Goal: Task Accomplishment & Management: Use online tool/utility

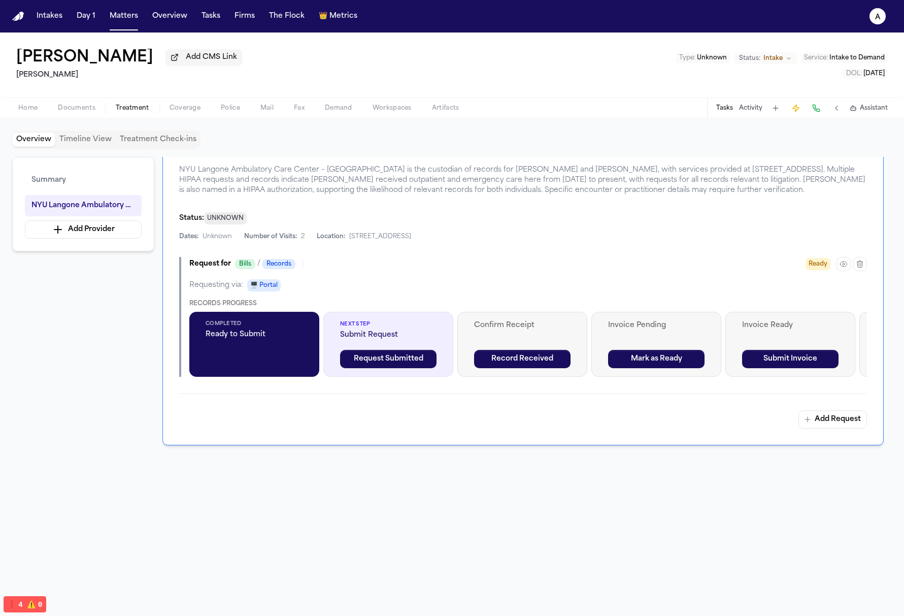
scroll to position [246, 0]
click at [457, 264] on icon "button" at bounding box center [843, 264] width 8 height 8
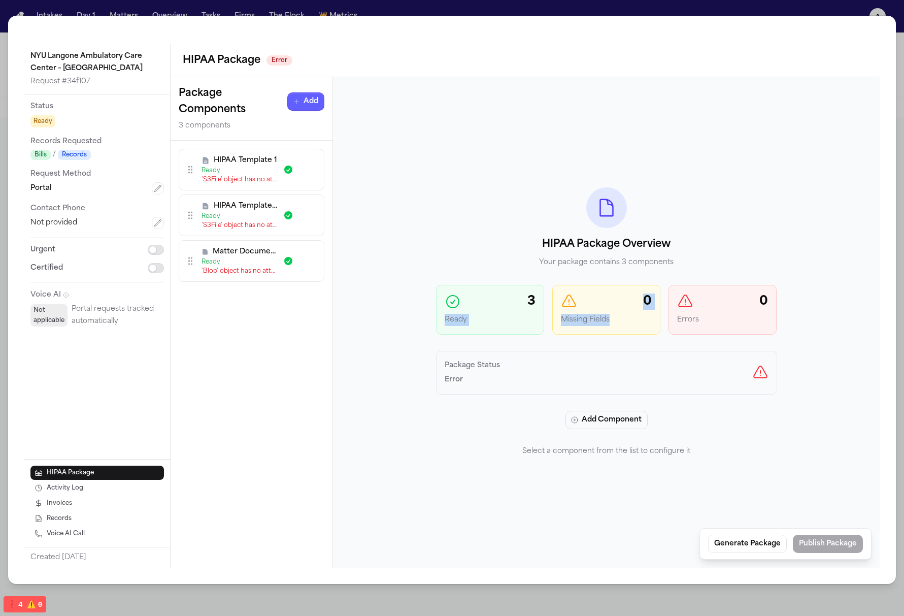
drag, startPoint x: 622, startPoint y: 316, endPoint x: 517, endPoint y: 314, distance: 105.1
click at [457, 312] on div "3 Ready 0 Missing Fields 0 Errors" at bounding box center [606, 310] width 341 height 50
click at [457, 334] on div "HIPAA Package Overview Your package contains 3 components 3 Ready 0 Missing Fie…" at bounding box center [606, 323] width 341 height 270
click at [457, 363] on p "Package Status" at bounding box center [472, 366] width 55 height 12
click at [230, 165] on div "HIPAA Template 1 Ready 'S3File' object has no attribute 'content_type'" at bounding box center [239, 169] width 76 height 28
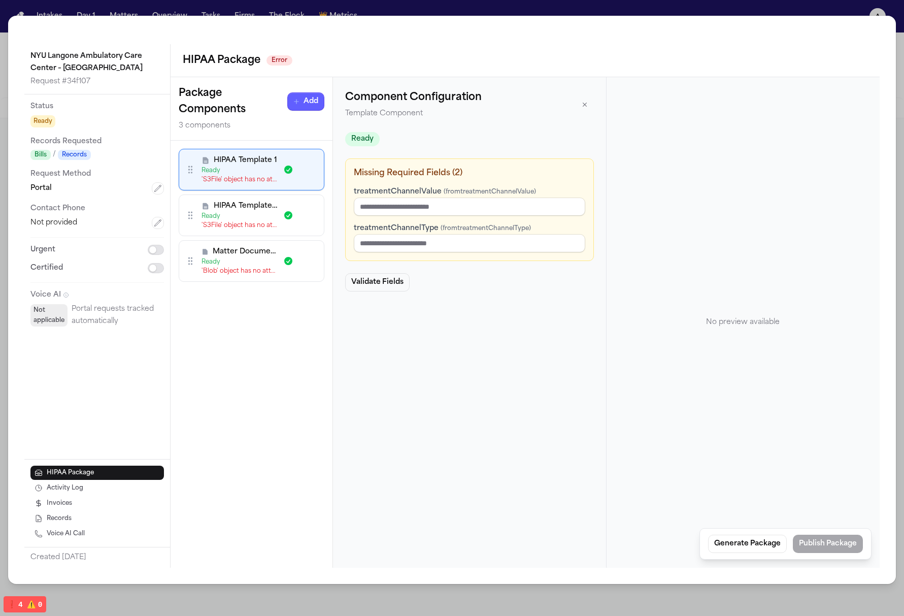
click at [252, 214] on div "Ready" at bounding box center [239, 216] width 76 height 8
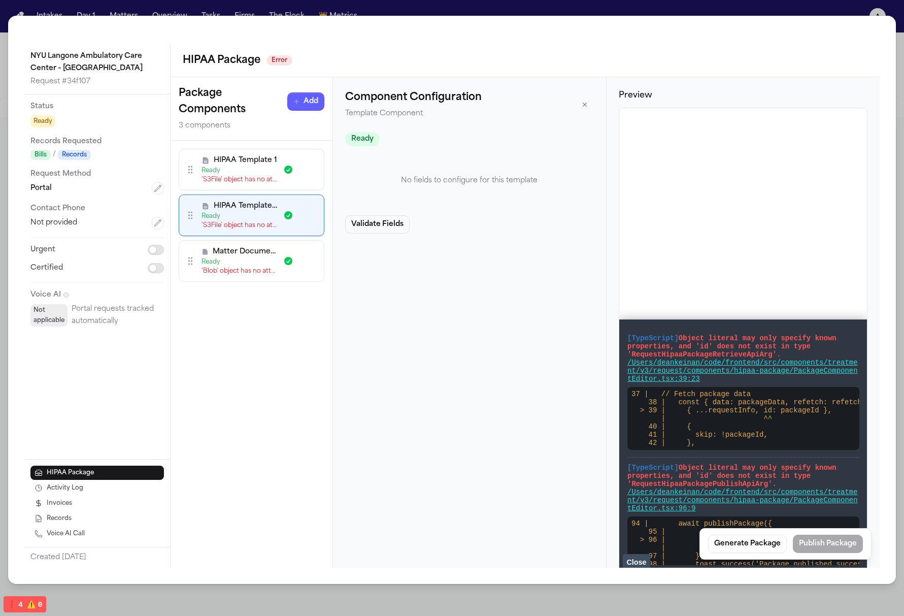
scroll to position [0, 0]
click at [260, 255] on span "Matter Document 3" at bounding box center [245, 252] width 64 height 10
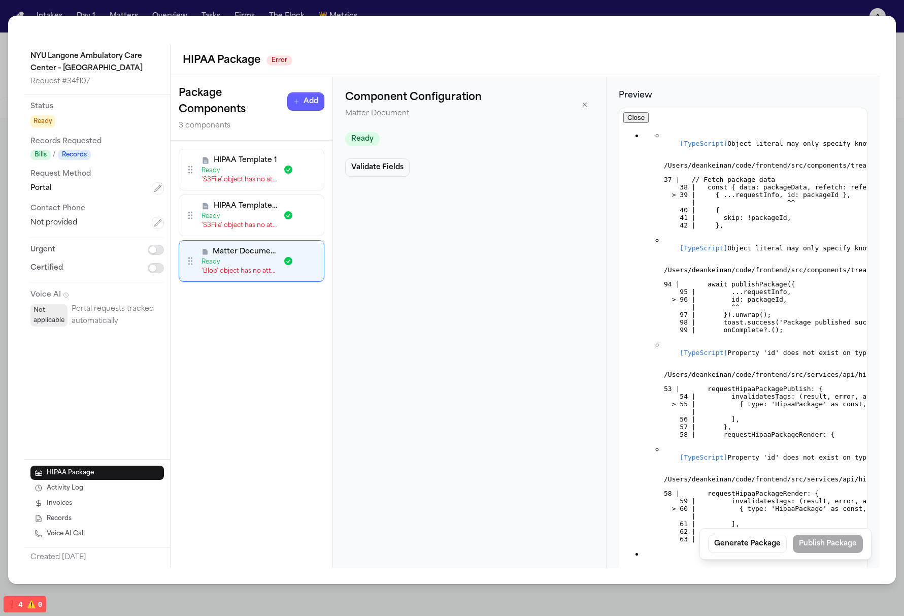
click at [255, 188] on div "HIPAA Template 1 Ready 'S3File' object has no attribute 'content_type'" at bounding box center [252, 170] width 146 height 42
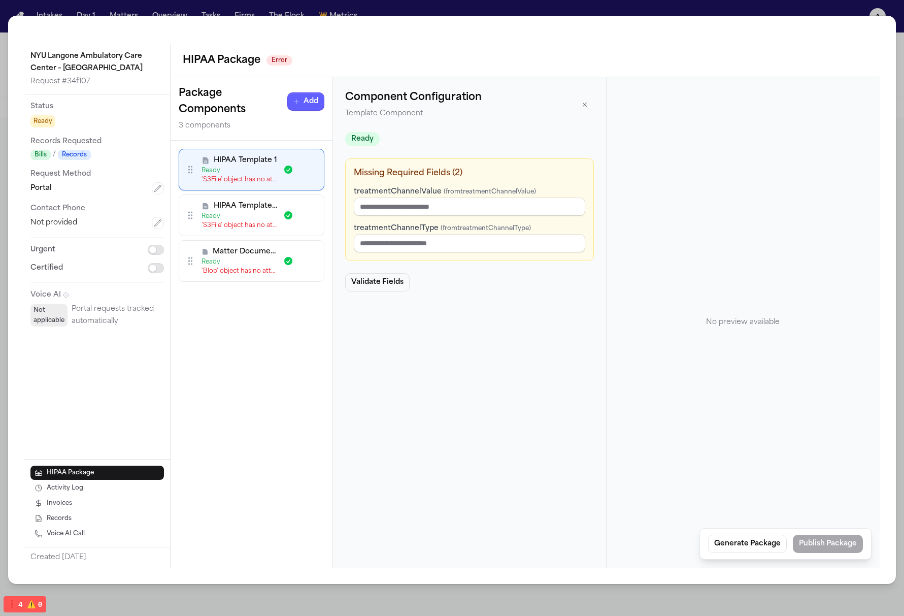
click at [292, 216] on icon at bounding box center [288, 215] width 10 height 10
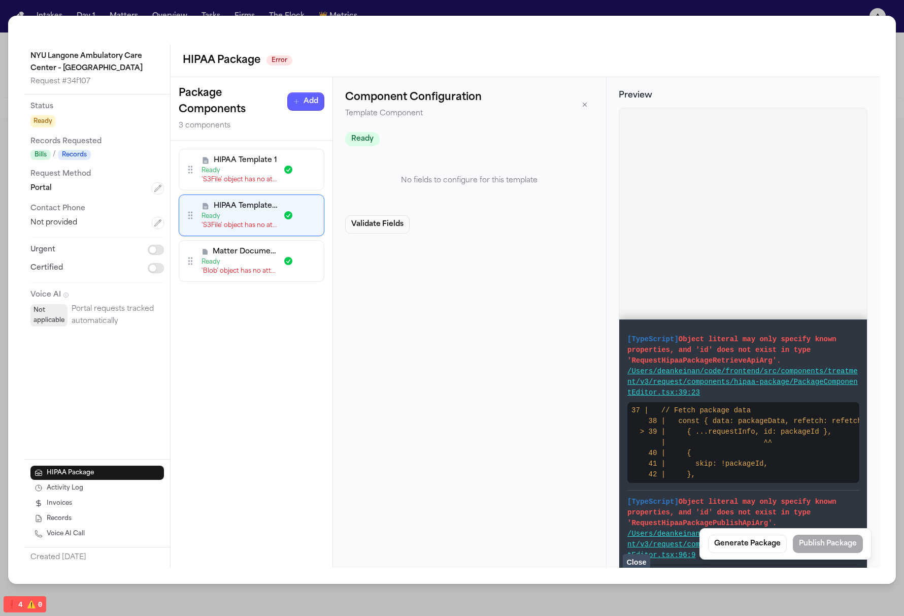
click at [274, 275] on div "Matter Document 3 Ready 'Blob' object has no attribute 'file_content_type'" at bounding box center [252, 261] width 146 height 42
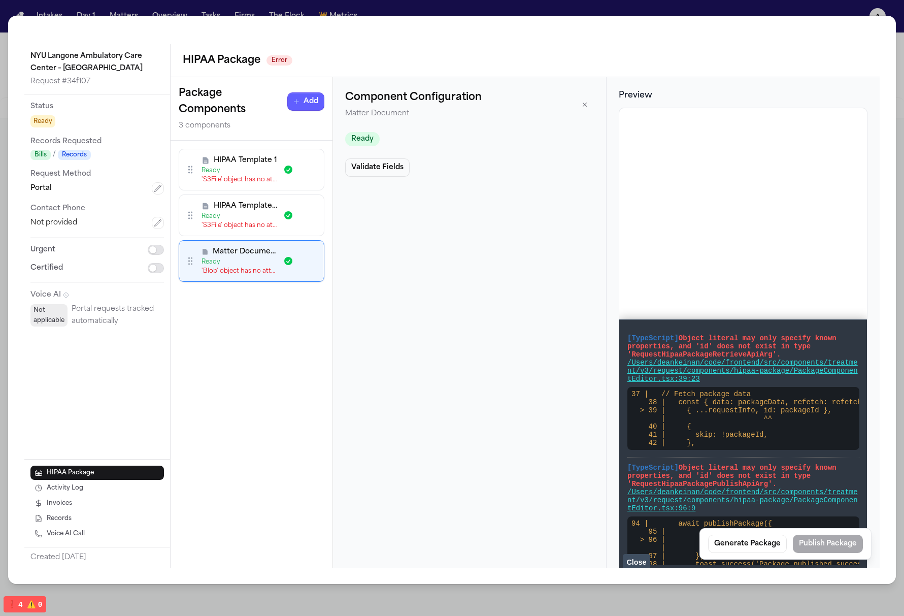
click at [254, 176] on div "'S3File' object has no attribute 'content_type'" at bounding box center [239, 180] width 76 height 8
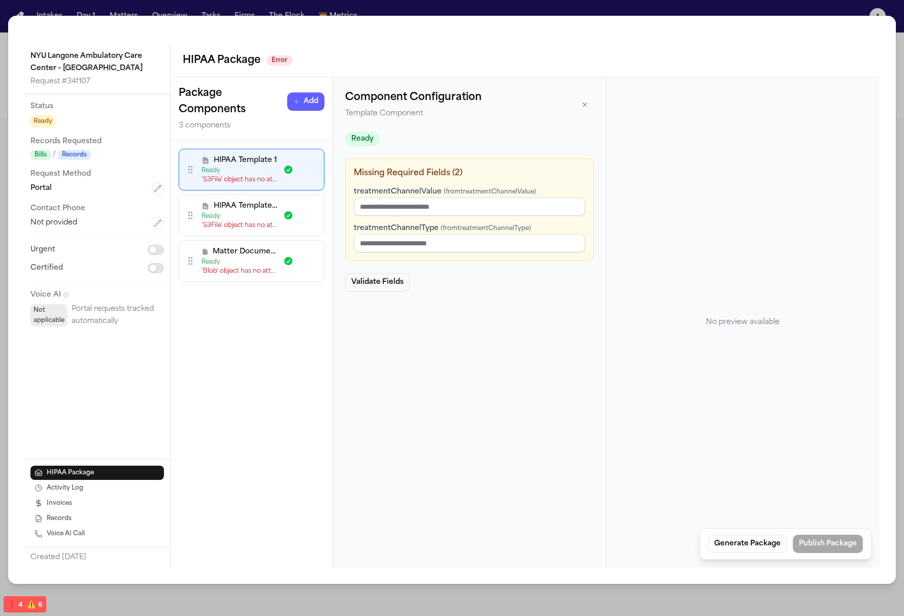
click at [271, 225] on div "'S3File' object has no attribute 'content_type'" at bounding box center [239, 225] width 76 height 8
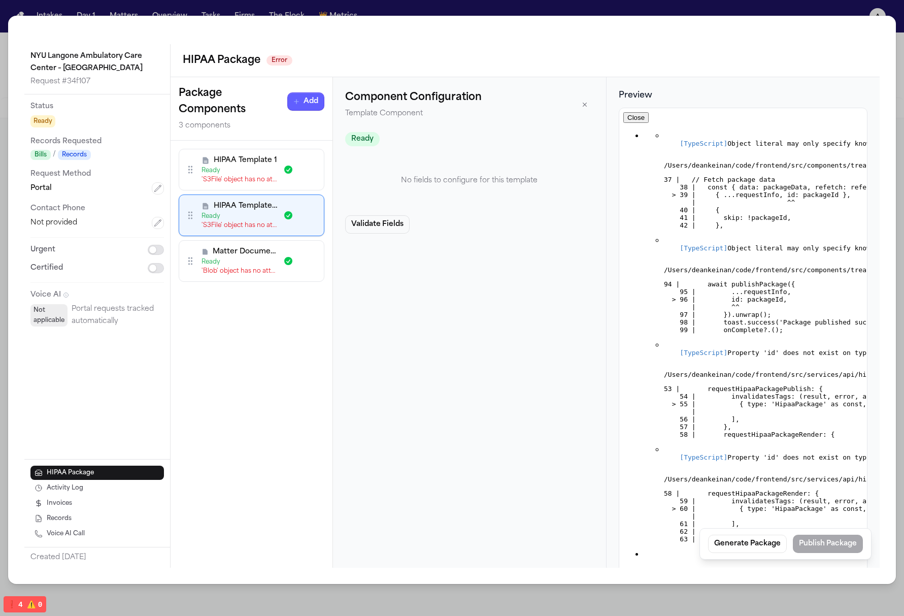
click at [249, 163] on span "HIPAA Template 1" at bounding box center [245, 160] width 63 height 10
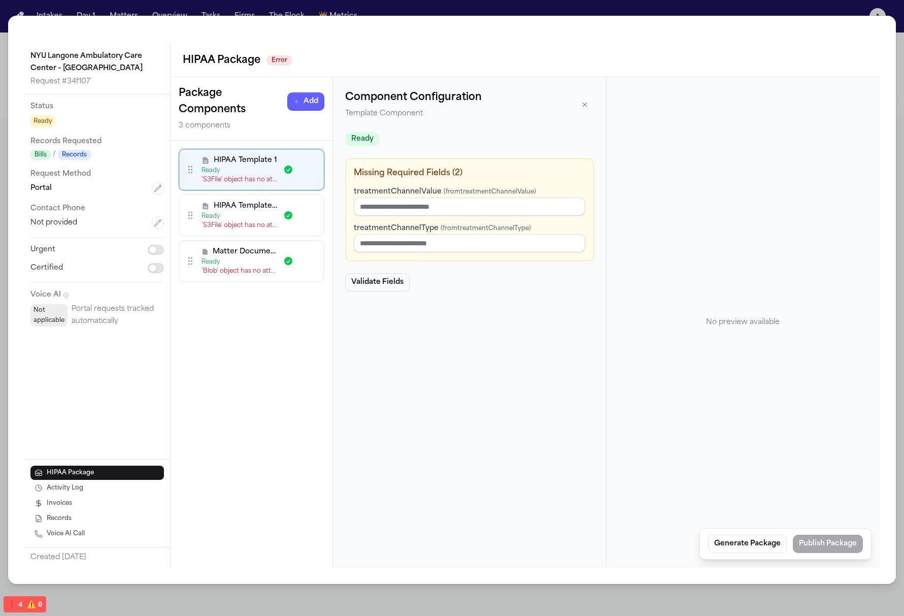
drag, startPoint x: 384, startPoint y: 219, endPoint x: 369, endPoint y: 211, distance: 17.1
click at [384, 219] on div "treatmentChannelValue (from treatmentChannelValue ) treatmentChannelType (from …" at bounding box center [469, 218] width 231 height 67
click at [245, 195] on div "HIPAA Template 2 Ready 'S3File' object has no attribute 'content_type'" at bounding box center [252, 215] width 146 height 42
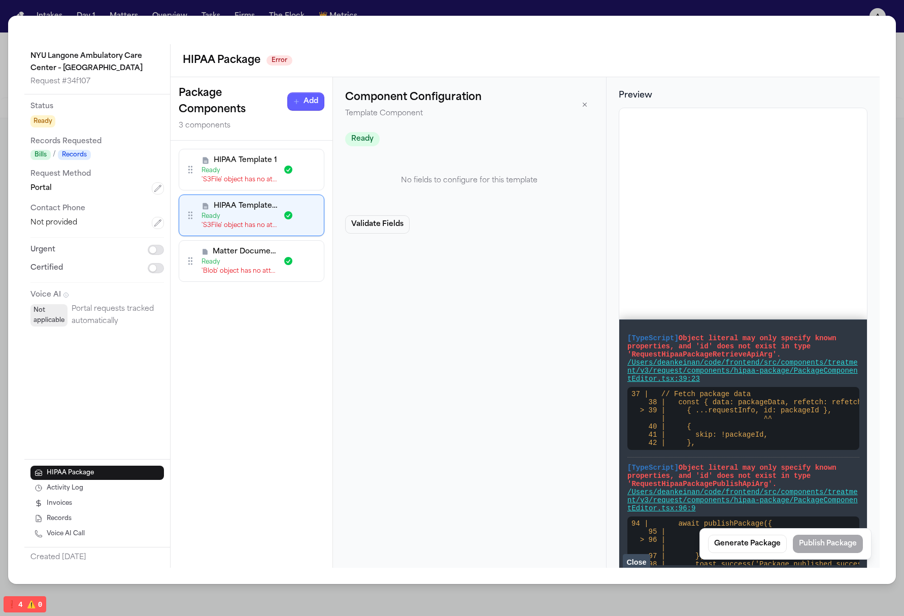
click at [258, 232] on div "HIPAA Template 2 Ready 'S3File' object has no attribute 'content_type'" at bounding box center [252, 215] width 146 height 42
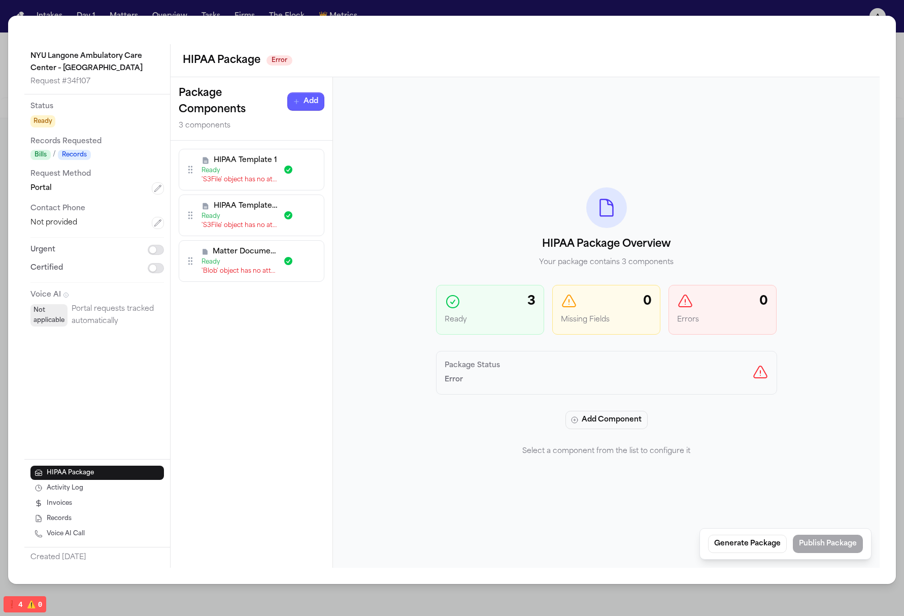
click at [255, 253] on span "Matter Document 3" at bounding box center [245, 252] width 64 height 10
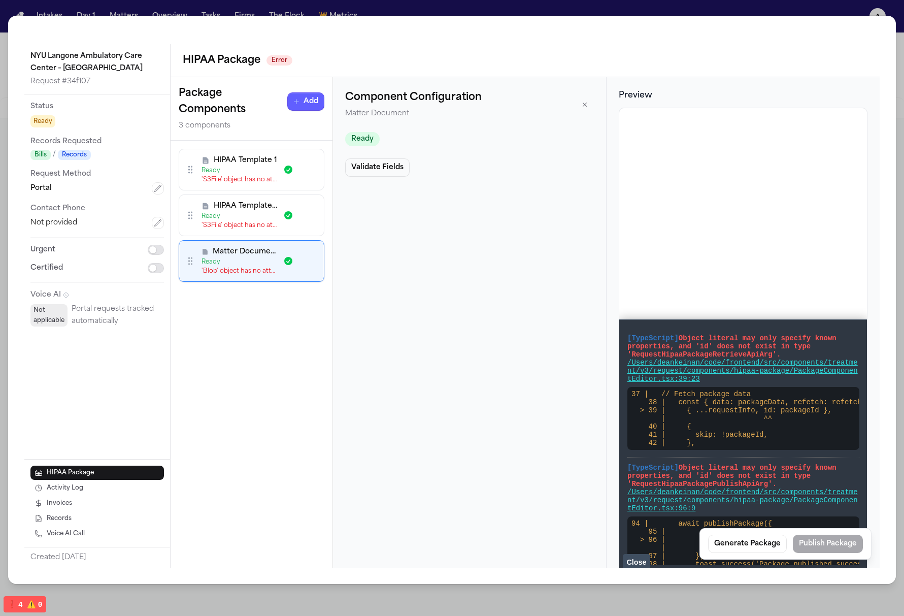
click at [252, 201] on span "HIPAA Template 2" at bounding box center [245, 206] width 63 height 10
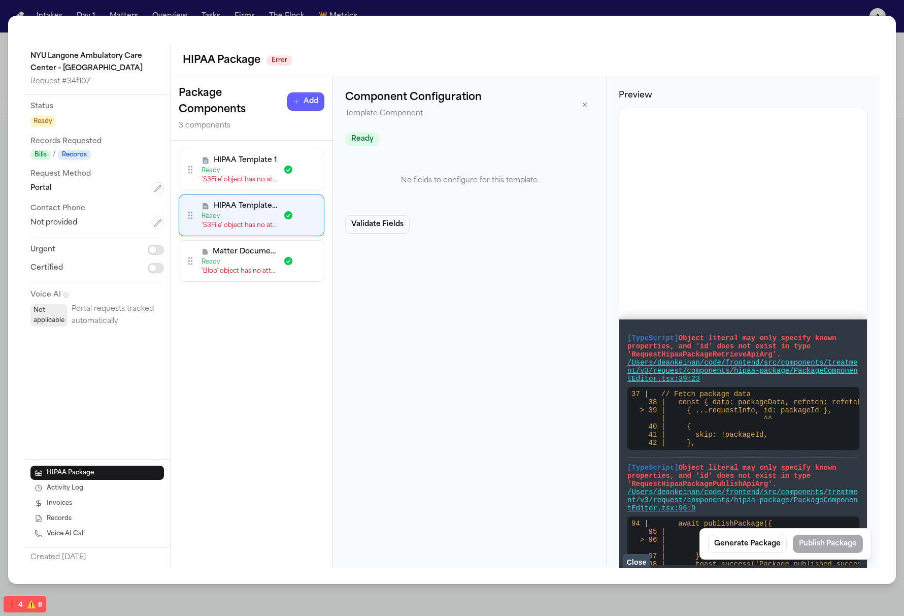
click at [253, 164] on span "HIPAA Template 1" at bounding box center [245, 160] width 63 height 10
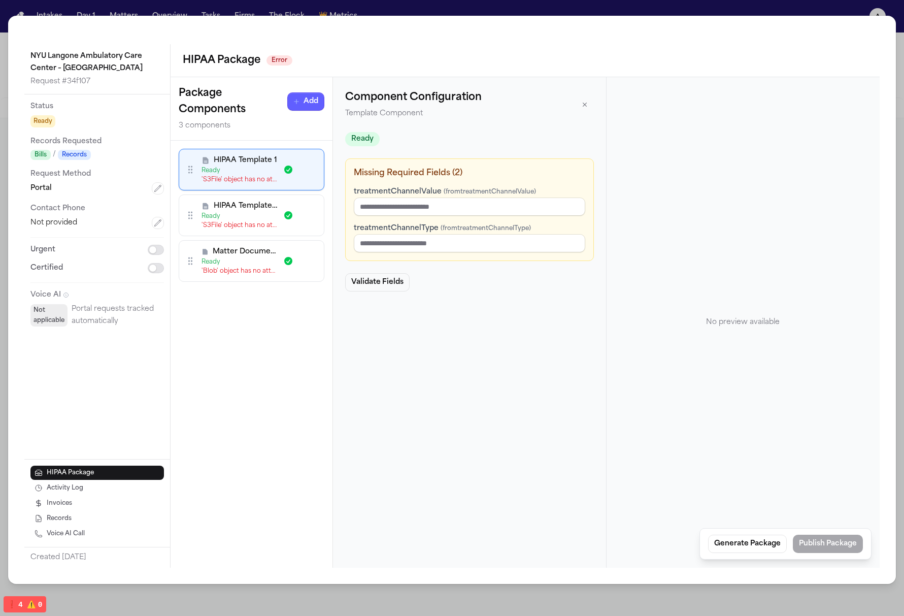
click at [259, 255] on span "Matter Document 3" at bounding box center [245, 252] width 64 height 10
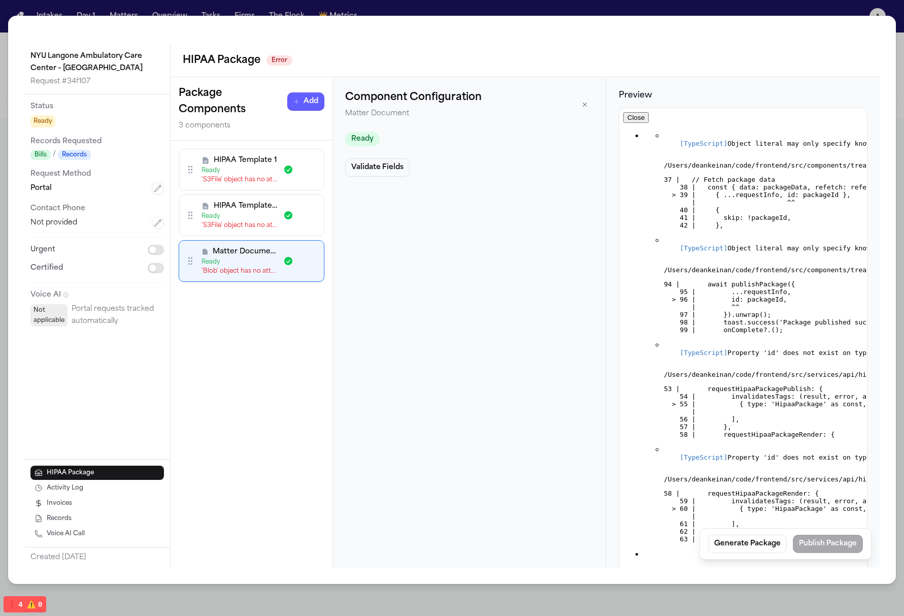
click at [255, 273] on div "'Blob' object has no attribute 'file_content_type'" at bounding box center [239, 271] width 76 height 8
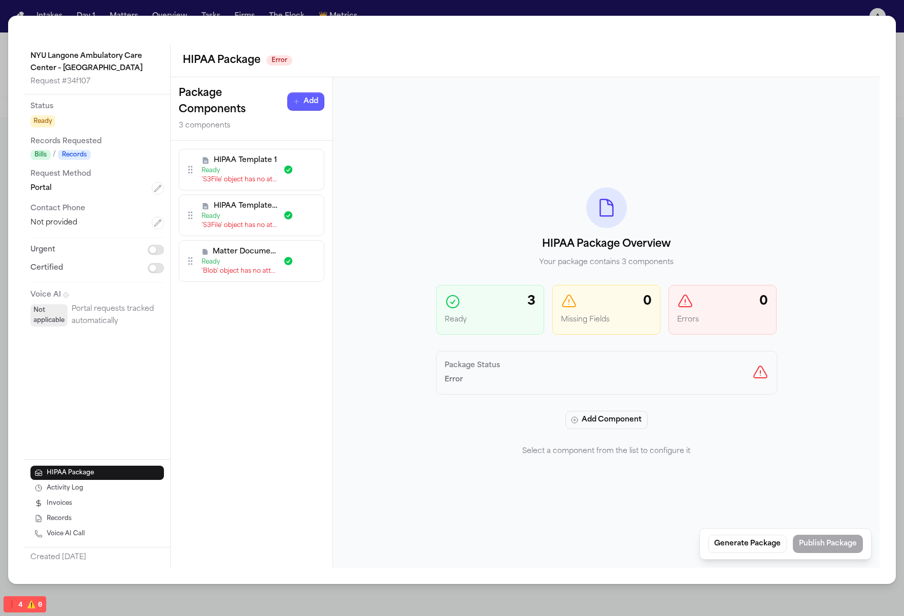
click at [294, 154] on div "HIPAA Template 1 Ready 'S3File' object has no attribute 'content_type'" at bounding box center [252, 170] width 146 height 42
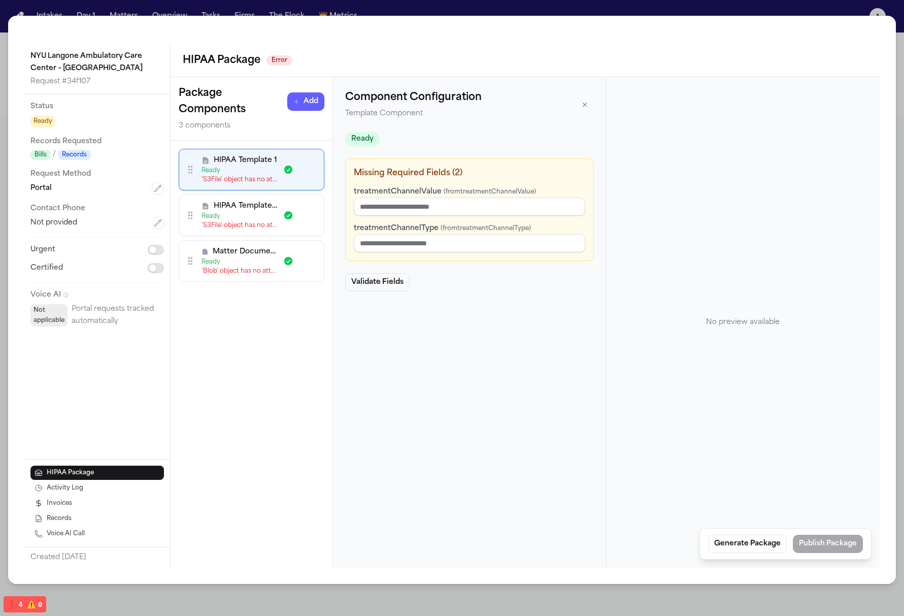
click at [300, 214] on button "button" at bounding box center [308, 215] width 18 height 18
click at [239, 163] on span "HIPAA Template 1" at bounding box center [245, 160] width 63 height 10
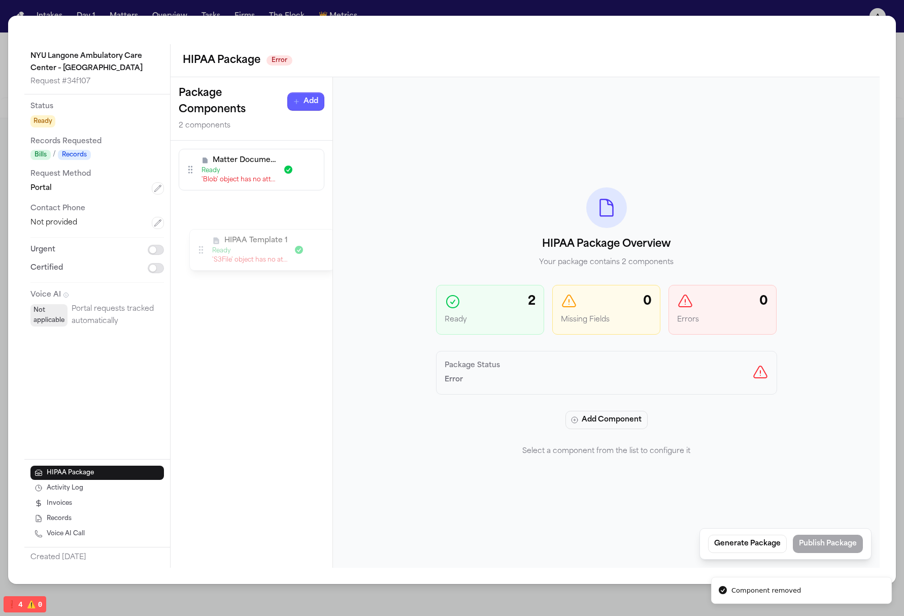
drag, startPoint x: 191, startPoint y: 174, endPoint x: 202, endPoint y: 254, distance: 81.0
click at [202, 254] on div "HIPAA Template 1 Ready 'S3File' object has no attribute 'content_type'" at bounding box center [262, 249] width 132 height 28
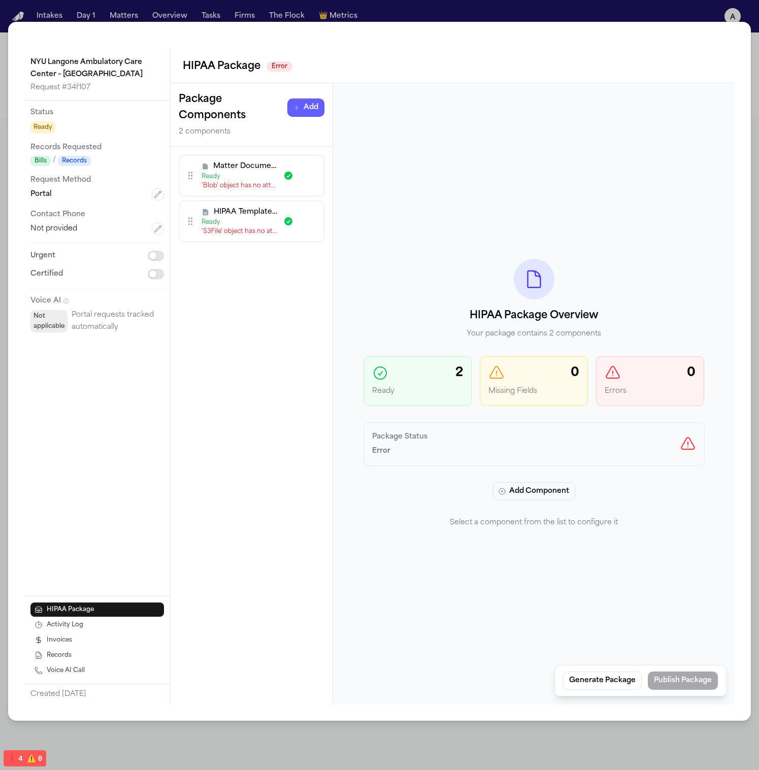
scroll to position [102, 0]
click at [310, 173] on icon "button" at bounding box center [309, 176] width 8 height 8
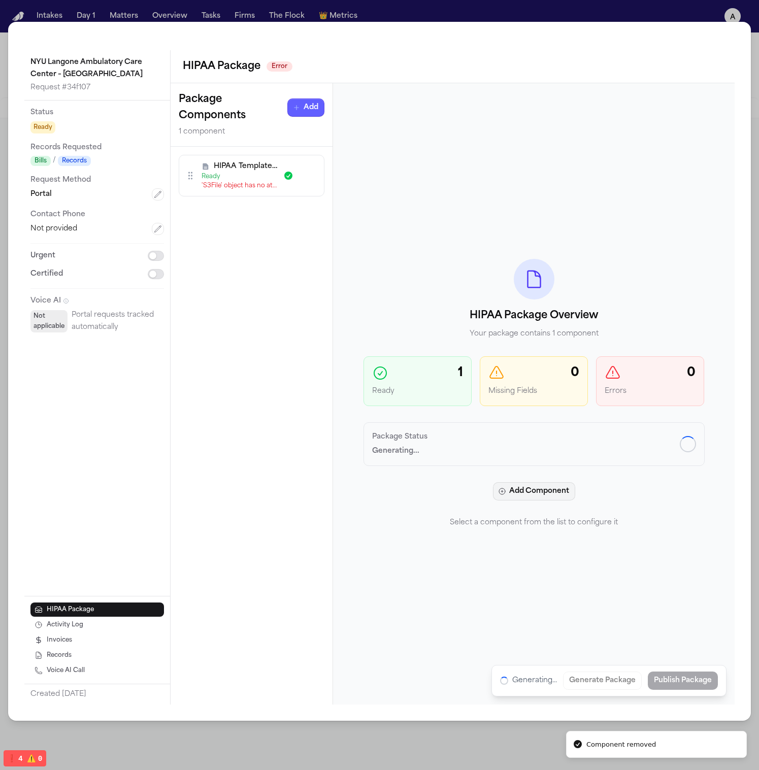
click at [547, 494] on button "Add Component" at bounding box center [534, 491] width 82 height 18
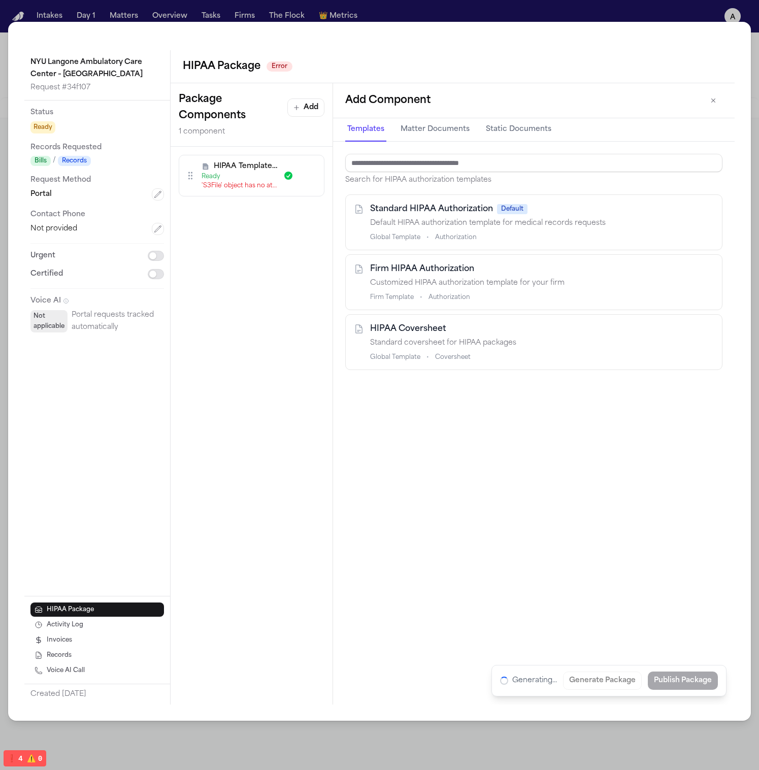
click at [435, 323] on span "HIPAA Coversheet" at bounding box center [408, 329] width 76 height 12
click at [435, 264] on span "Firm HIPAA Authorization" at bounding box center [422, 269] width 104 height 12
click at [455, 210] on span "Standard HIPAA Authorization" at bounding box center [431, 209] width 123 height 12
click at [452, 134] on button "Matter Documents" at bounding box center [434, 129] width 73 height 23
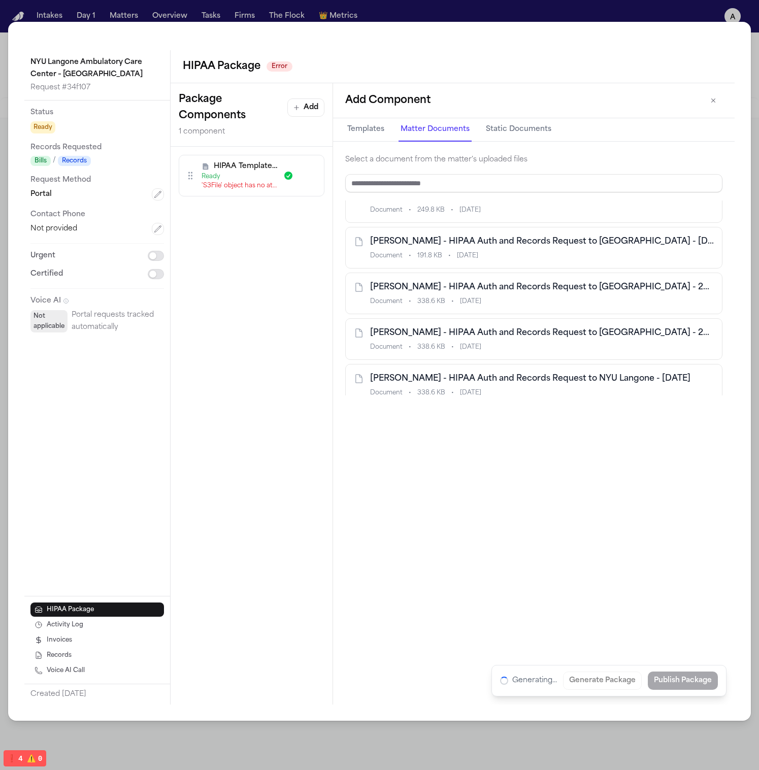
scroll to position [3, 0]
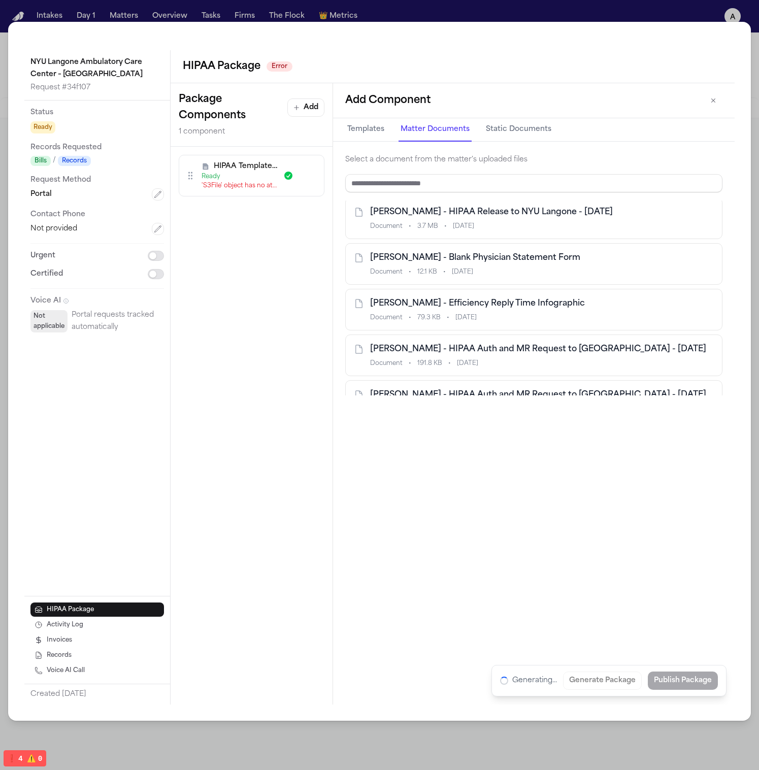
click at [521, 131] on button "Static Documents" at bounding box center [519, 129] width 70 height 23
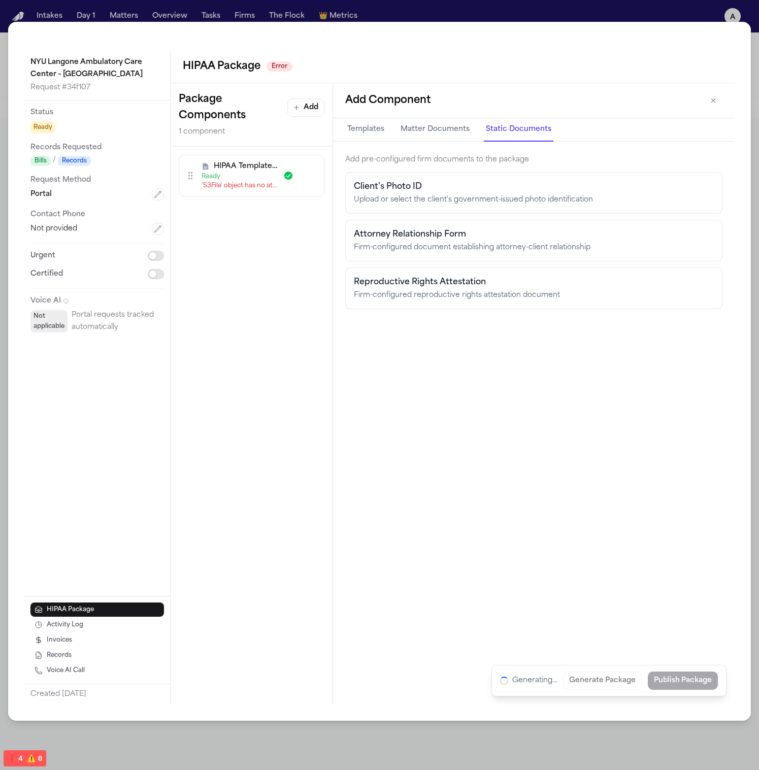
click at [412, 196] on div "Upload or select the client's government-issued photo identification" at bounding box center [534, 200] width 360 height 10
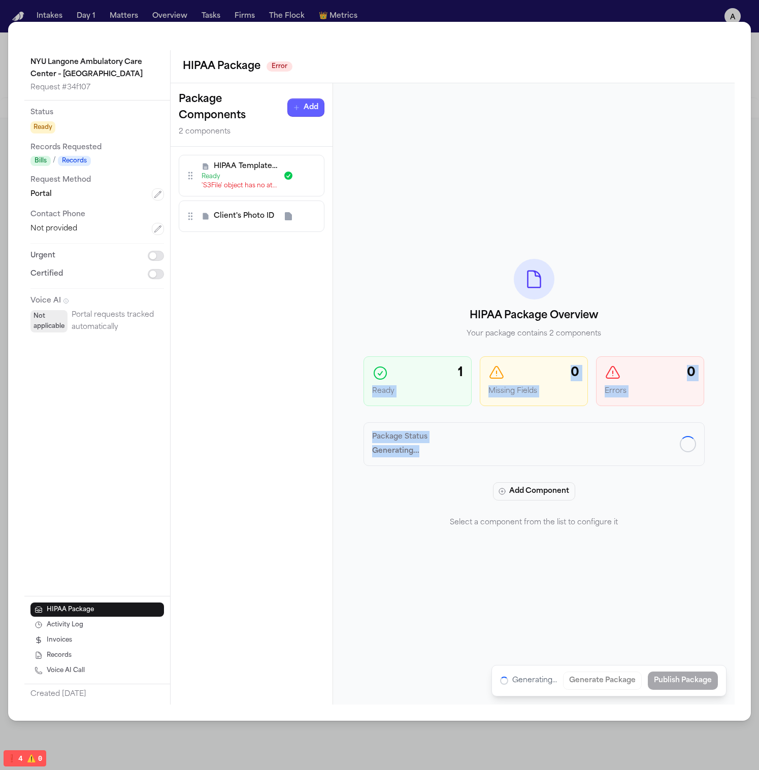
drag, startPoint x: 471, startPoint y: 453, endPoint x: 358, endPoint y: 380, distance: 135.1
click at [358, 381] on div "HIPAA Package Overview Your package contains 2 components 1 Ready 0 Missing Fie…" at bounding box center [533, 393] width 401 height 621
click at [472, 360] on div "1 Ready 0 Missing Fields 0 Errors" at bounding box center [533, 381] width 341 height 50
click at [254, 176] on div "Ready" at bounding box center [239, 177] width 76 height 8
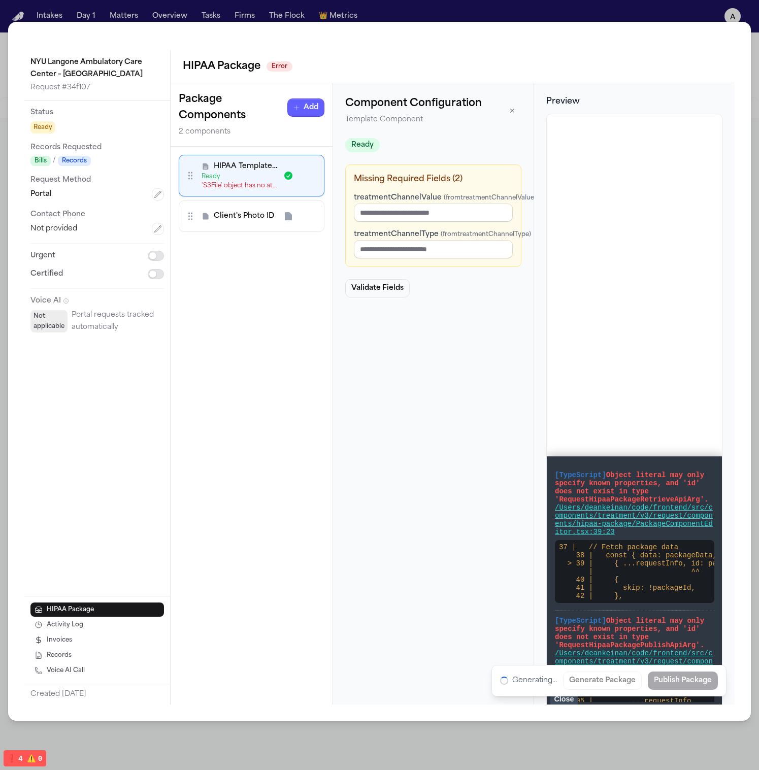
scroll to position [0, 0]
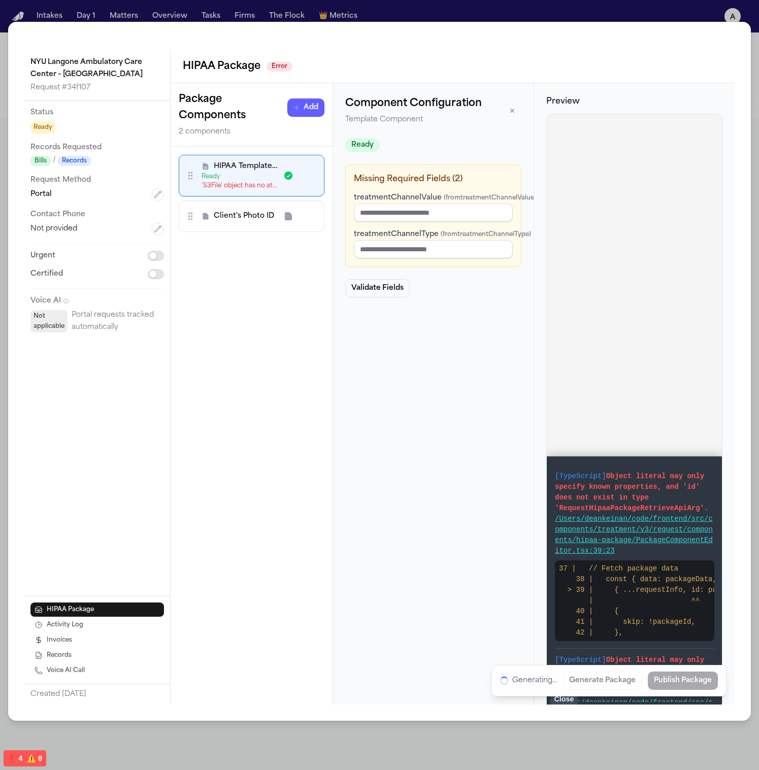
click at [253, 225] on div "Client's Photo ID" at bounding box center [252, 215] width 146 height 31
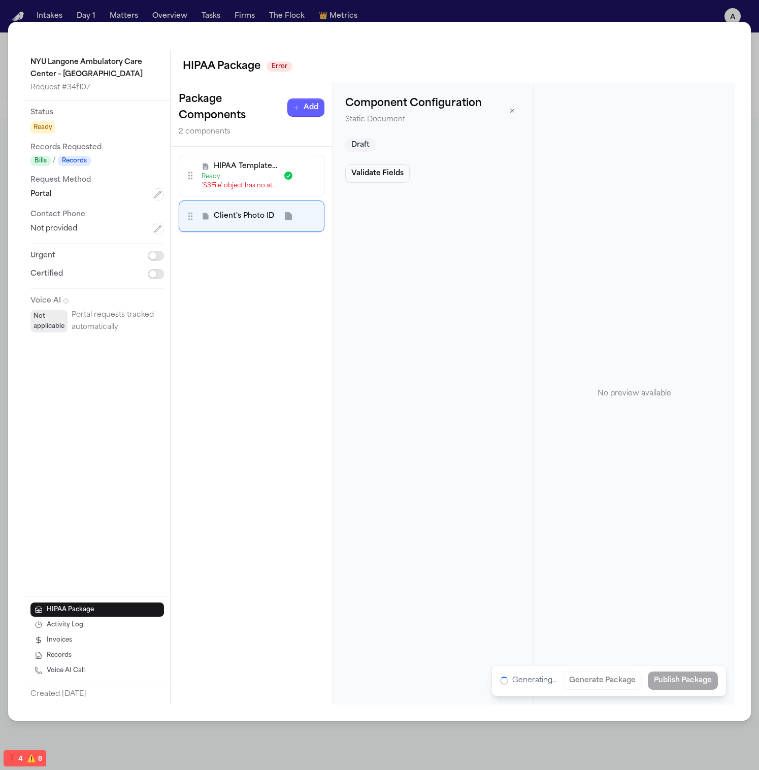
click at [234, 171] on span "HIPAA Template 2" at bounding box center [245, 166] width 63 height 10
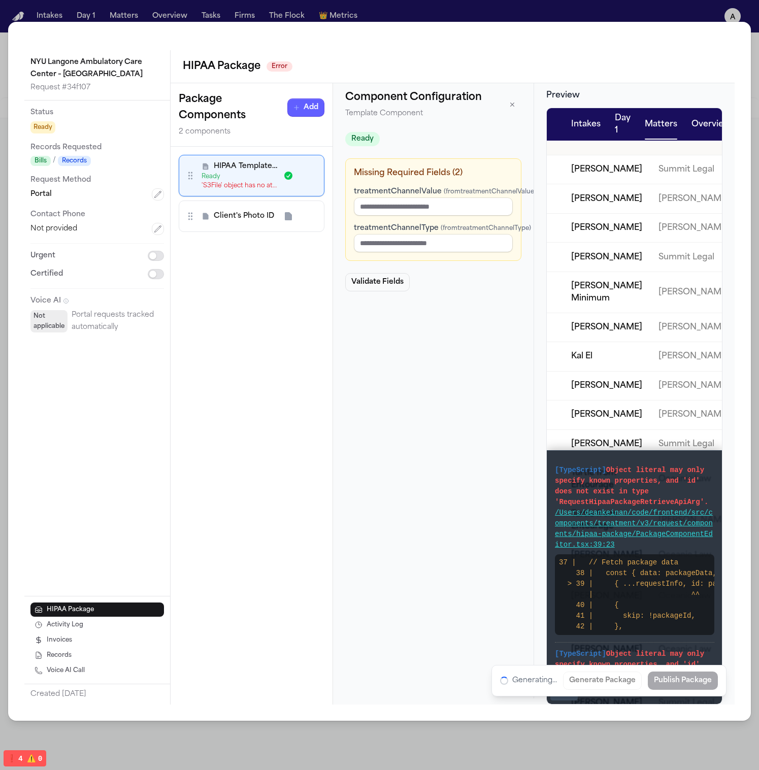
scroll to position [221, 0]
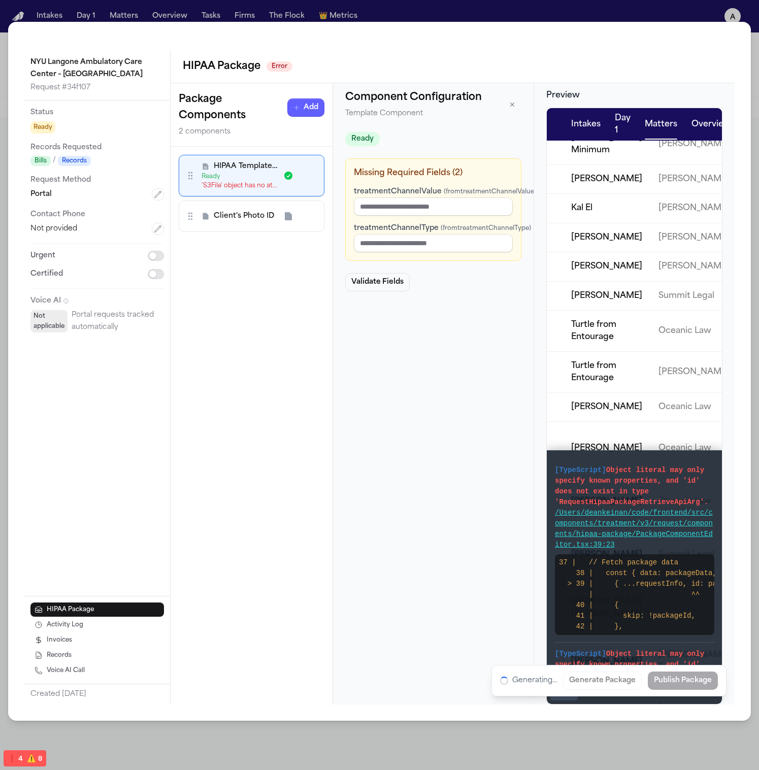
click at [252, 208] on div "Client's Photo ID" at bounding box center [251, 216] width 132 height 18
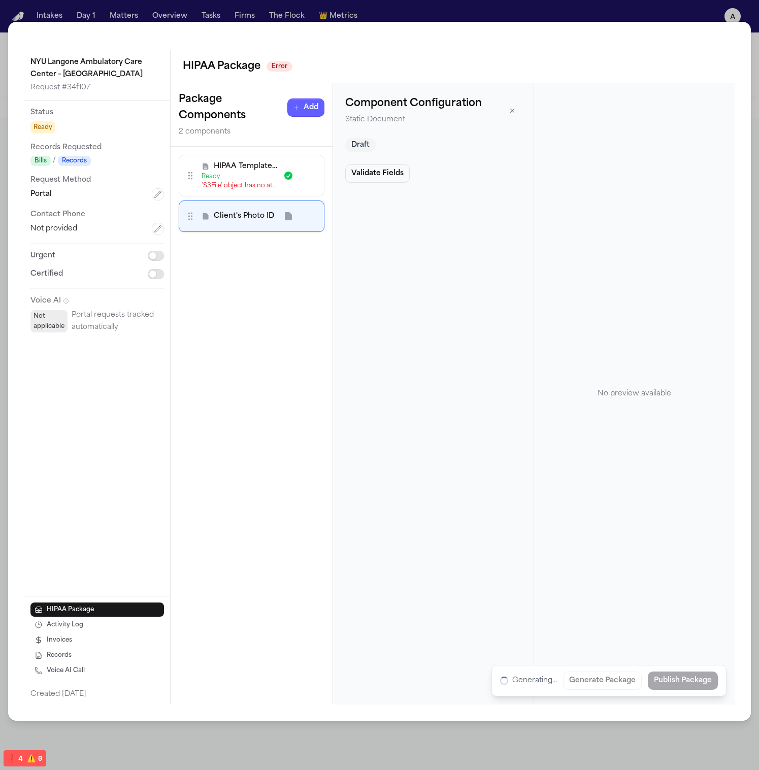
scroll to position [0, 0]
click at [186, 92] on h3 "Package Components" at bounding box center [233, 107] width 109 height 32
click at [112, 623] on button "Activity Log" at bounding box center [96, 625] width 133 height 14
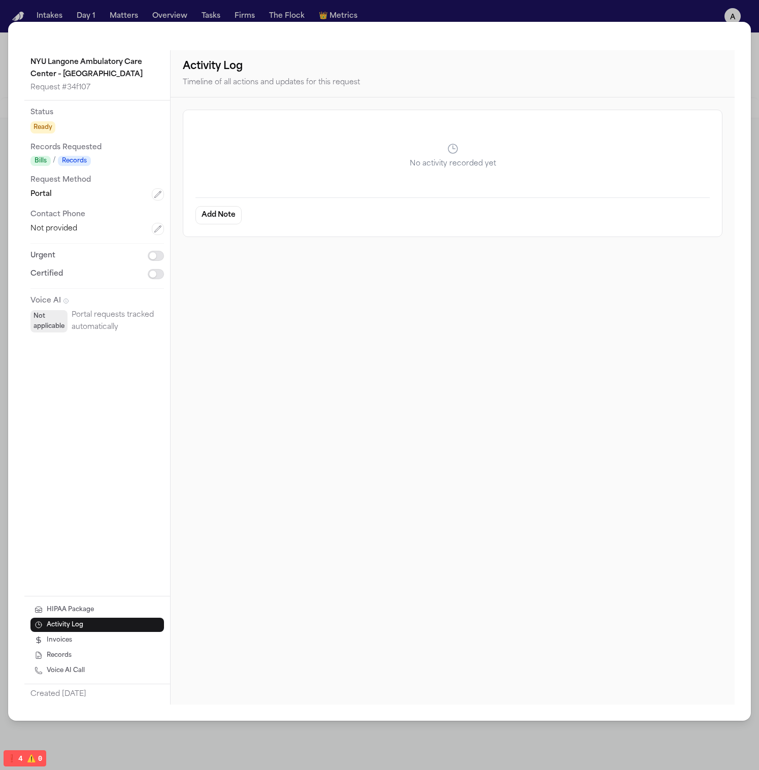
click at [117, 607] on button "HIPAA Package" at bounding box center [96, 609] width 133 height 14
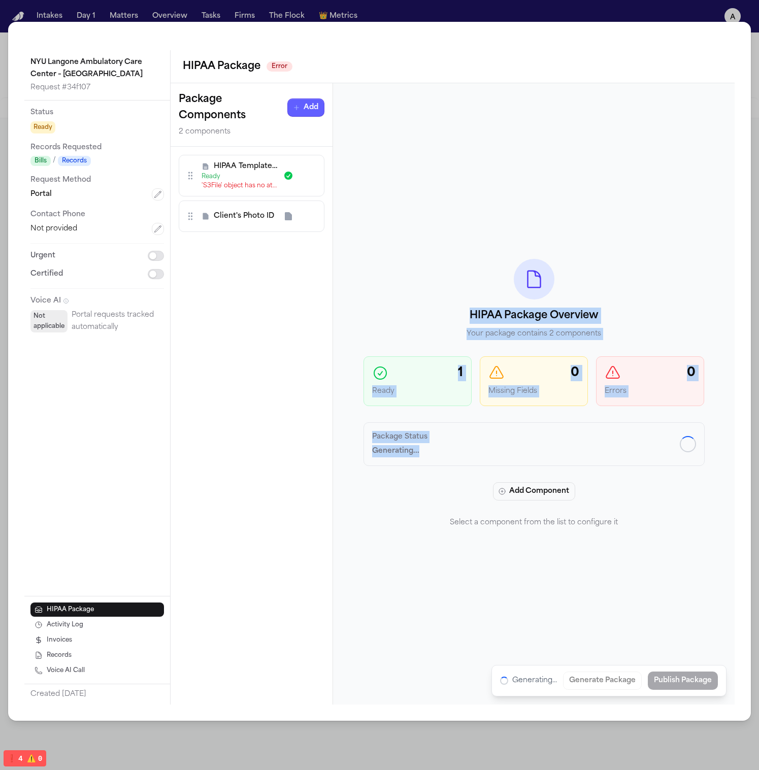
drag, startPoint x: 508, startPoint y: 472, endPoint x: 322, endPoint y: 323, distance: 237.9
click at [313, 382] on div "Package Components Add 2 components HIPAA Template 2 Ready 'S3File' object has …" at bounding box center [453, 393] width 564 height 621
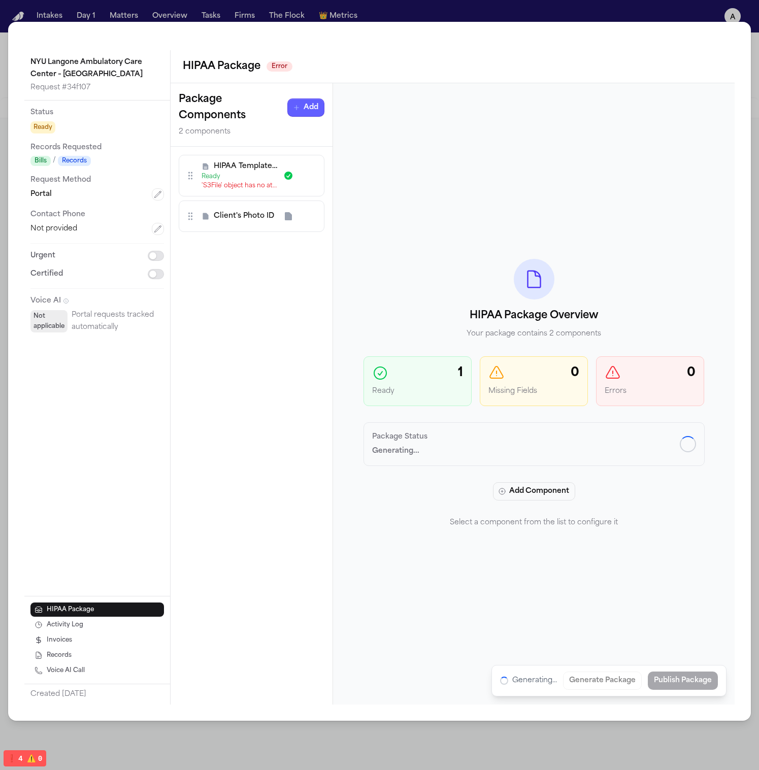
click at [313, 253] on div "HIPAA Template 2 Ready 'S3File' object has no attribute 'content_type' Client's…" at bounding box center [252, 426] width 162 height 558
click at [547, 605] on div "HIPAA Package Overview Your package contains 2 components 1 Ready 0 Missing Fie…" at bounding box center [533, 393] width 401 height 621
click at [246, 167] on span "HIPAA Template 2" at bounding box center [245, 166] width 63 height 10
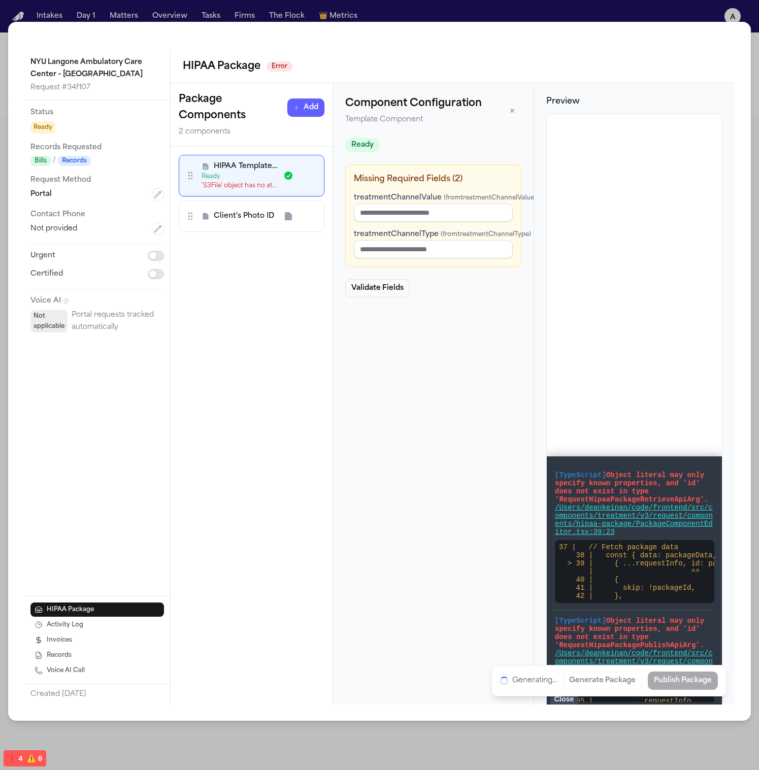
click at [235, 220] on span "Client's Photo ID" at bounding box center [244, 216] width 60 height 10
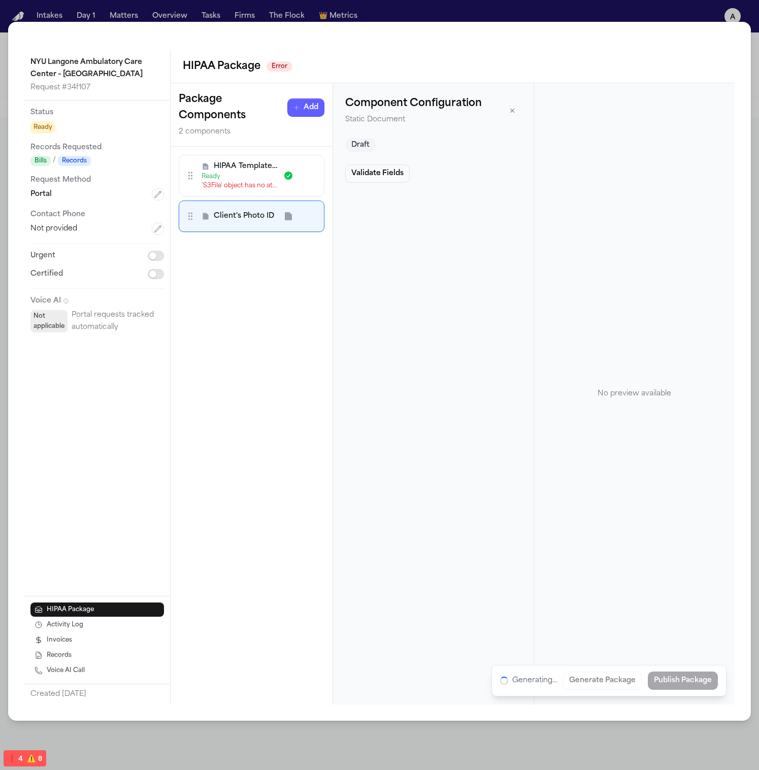
click at [240, 176] on div "Ready" at bounding box center [239, 177] width 76 height 8
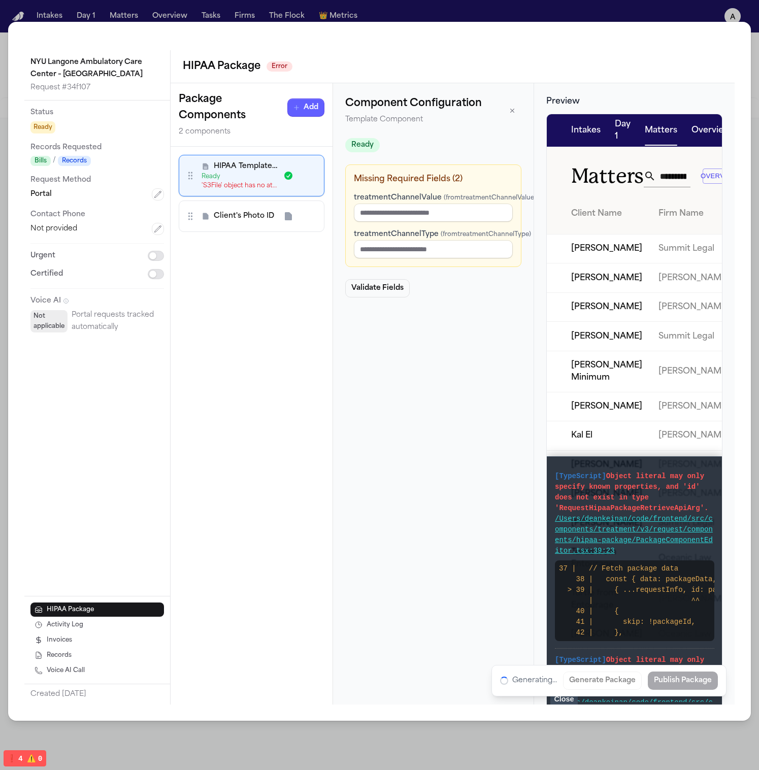
click at [247, 206] on div "Client's Photo ID" at bounding box center [252, 215] width 146 height 31
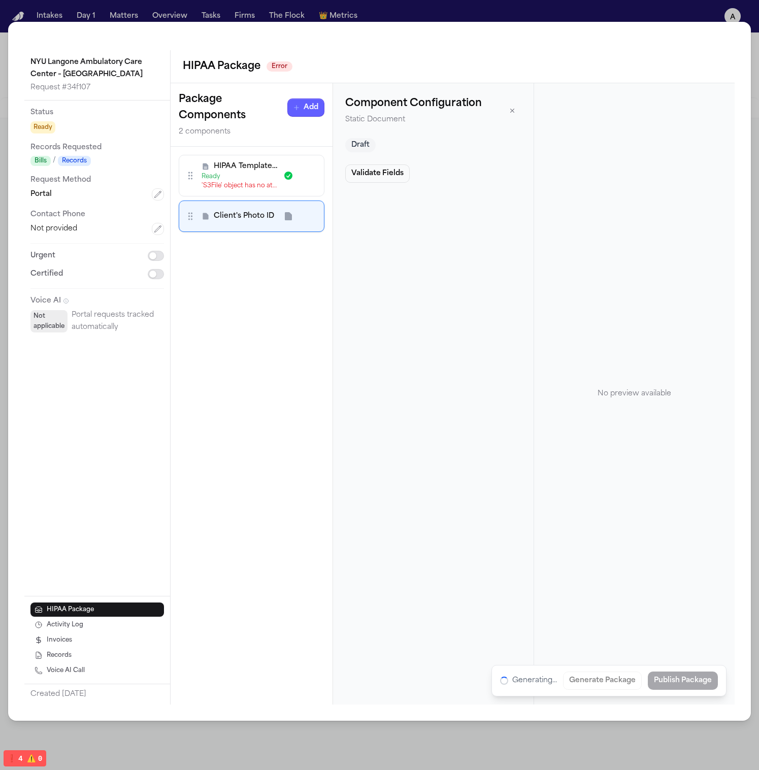
click at [231, 166] on span "HIPAA Template 2" at bounding box center [245, 166] width 63 height 10
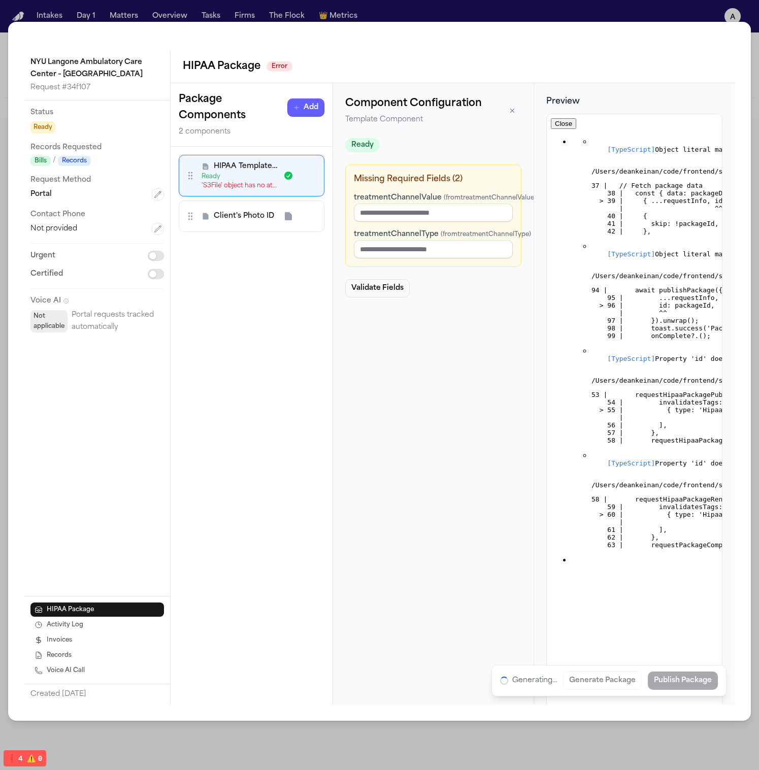
click at [240, 213] on span "Client's Photo ID" at bounding box center [244, 216] width 60 height 10
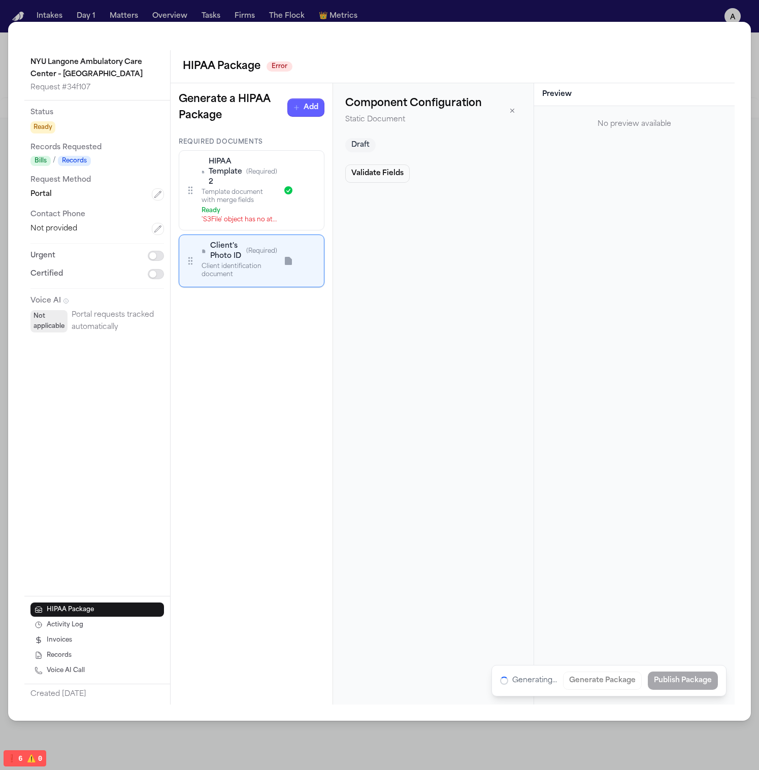
click at [310, 378] on div "Required Documents HIPAA Template 2 (Required) Template document with merge fie…" at bounding box center [252, 421] width 162 height 566
click at [228, 203] on div "Template document with merge fields" at bounding box center [239, 196] width 76 height 16
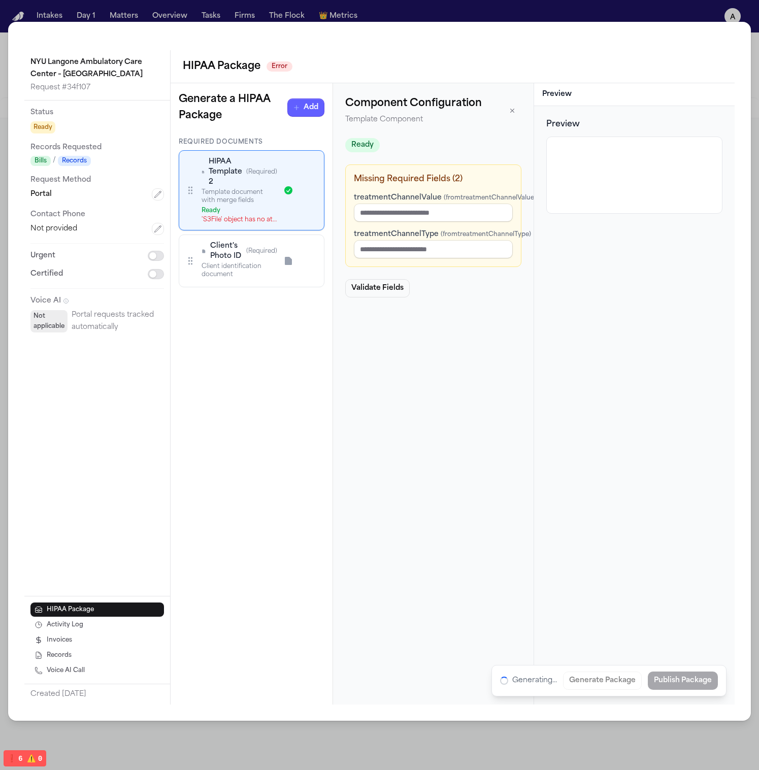
click at [228, 172] on span "HIPAA Template 2" at bounding box center [225, 172] width 33 height 30
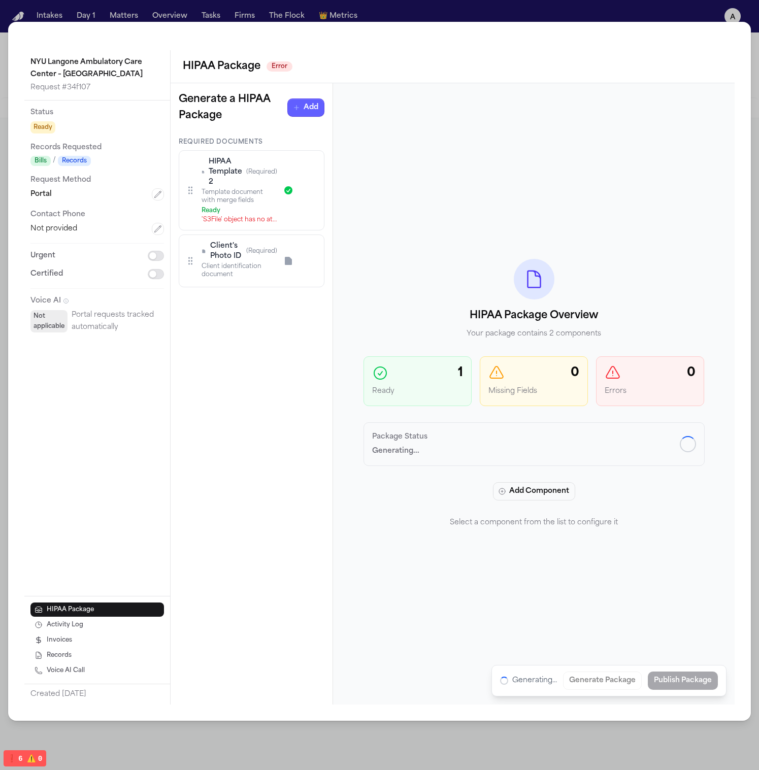
click at [254, 188] on div "Template document with merge fields" at bounding box center [239, 196] width 76 height 16
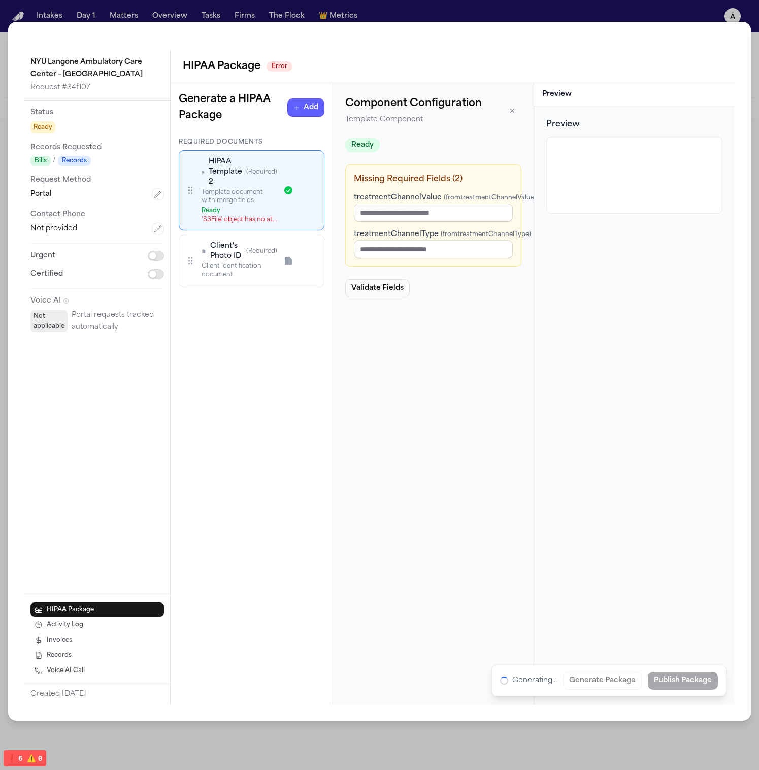
click at [233, 201] on div "Template document with merge fields" at bounding box center [239, 196] width 76 height 16
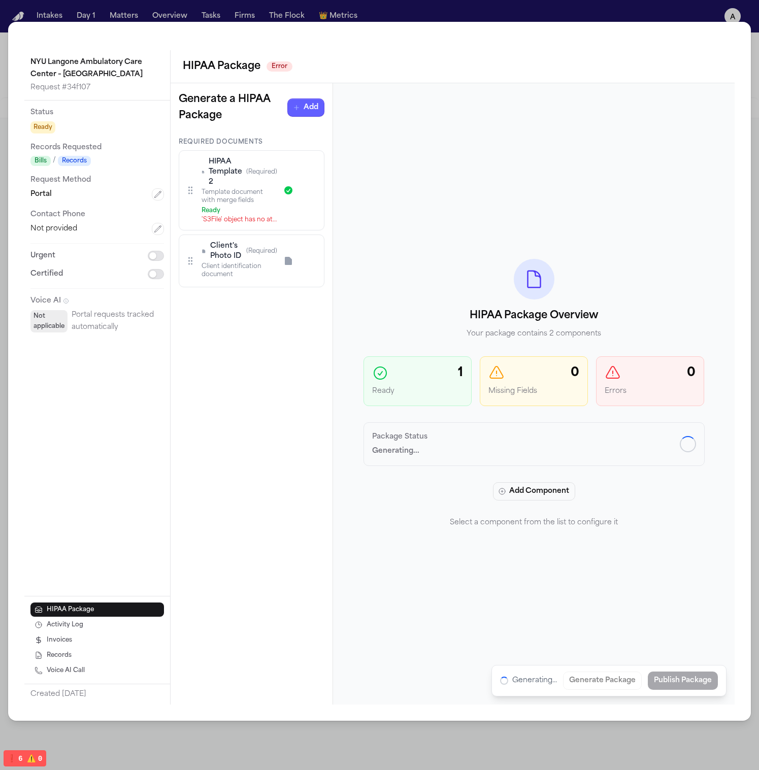
click at [235, 216] on div "'S3File' object has no attribute 'content_type'" at bounding box center [239, 220] width 76 height 8
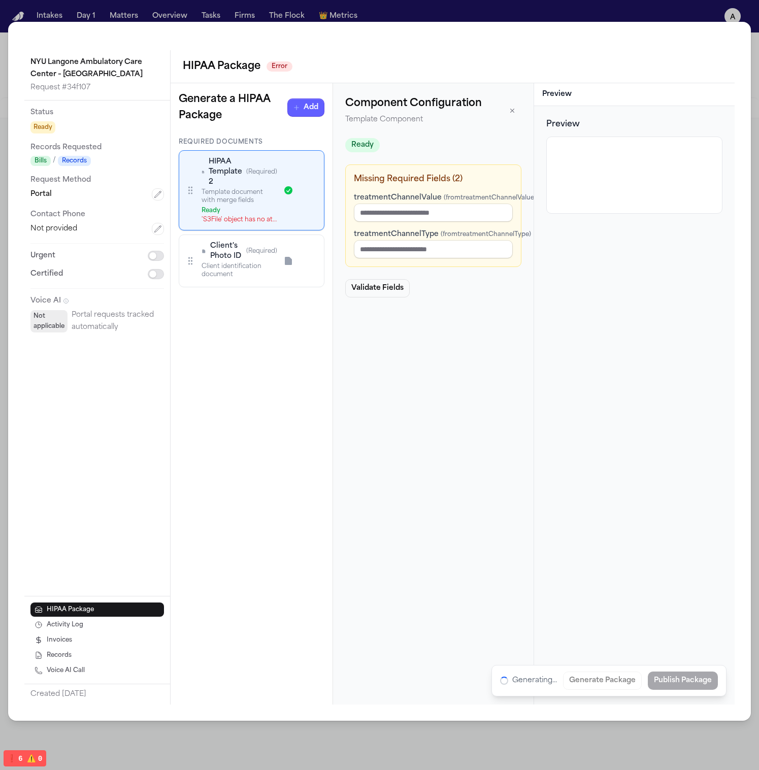
click at [246, 271] on div "Client identification document" at bounding box center [239, 270] width 76 height 16
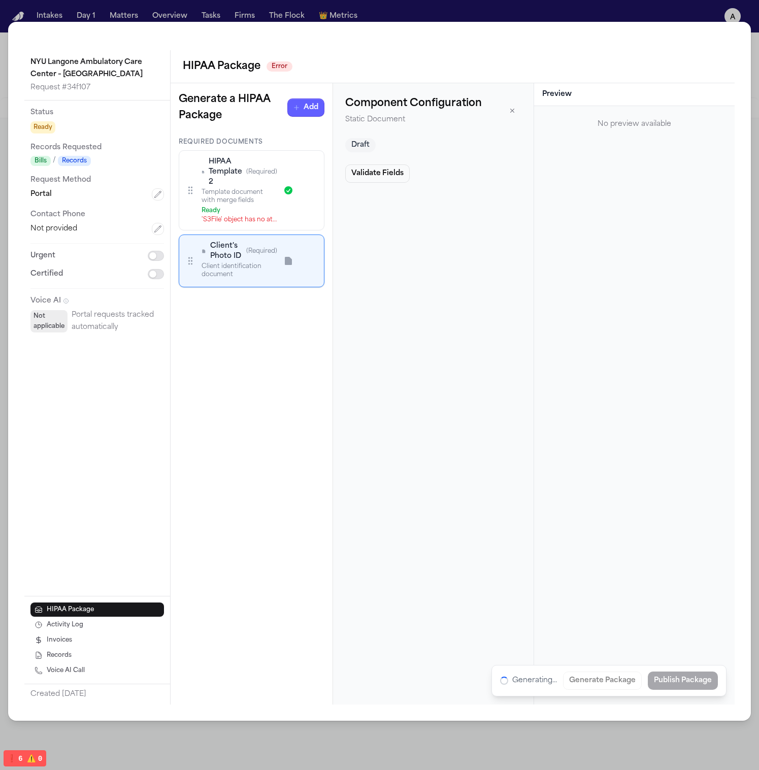
click at [228, 200] on div "Template document with merge fields" at bounding box center [239, 196] width 76 height 16
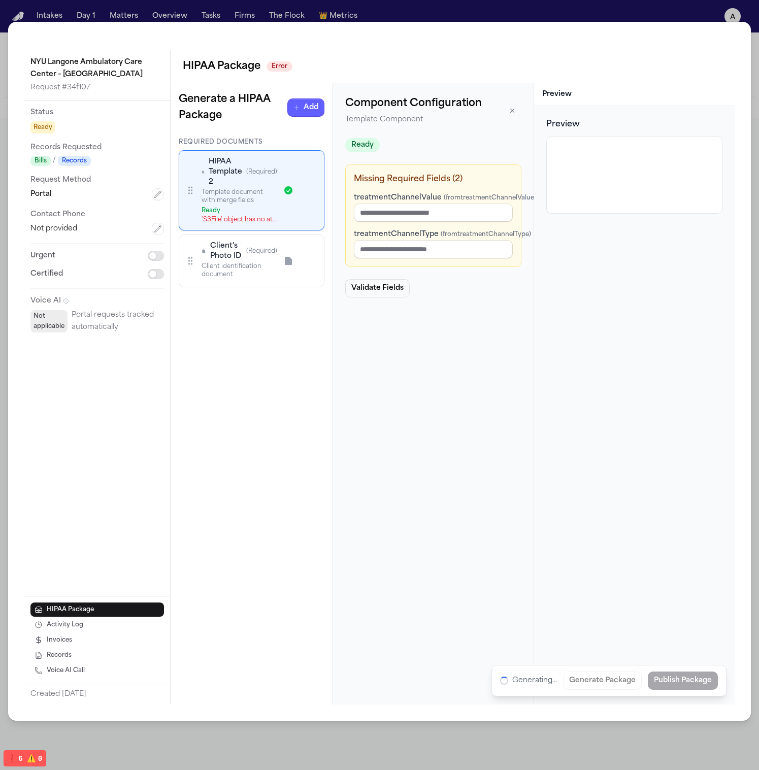
click at [434, 297] on div "Validate Fields" at bounding box center [433, 288] width 176 height 18
click at [309, 190] on icon "button" at bounding box center [309, 190] width 4 height 4
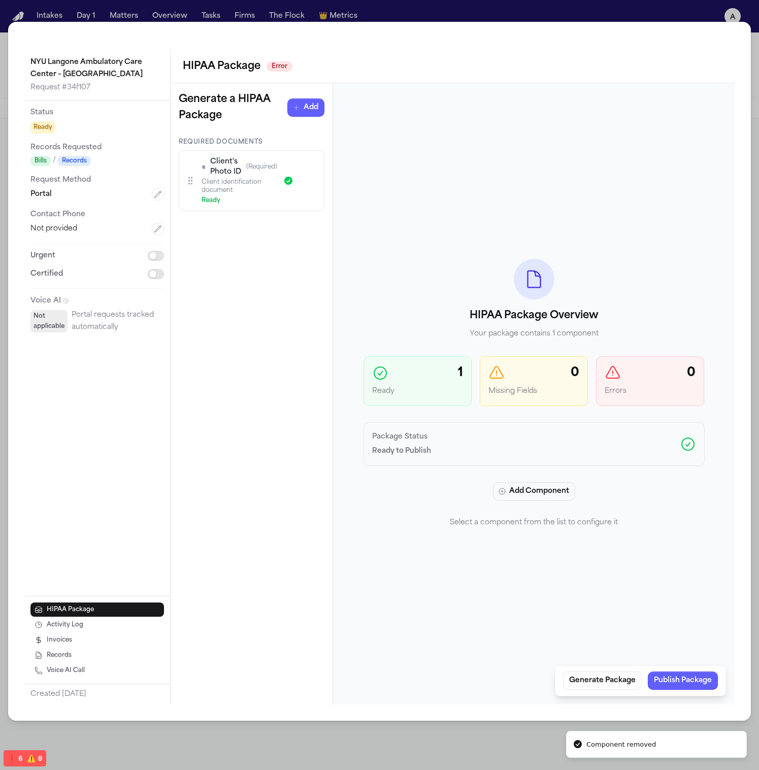
click at [309, 183] on icon "button" at bounding box center [309, 181] width 8 height 8
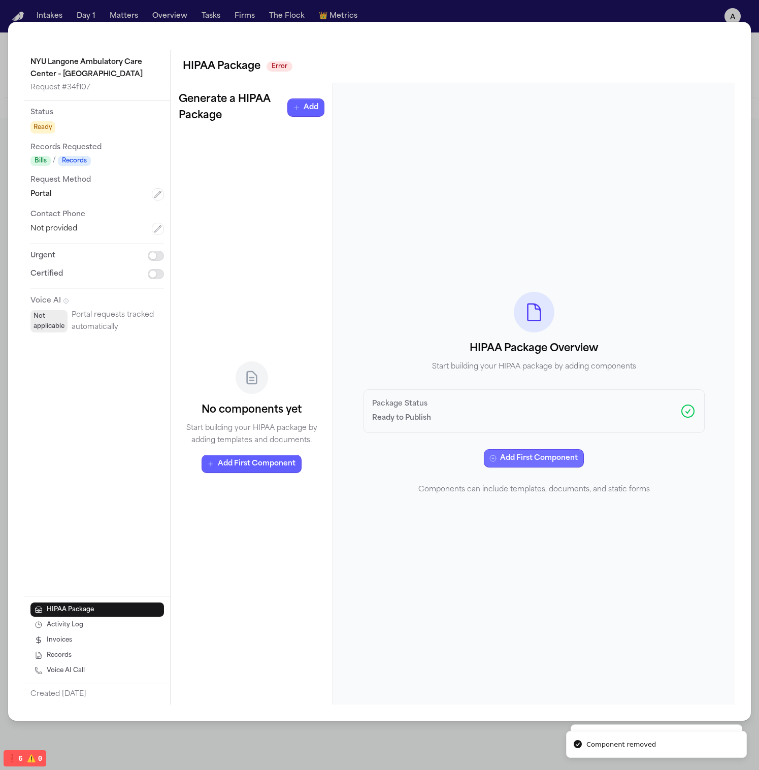
click at [551, 451] on button "Add First Component" at bounding box center [534, 458] width 100 height 18
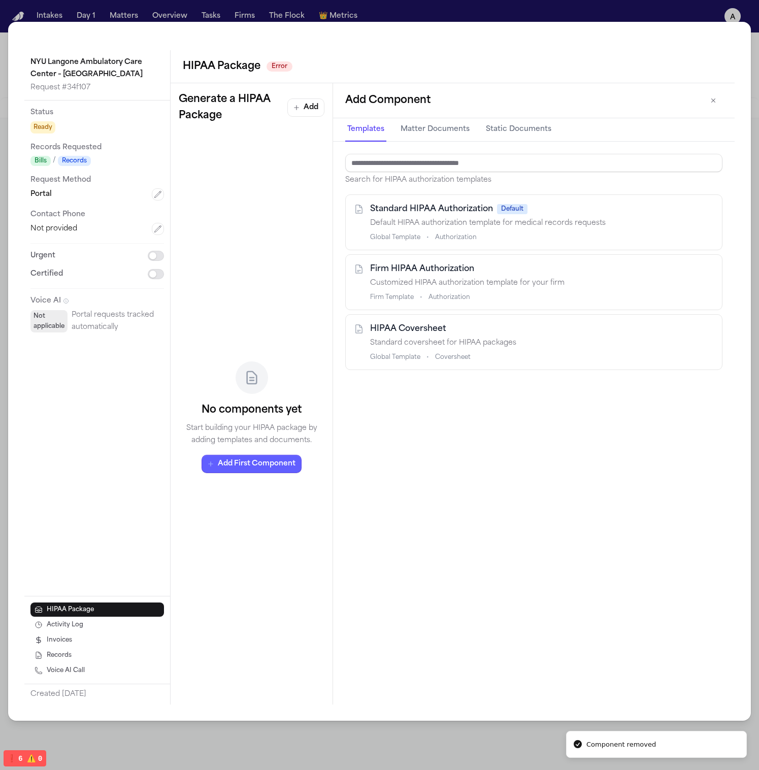
click at [453, 272] on span "Firm HIPAA Authorization" at bounding box center [422, 269] width 104 height 12
click at [452, 211] on span "Standard HIPAA Authorization" at bounding box center [431, 209] width 123 height 12
click at [458, 350] on div "HIPAA Coversheet Standard coversheet for HIPAA packages Global Template • cover…" at bounding box center [542, 342] width 344 height 39
click at [731, 40] on div "NYU Langone Ambulatory Care Center – [GEOGRAPHIC_DATA] Request # 34f107 Status …" at bounding box center [379, 371] width 742 height 699
click at [642, 24] on div "NYU Langone Ambulatory Care Center – [GEOGRAPHIC_DATA] Request # 34f107 Status …" at bounding box center [379, 371] width 742 height 699
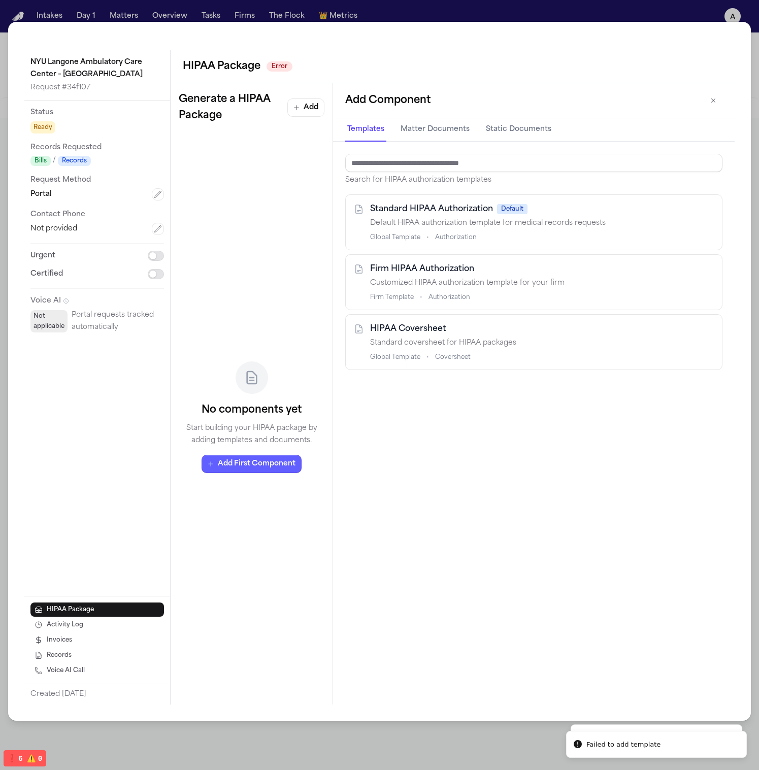
click at [636, 17] on div "NYU Langone Ambulatory Care Center – [GEOGRAPHIC_DATA] Request # 34f107 Status …" at bounding box center [379, 385] width 759 height 770
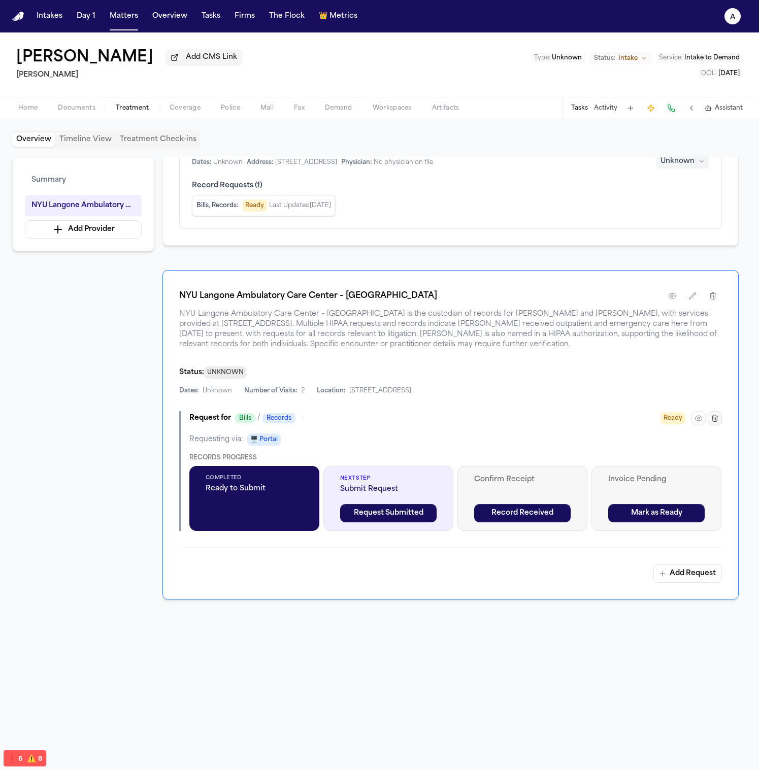
click at [717, 412] on button "button" at bounding box center [714, 418] width 14 height 14
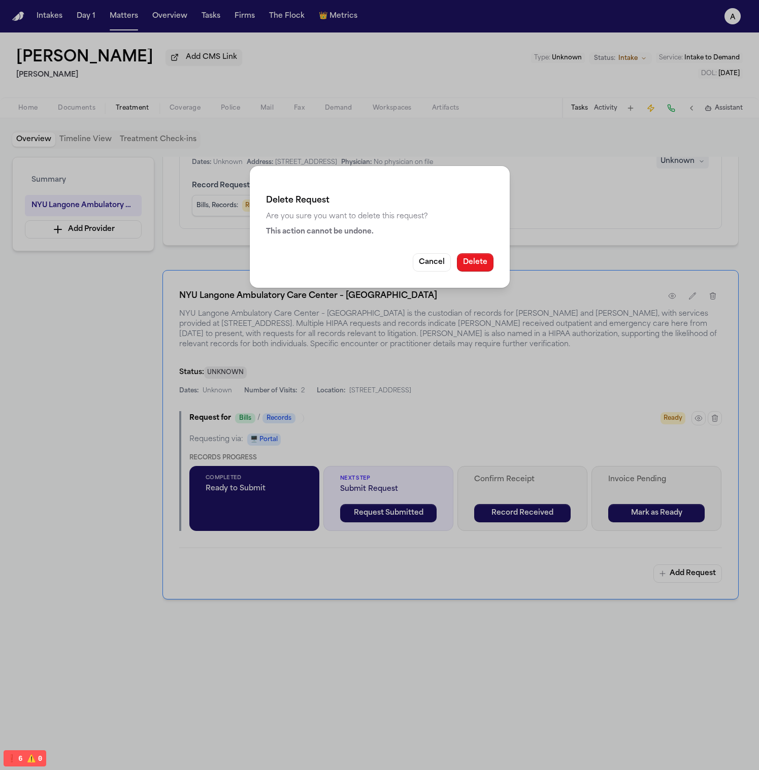
click at [481, 262] on button "Delete" at bounding box center [475, 262] width 37 height 18
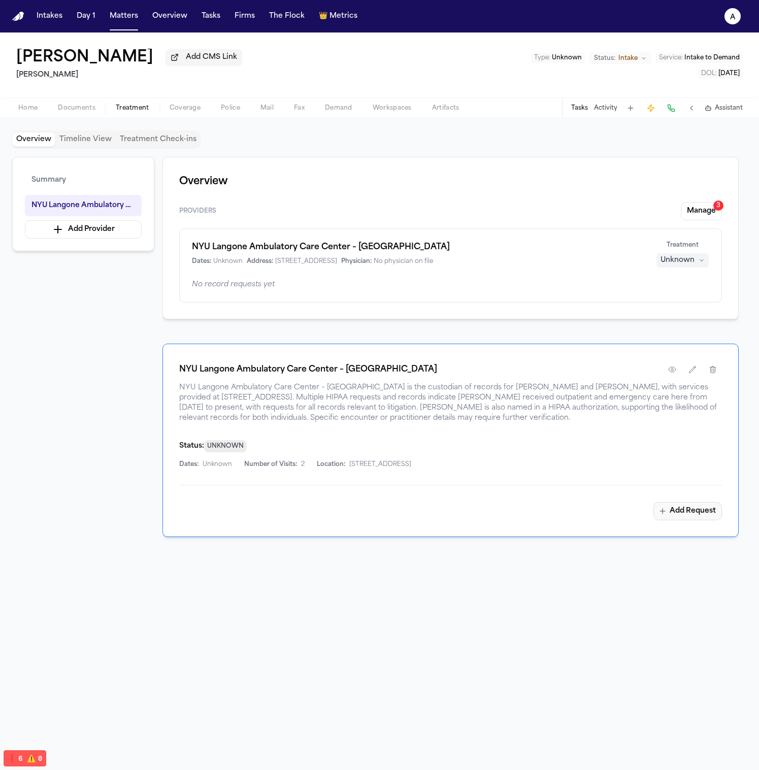
click at [678, 510] on button "Add Request" at bounding box center [687, 511] width 69 height 18
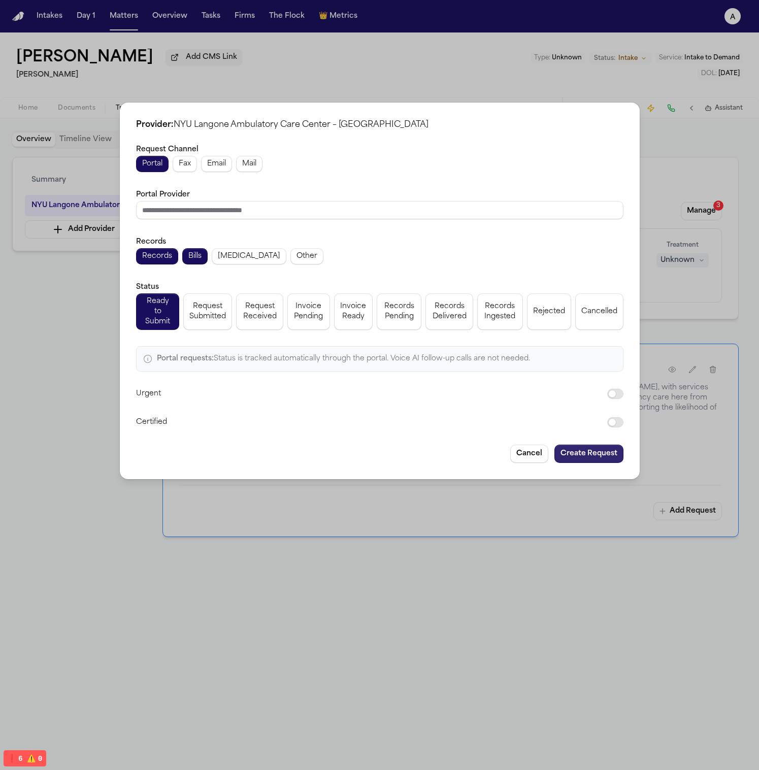
click at [585, 448] on button "Create Request" at bounding box center [588, 454] width 69 height 18
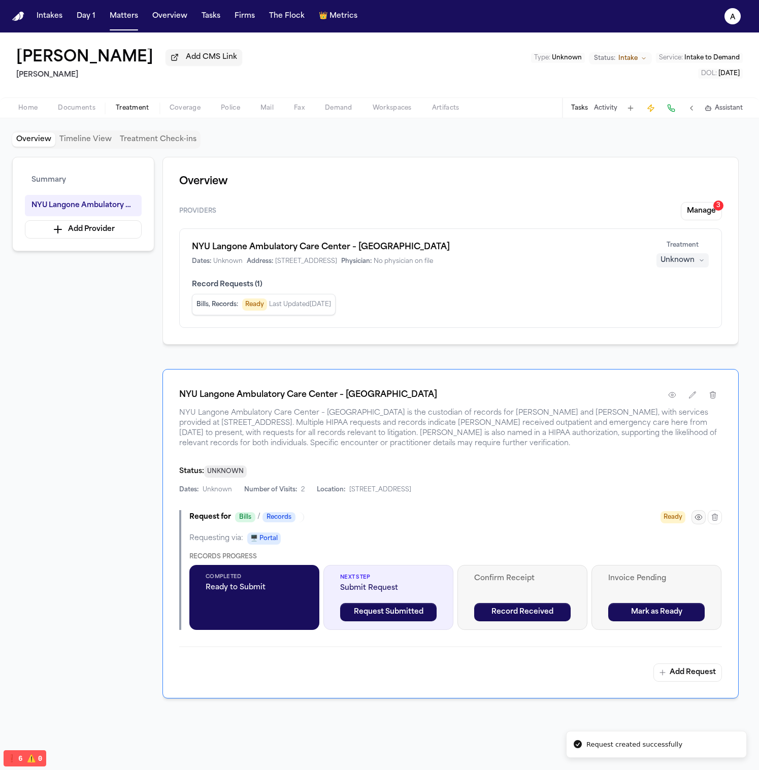
click at [700, 520] on icon "button" at bounding box center [698, 517] width 8 height 8
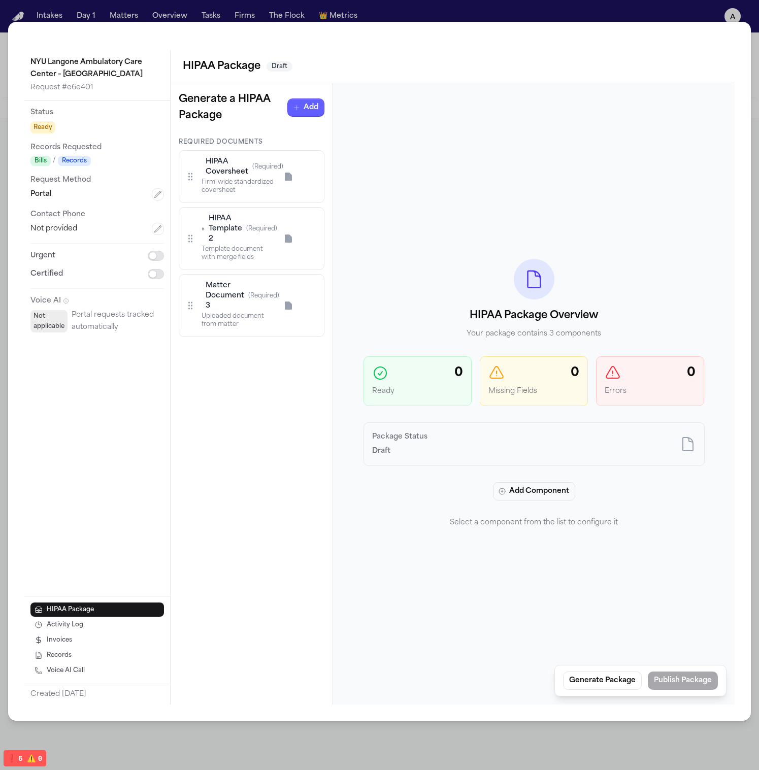
click at [250, 181] on div "Firm-wide standardized coversheet" at bounding box center [239, 186] width 76 height 16
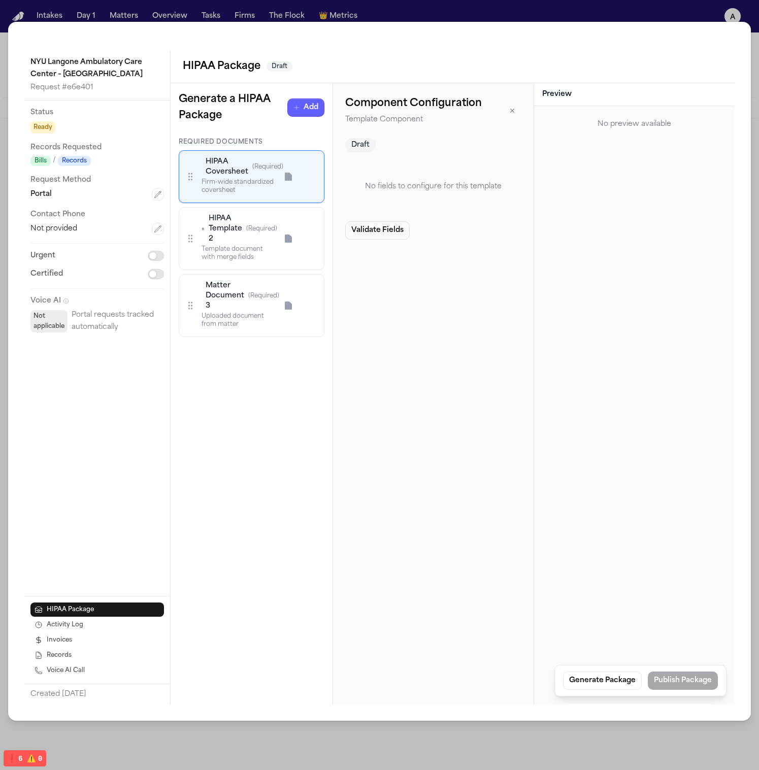
click at [244, 232] on div "HIPAA Template 2 (Required)" at bounding box center [239, 229] width 76 height 30
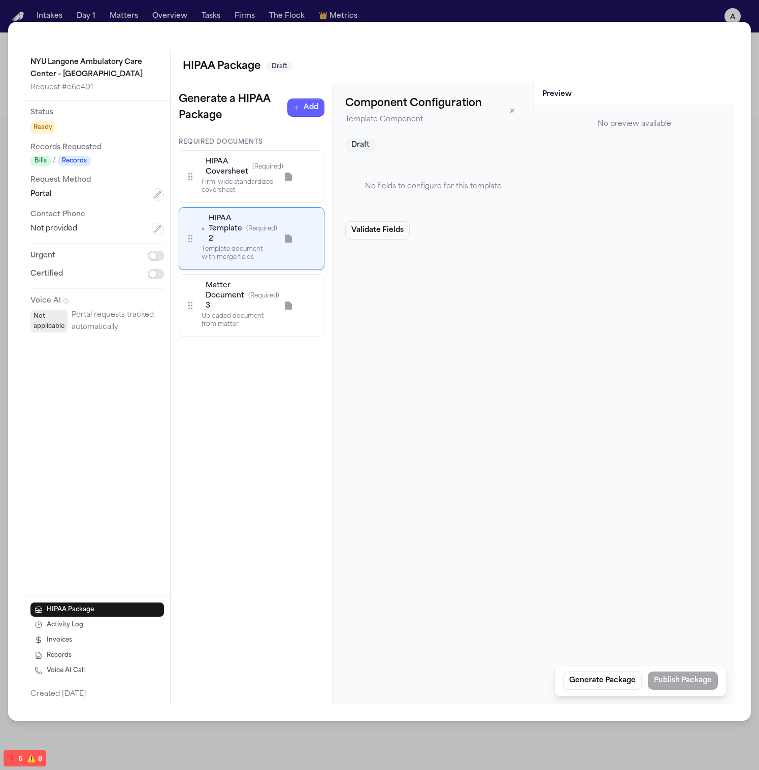
click at [241, 299] on span "Matter Document 3" at bounding box center [225, 296] width 39 height 30
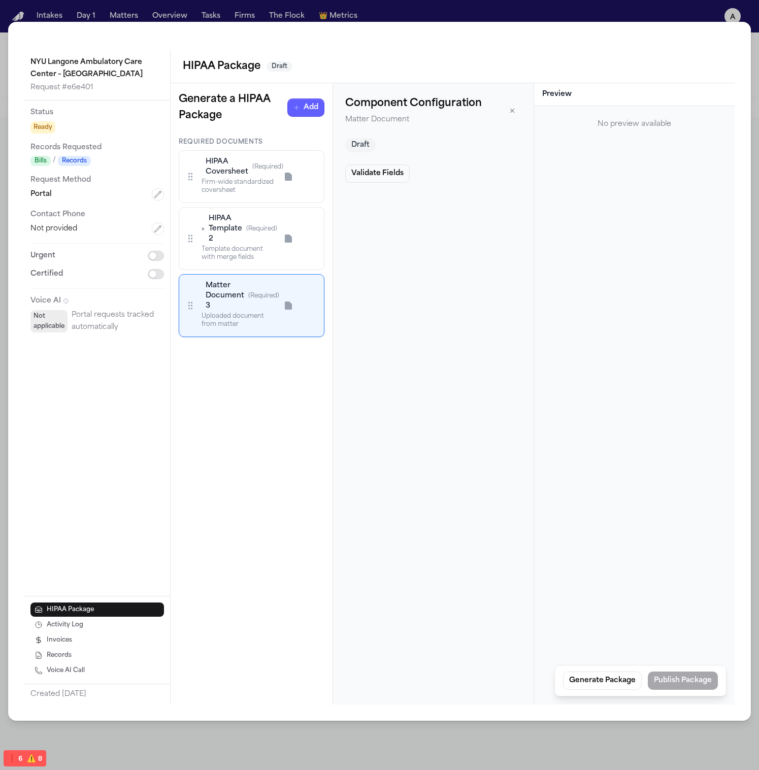
click at [227, 192] on div "Firm-wide standardized coversheet" at bounding box center [239, 186] width 76 height 16
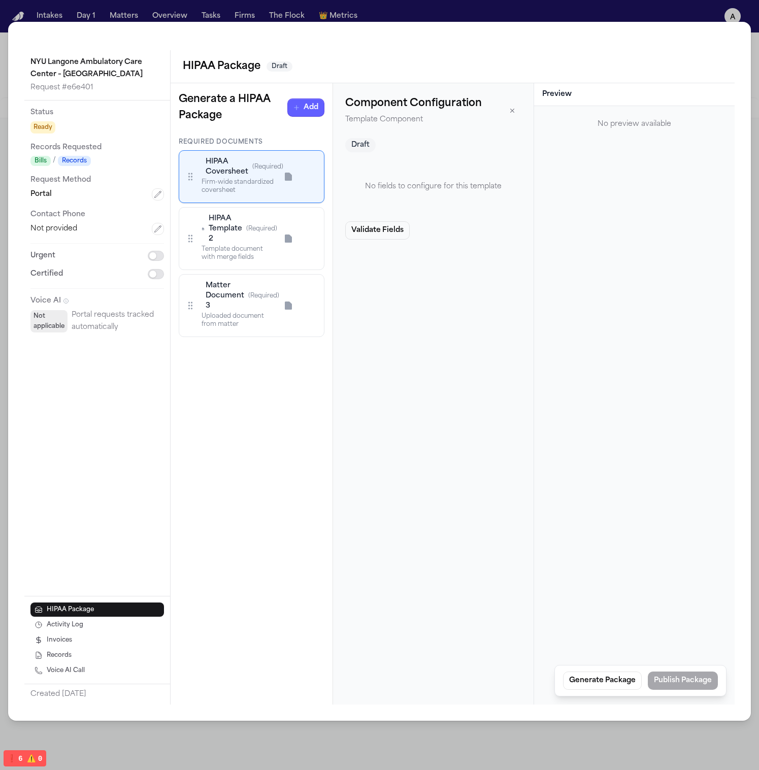
click at [255, 245] on div "Template document with merge fields" at bounding box center [239, 253] width 76 height 16
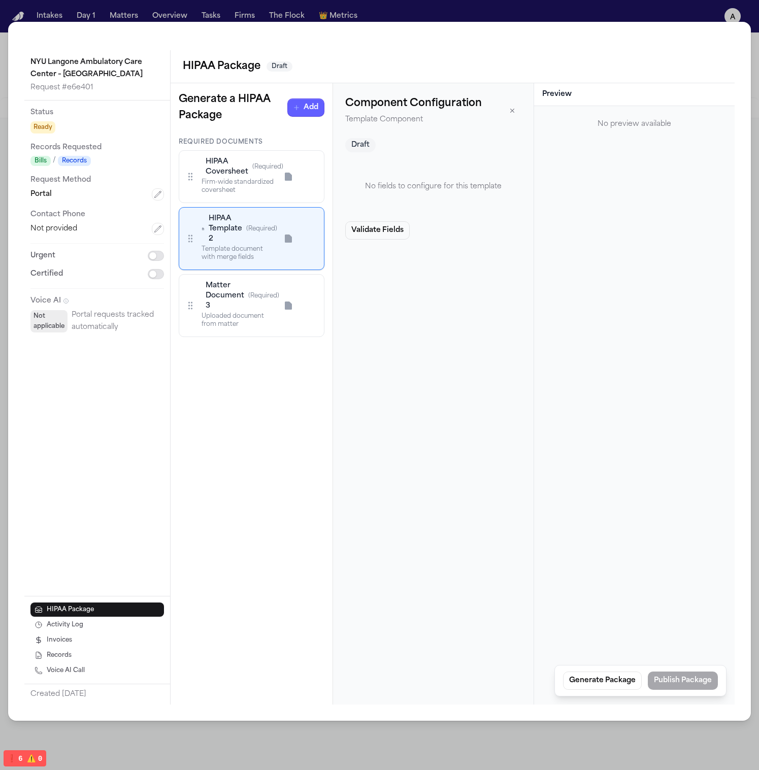
click at [253, 313] on div "Uploaded document from matter" at bounding box center [239, 320] width 76 height 16
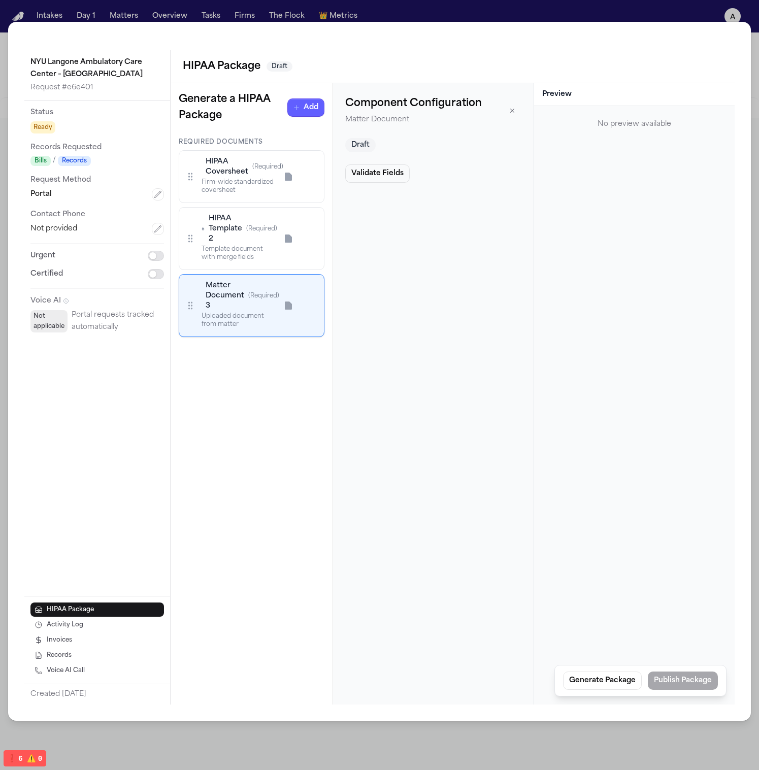
click at [248, 188] on div "Firm-wide standardized coversheet" at bounding box center [239, 186] width 76 height 16
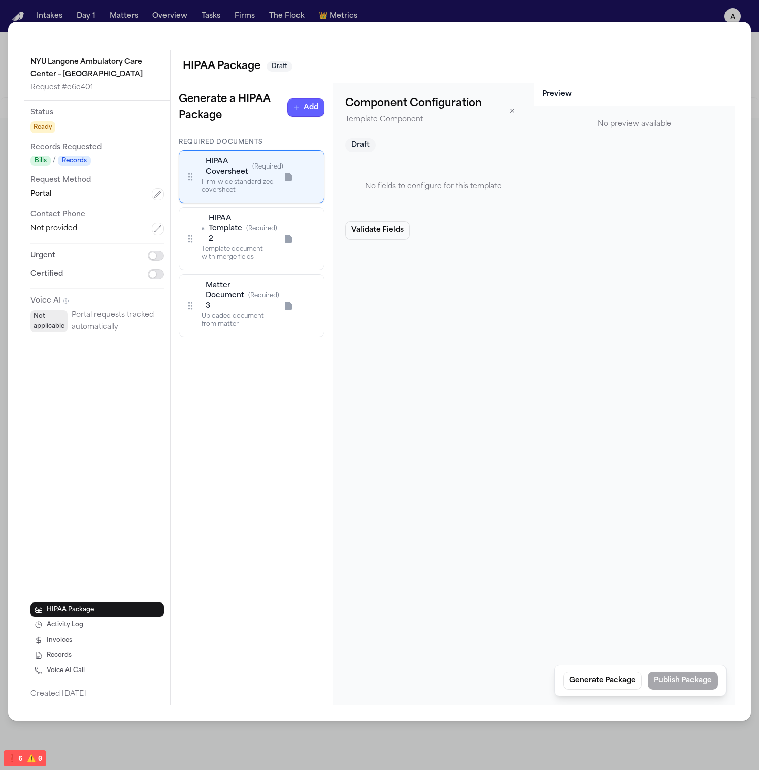
click at [254, 240] on div "HIPAA Template 2 (Required)" at bounding box center [239, 229] width 76 height 30
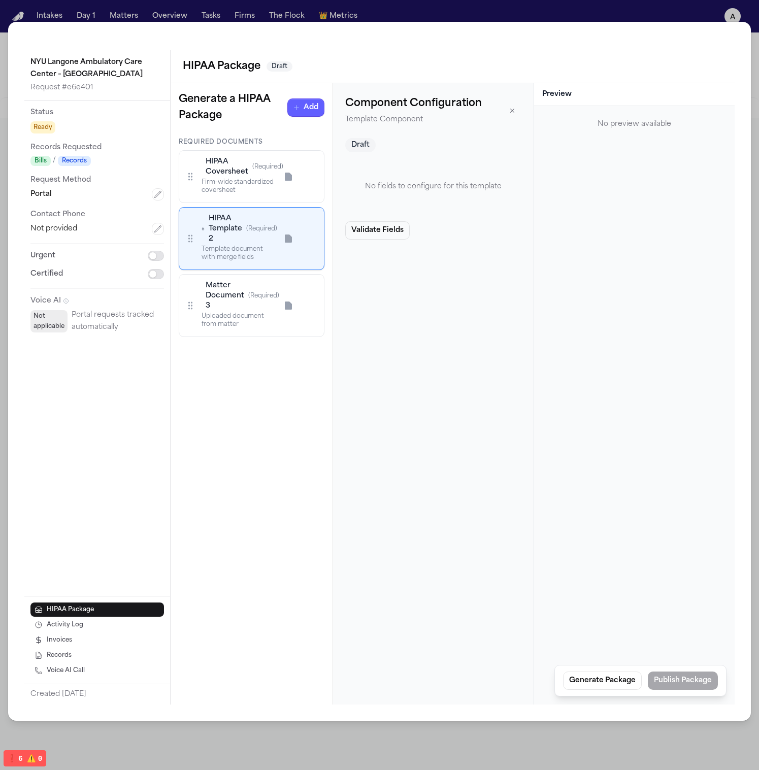
click at [257, 296] on span "(Required)" at bounding box center [263, 296] width 31 height 8
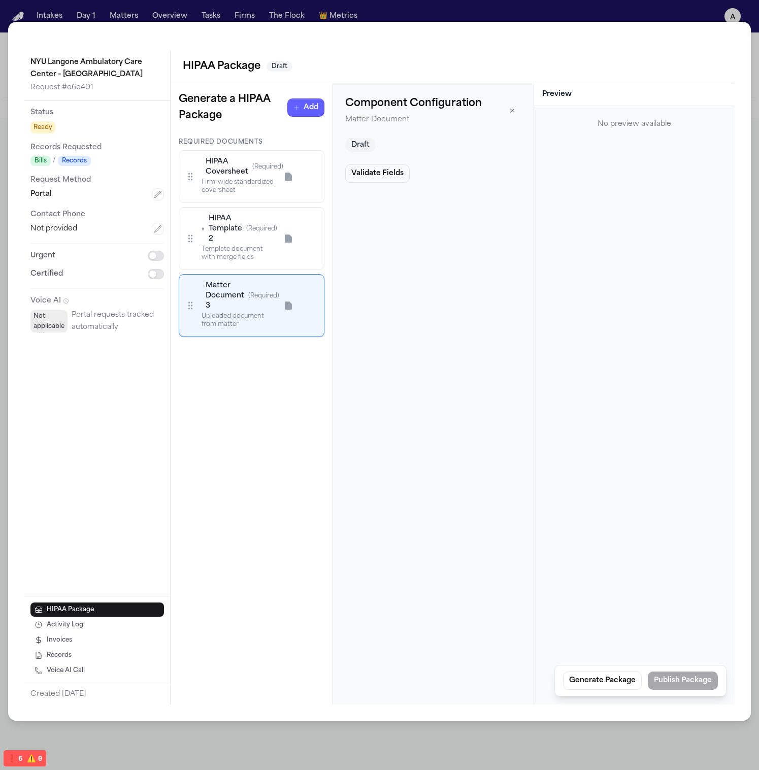
click at [260, 192] on div "Firm-wide standardized coversheet" at bounding box center [239, 186] width 76 height 16
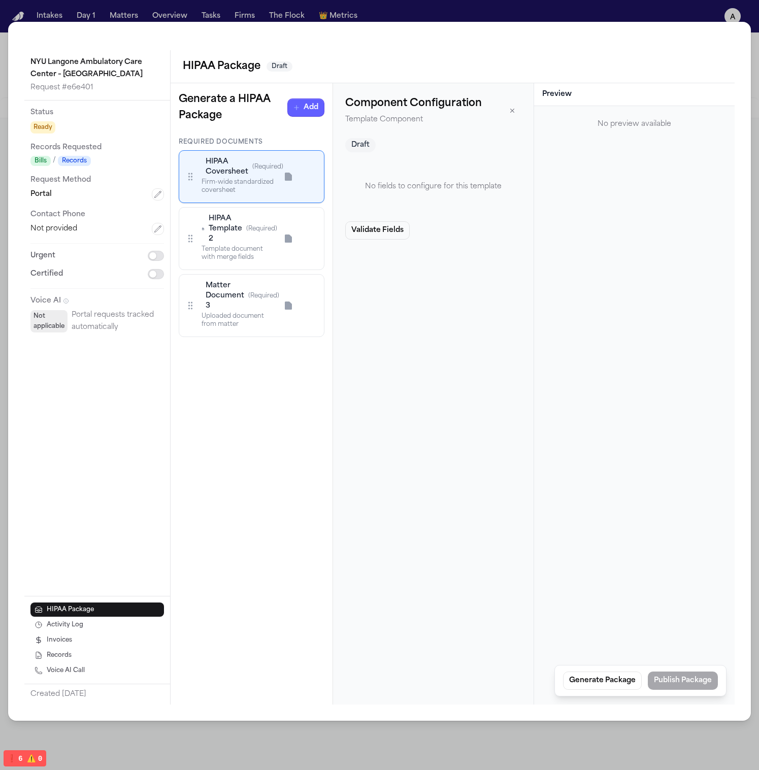
click at [260, 251] on div "Template document with merge fields" at bounding box center [239, 253] width 76 height 16
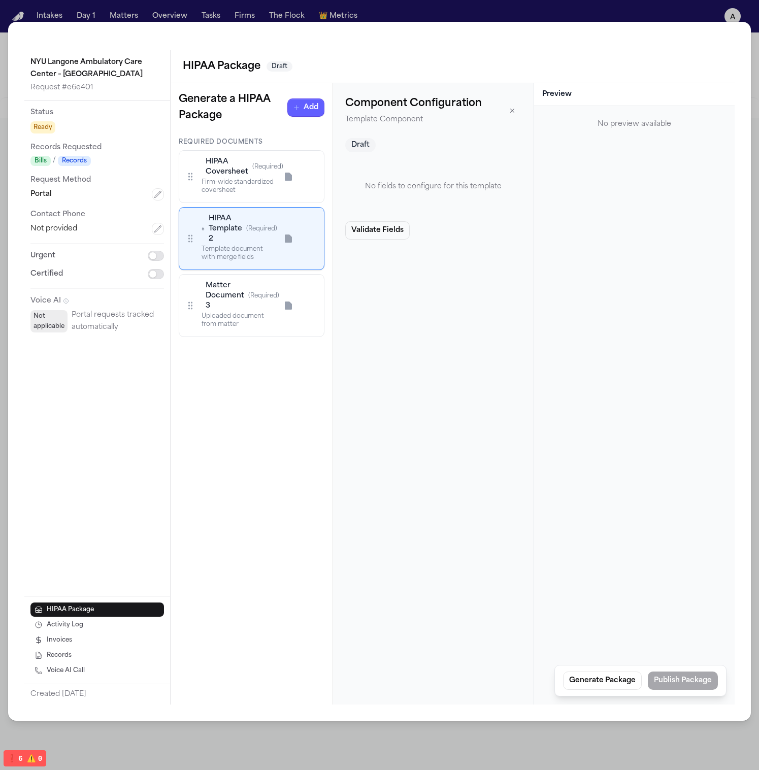
click at [256, 173] on div "HIPAA Coversheet (Required)" at bounding box center [239, 167] width 76 height 20
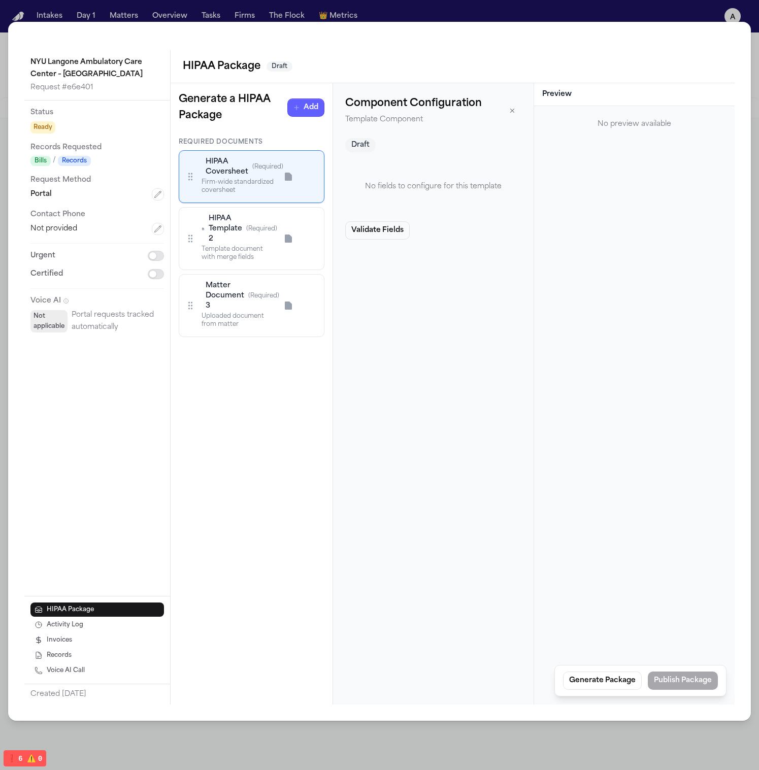
click at [254, 239] on div "HIPAA Template 2 (Required)" at bounding box center [239, 229] width 76 height 30
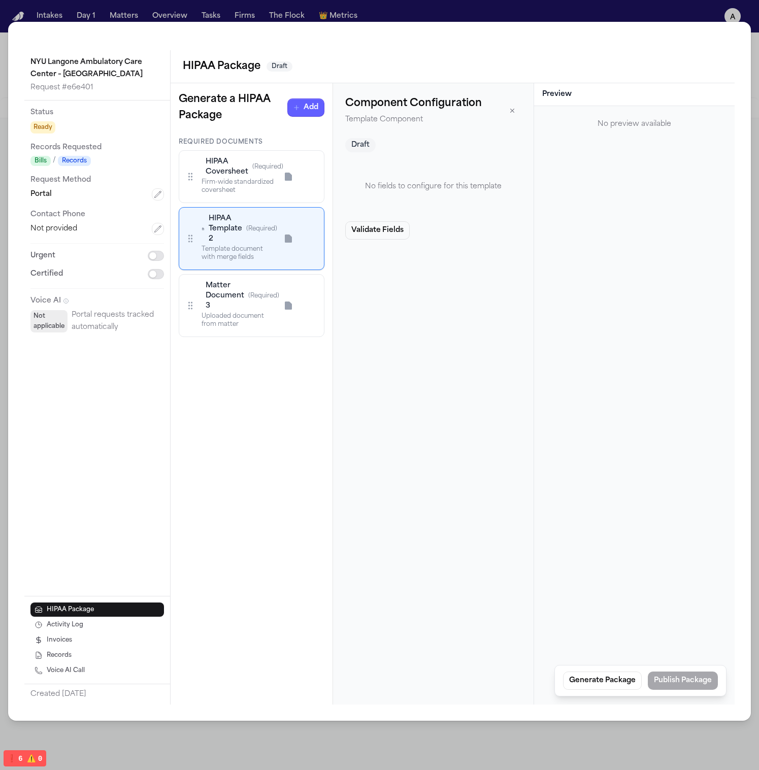
click at [249, 178] on div "Firm-wide standardized coversheet" at bounding box center [239, 186] width 76 height 16
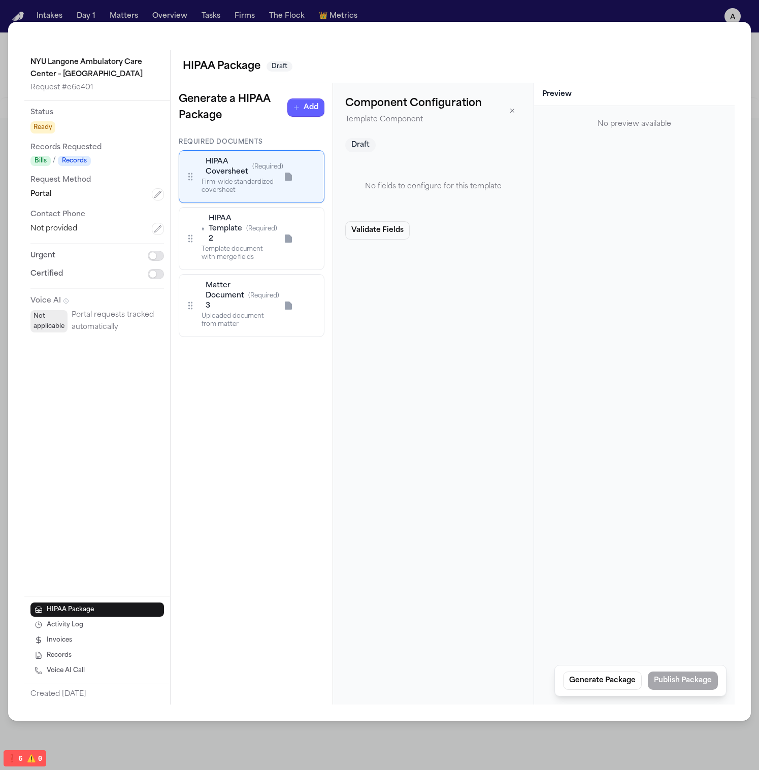
click at [615, 684] on button "Generate Package" at bounding box center [602, 680] width 79 height 18
click at [361, 452] on div "Component Configuration Template Component Draft No fields to configure for thi…" at bounding box center [433, 393] width 201 height 621
click at [218, 239] on span "HIPAA Template 2" at bounding box center [225, 229] width 33 height 30
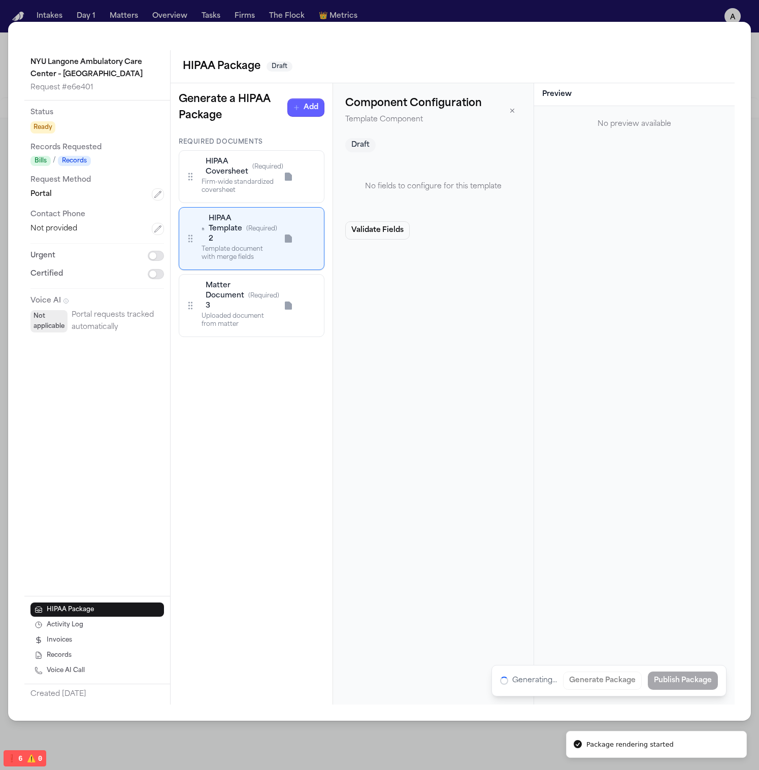
click at [237, 309] on span "Matter Document 3" at bounding box center [225, 296] width 39 height 30
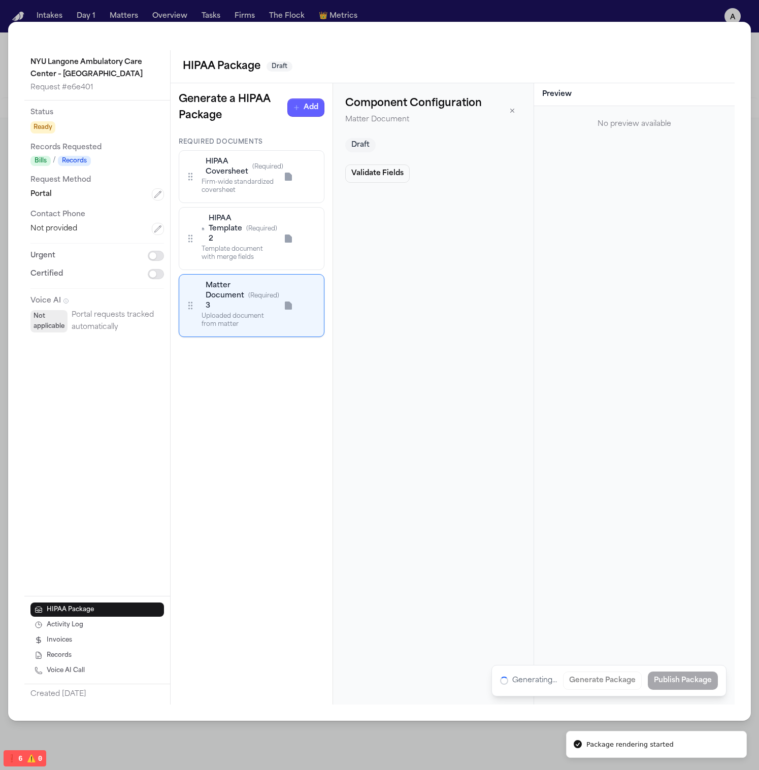
click at [246, 202] on div "HIPAA Coversheet (Required) Firm-wide standardized coversheet" at bounding box center [252, 176] width 146 height 53
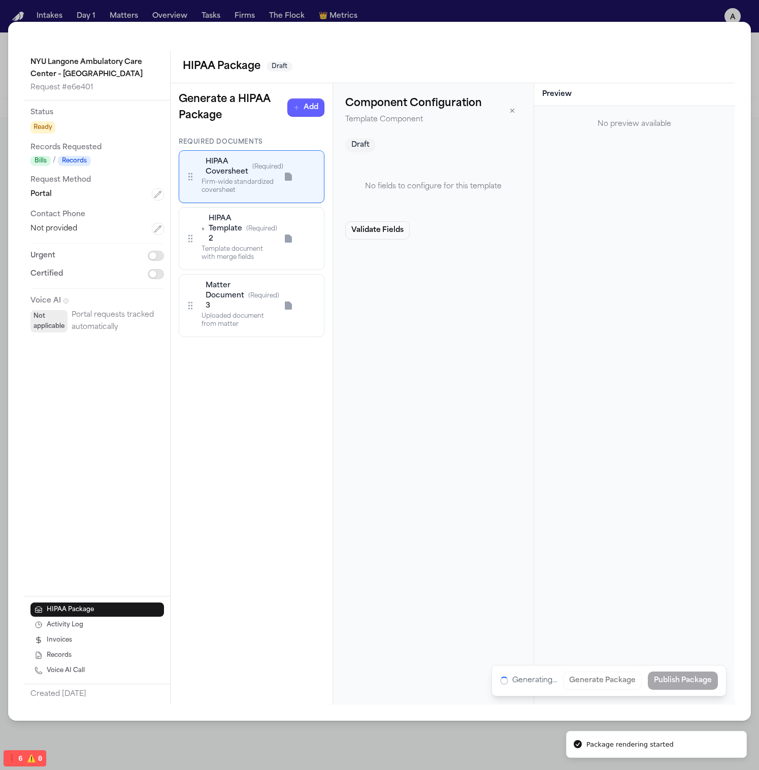
click at [242, 243] on div "HIPAA Template 2 (Required)" at bounding box center [239, 229] width 76 height 30
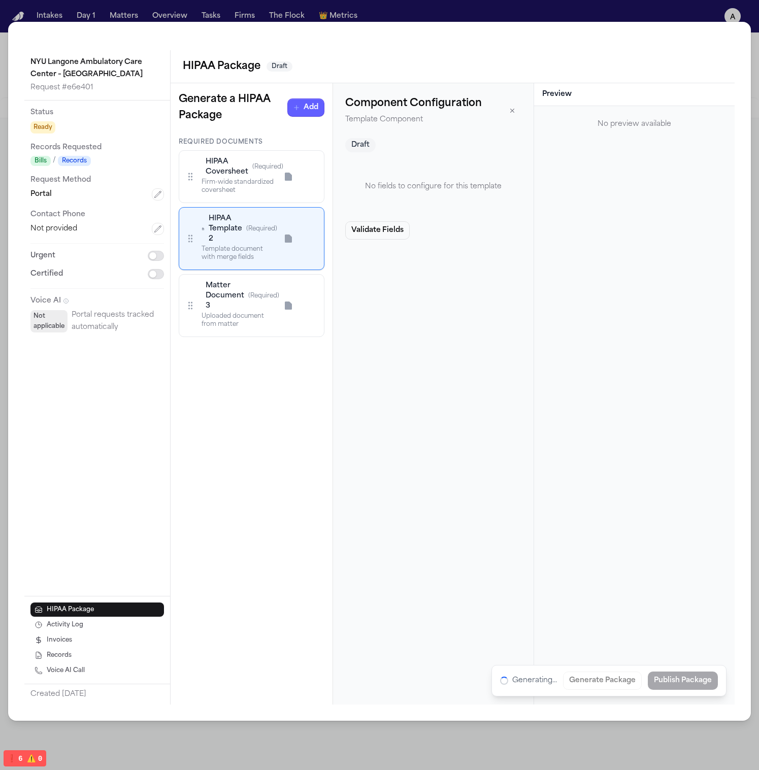
click at [255, 284] on div "Matter Document 3 (Required)" at bounding box center [239, 296] width 76 height 30
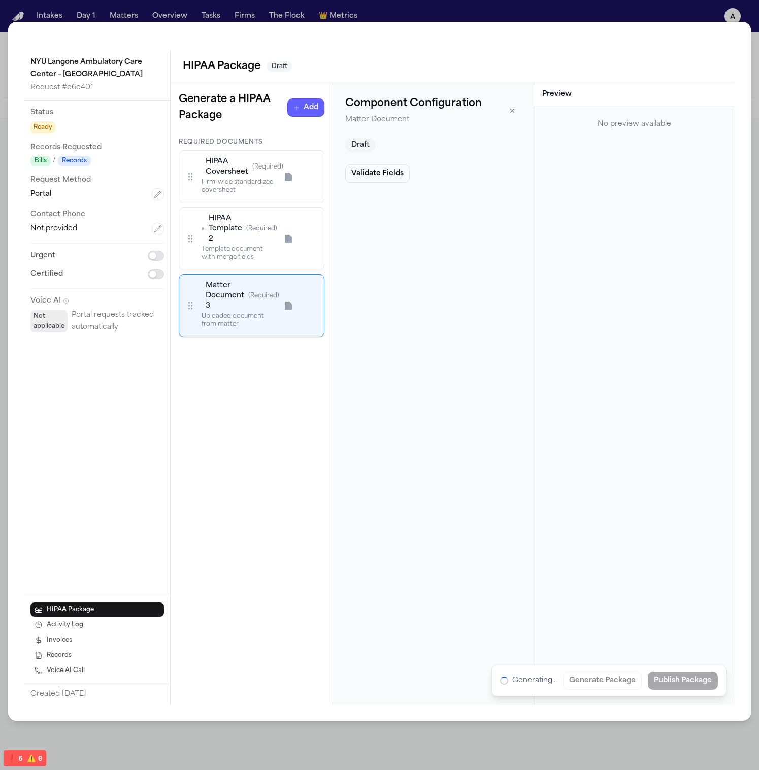
click at [261, 183] on div "Firm-wide standardized coversheet" at bounding box center [239, 186] width 76 height 16
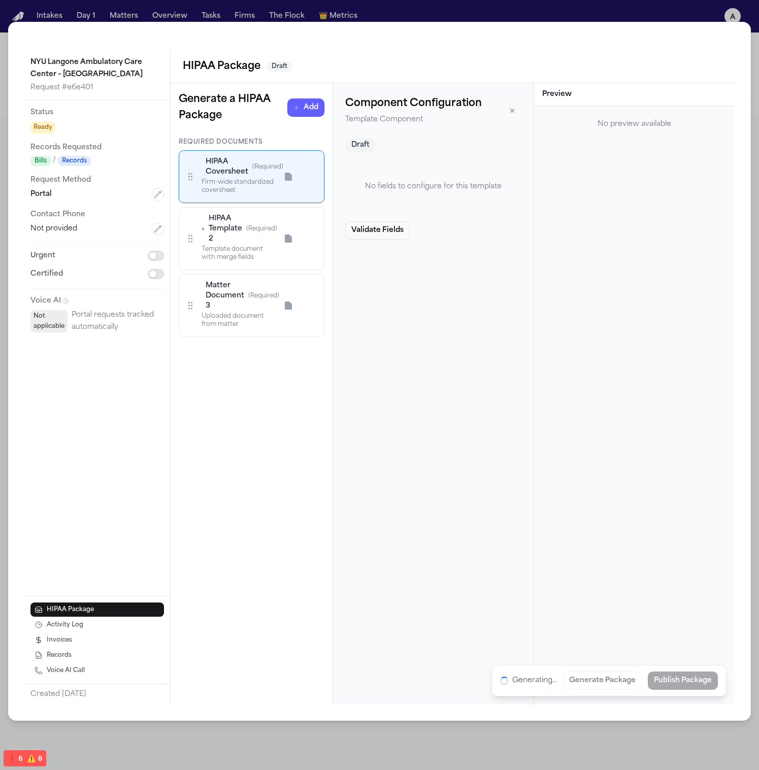
click at [256, 229] on span "(Required)" at bounding box center [261, 229] width 31 height 8
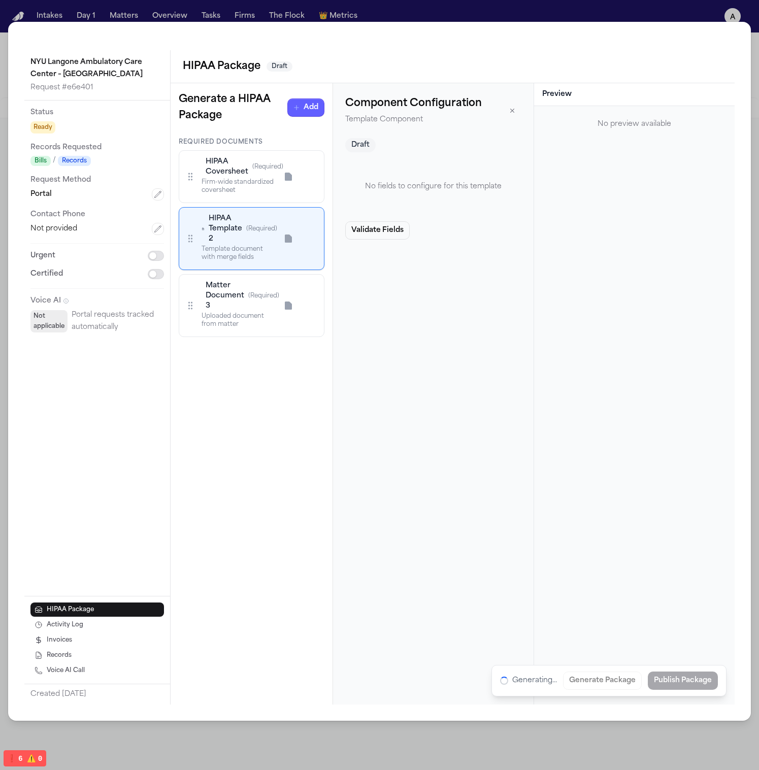
click at [262, 181] on div "Firm-wide standardized coversheet" at bounding box center [239, 186] width 76 height 16
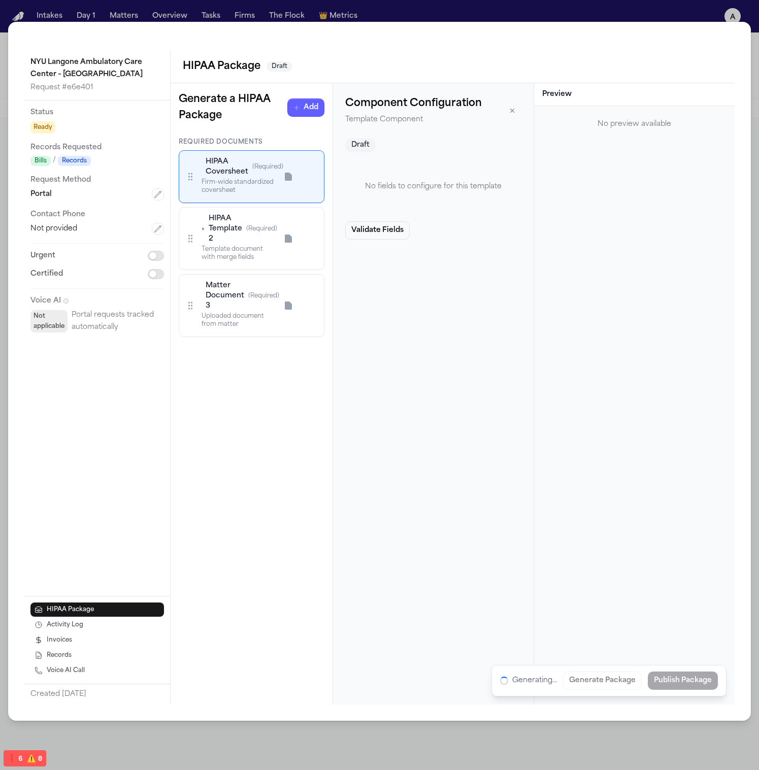
click at [260, 233] on span "(Required)" at bounding box center [261, 229] width 31 height 8
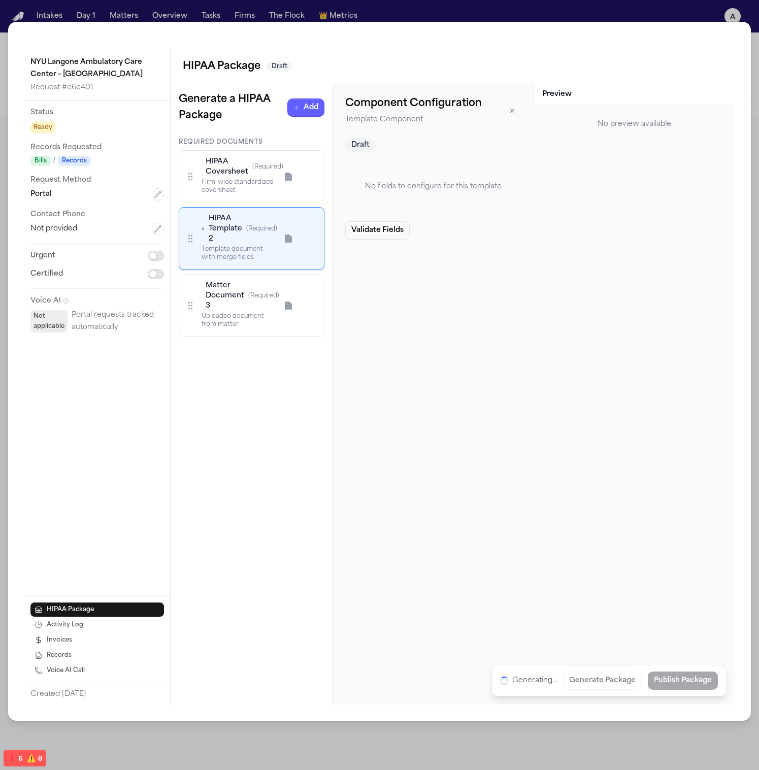
click at [259, 276] on div "Matter Document 3 (Required) Uploaded document from matter" at bounding box center [252, 305] width 146 height 63
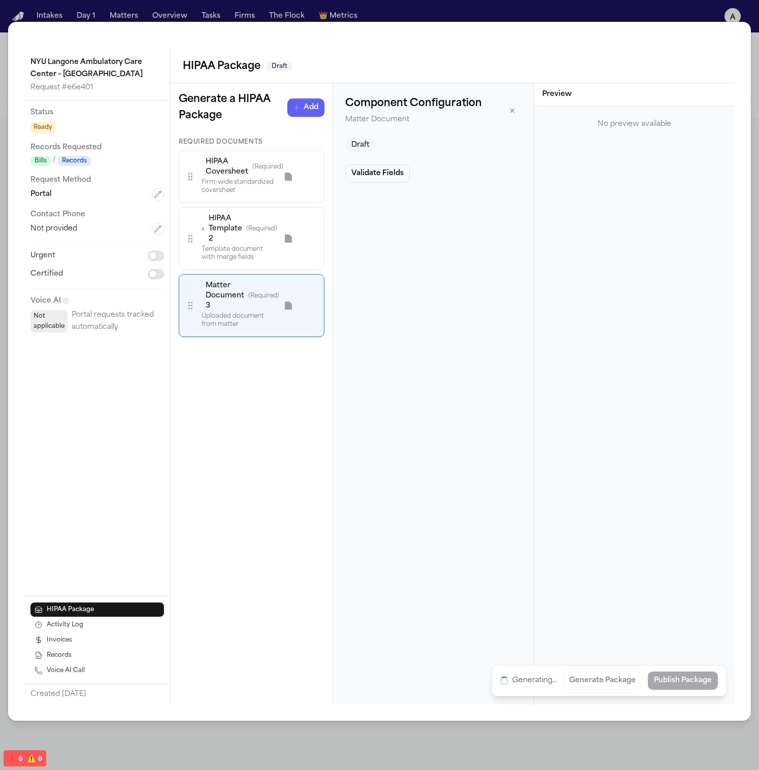
drag, startPoint x: 258, startPoint y: 312, endPoint x: 262, endPoint y: 308, distance: 5.7
click at [258, 312] on div "Uploaded document from matter" at bounding box center [239, 320] width 76 height 16
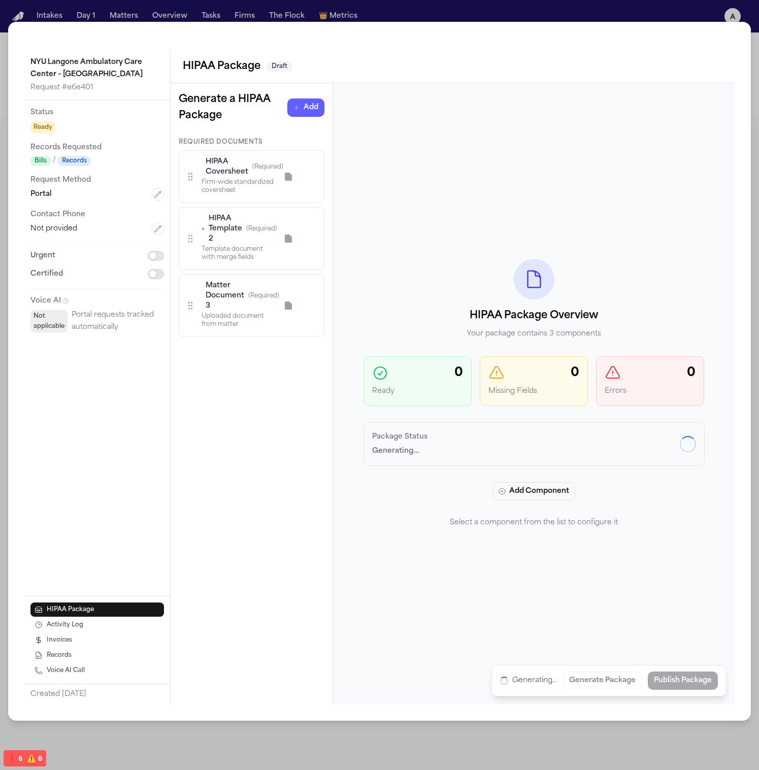
click at [257, 199] on div "HIPAA Coversheet (Required) Firm-wide standardized coversheet" at bounding box center [252, 176] width 146 height 53
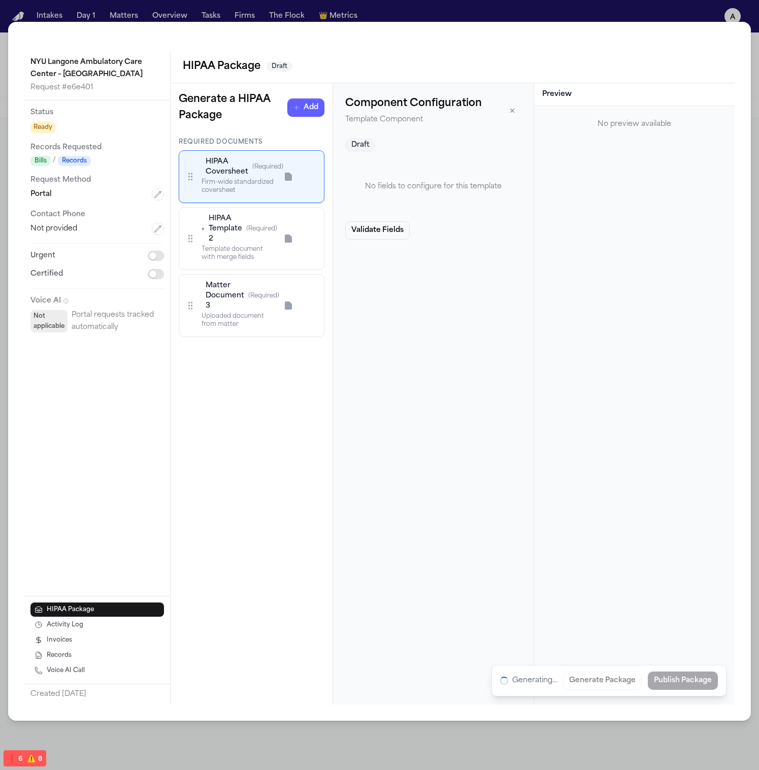
click at [254, 255] on div "Template document with merge fields" at bounding box center [239, 253] width 76 height 16
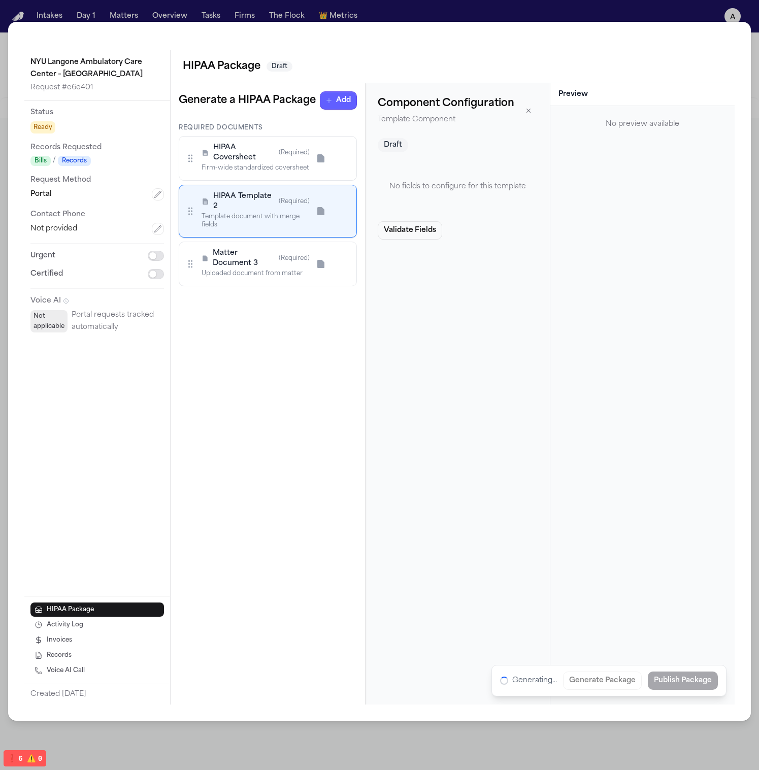
click at [253, 307] on div "Required Documents HIPAA Coversheet (Required) Firm-wide standardized covershee…" at bounding box center [268, 414] width 194 height 581
click at [255, 272] on div "Uploaded document from matter" at bounding box center [255, 273] width 108 height 8
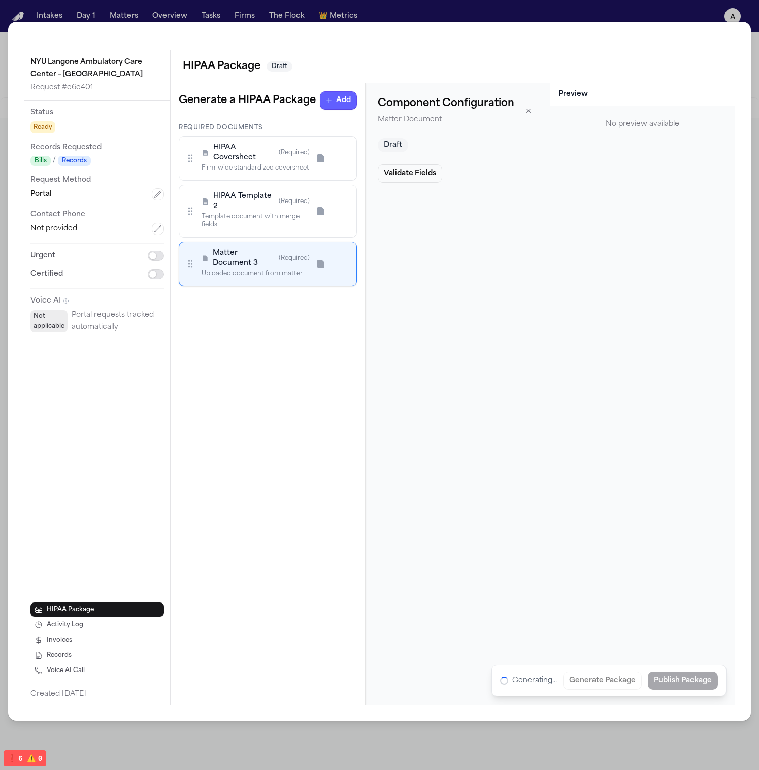
click at [261, 223] on div "Template document with merge fields" at bounding box center [255, 221] width 108 height 16
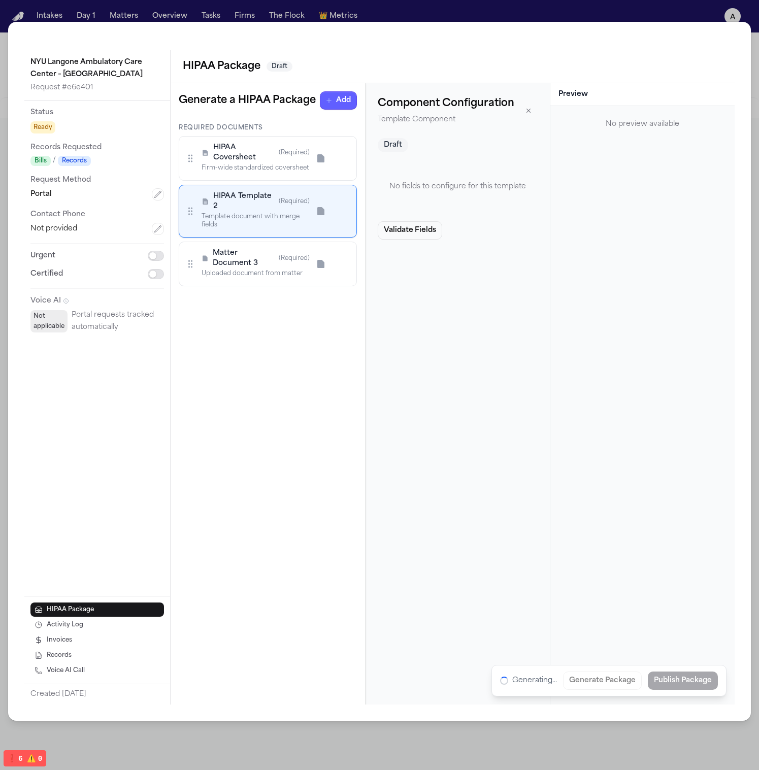
click at [276, 157] on div "HIPAA Coversheet (Required)" at bounding box center [255, 153] width 108 height 20
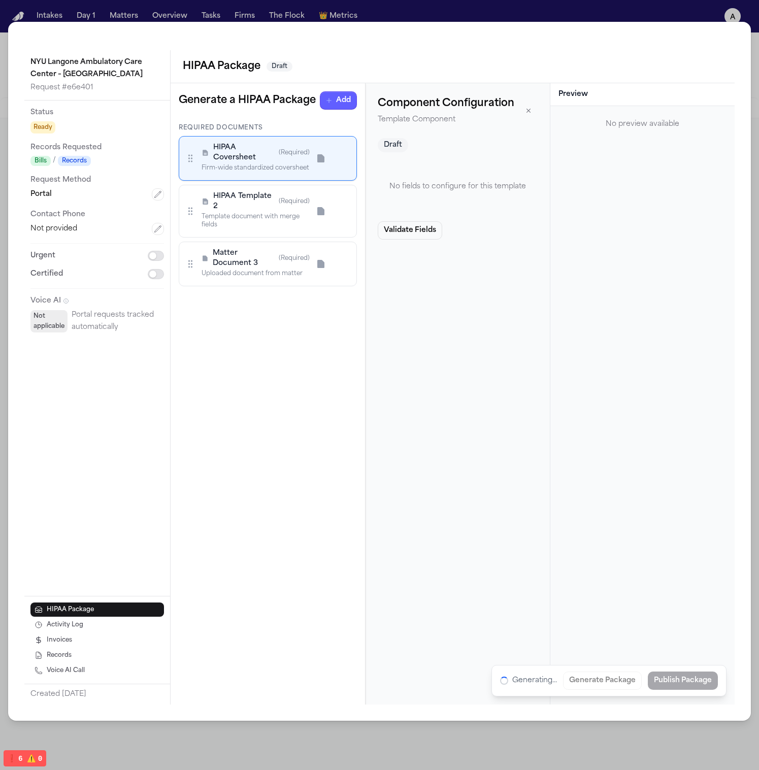
click at [267, 233] on div "HIPAA Template 2 (Required) Template document with merge fields" at bounding box center [268, 211] width 178 height 53
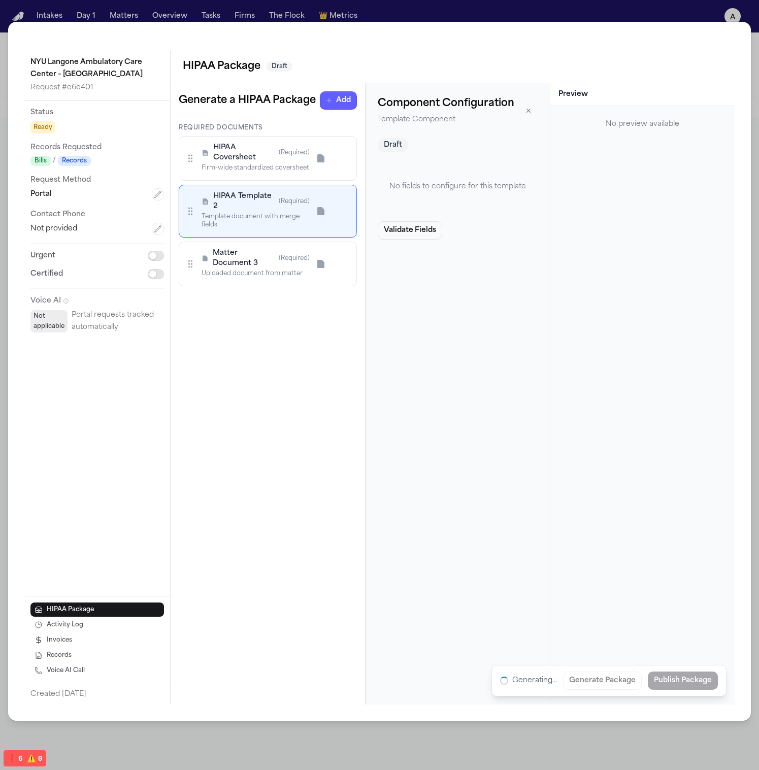
click at [265, 170] on div "Firm-wide standardized coversheet" at bounding box center [255, 168] width 108 height 8
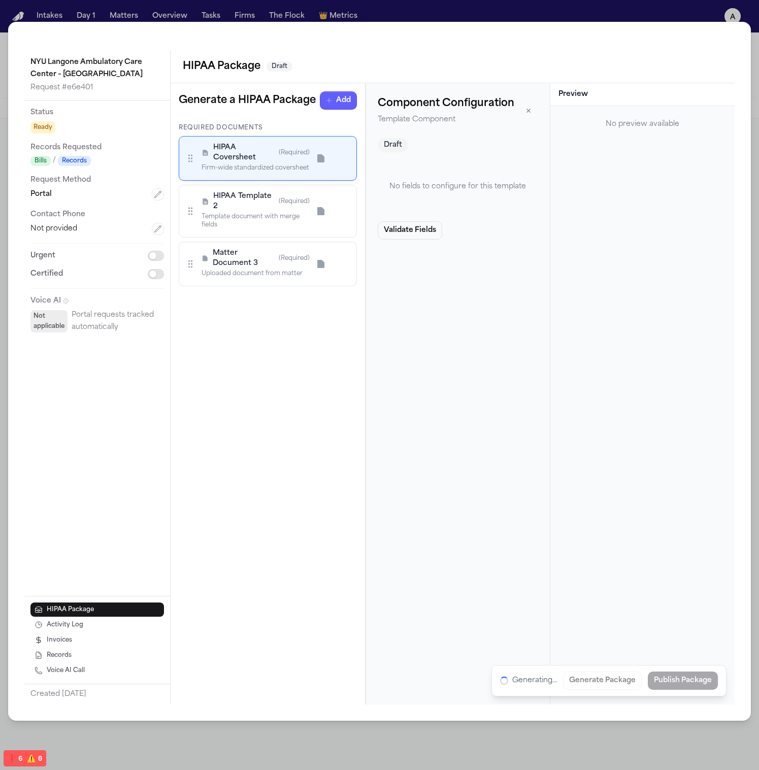
click at [267, 234] on div "HIPAA Template 2 (Required) Template document with merge fields" at bounding box center [268, 211] width 178 height 53
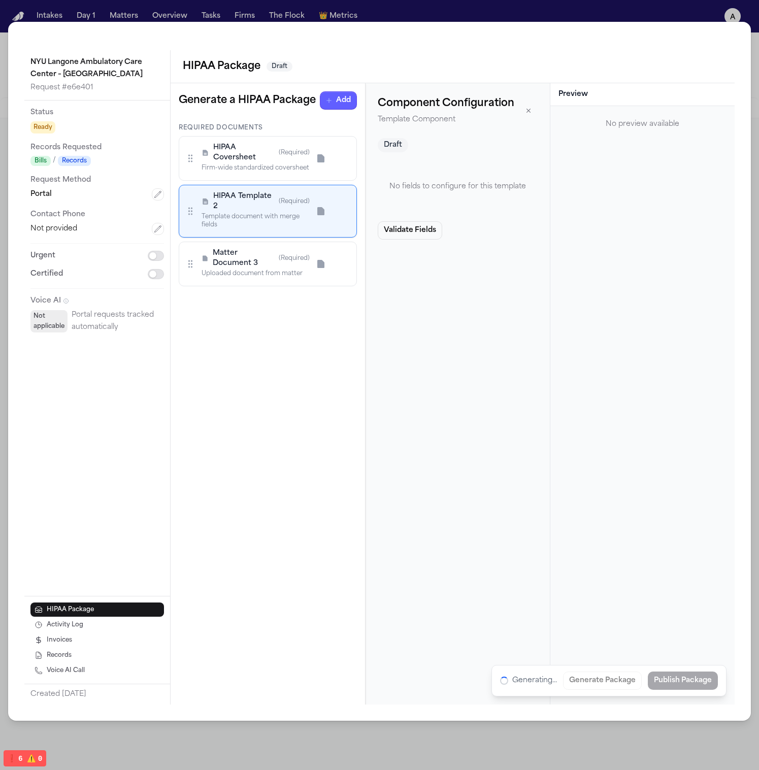
click at [265, 301] on div "Required Documents HIPAA Coversheet (Required) Firm-wide standardized covershee…" at bounding box center [268, 414] width 194 height 581
click at [262, 243] on div "Matter Document 3 (Required) Uploaded document from matter" at bounding box center [268, 264] width 178 height 45
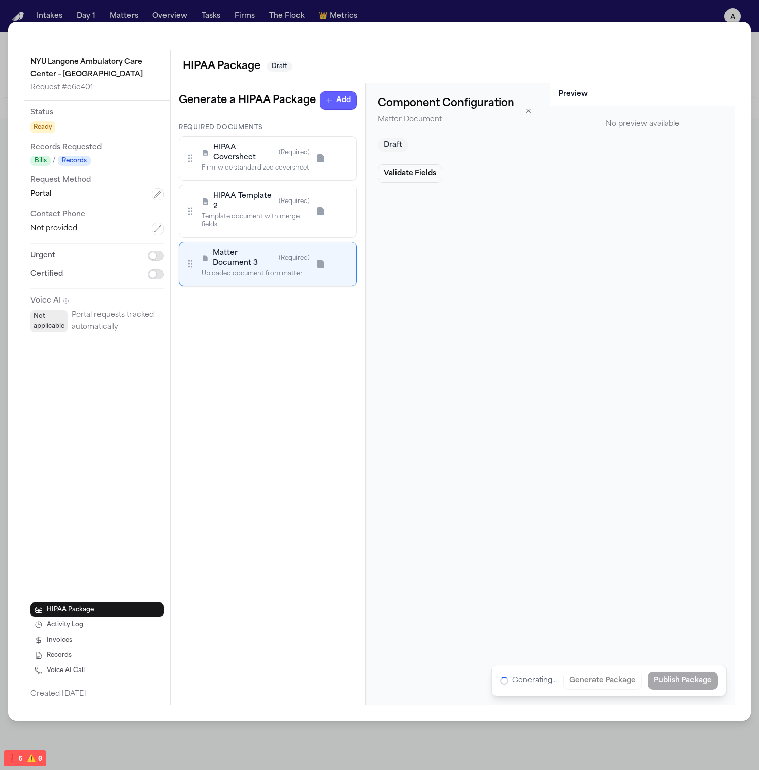
click at [261, 188] on div "HIPAA Template 2 (Required) Template document with merge fields" at bounding box center [268, 211] width 178 height 53
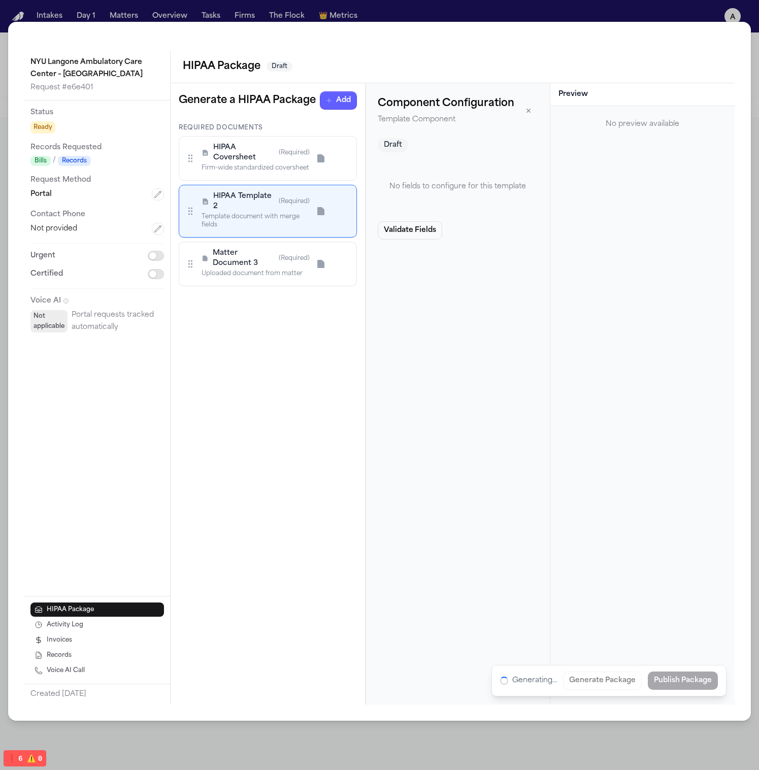
click at [258, 170] on div "Firm-wide standardized coversheet" at bounding box center [255, 168] width 108 height 8
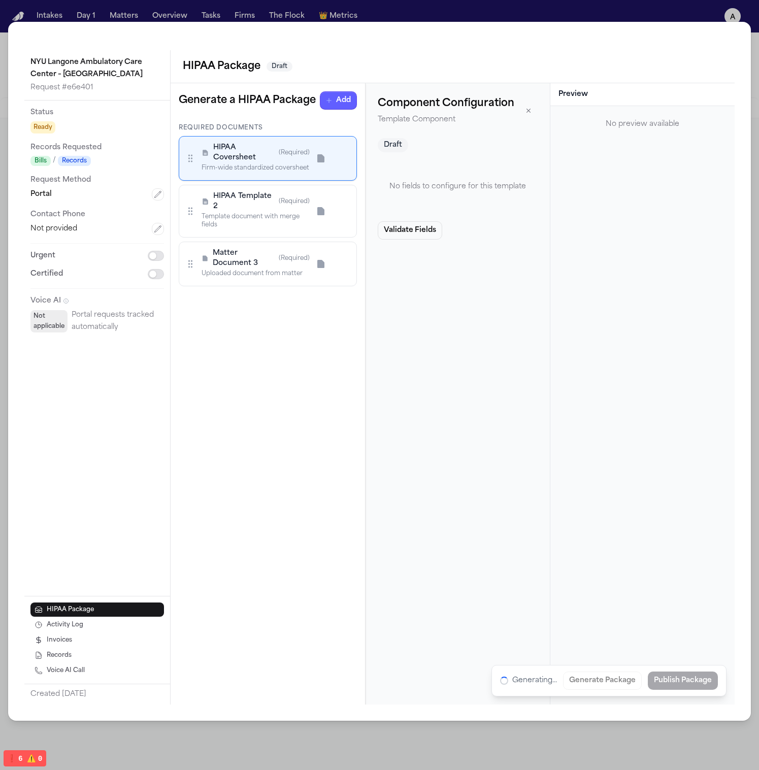
click at [259, 229] on div "HIPAA Template 2 (Required) Template document with merge fields" at bounding box center [255, 211] width 108 height 40
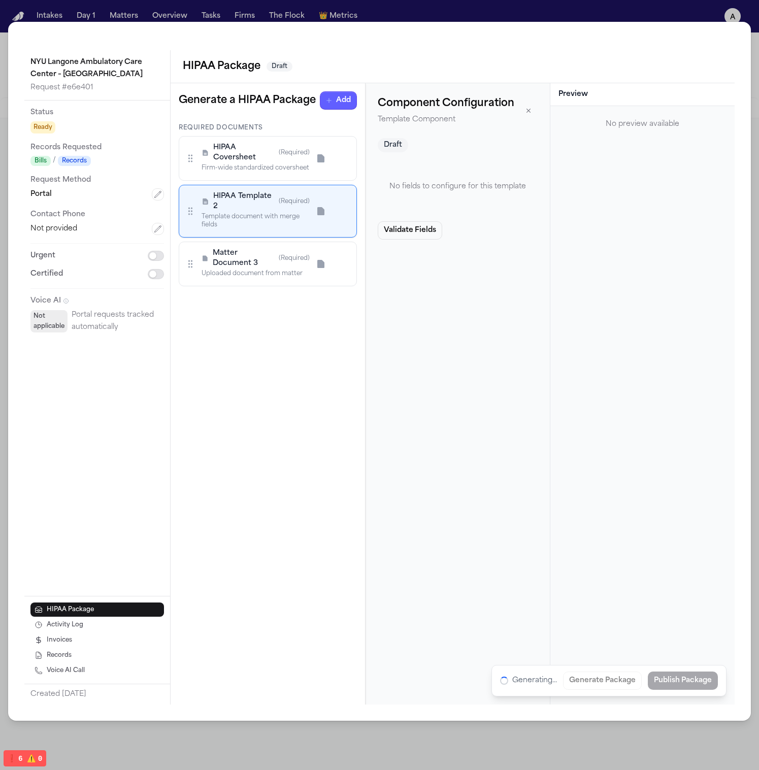
click at [260, 289] on div "Required Documents HIPAA Coversheet (Required) Firm-wide standardized covershee…" at bounding box center [268, 414] width 194 height 581
click at [261, 271] on div "Uploaded document from matter" at bounding box center [255, 273] width 108 height 8
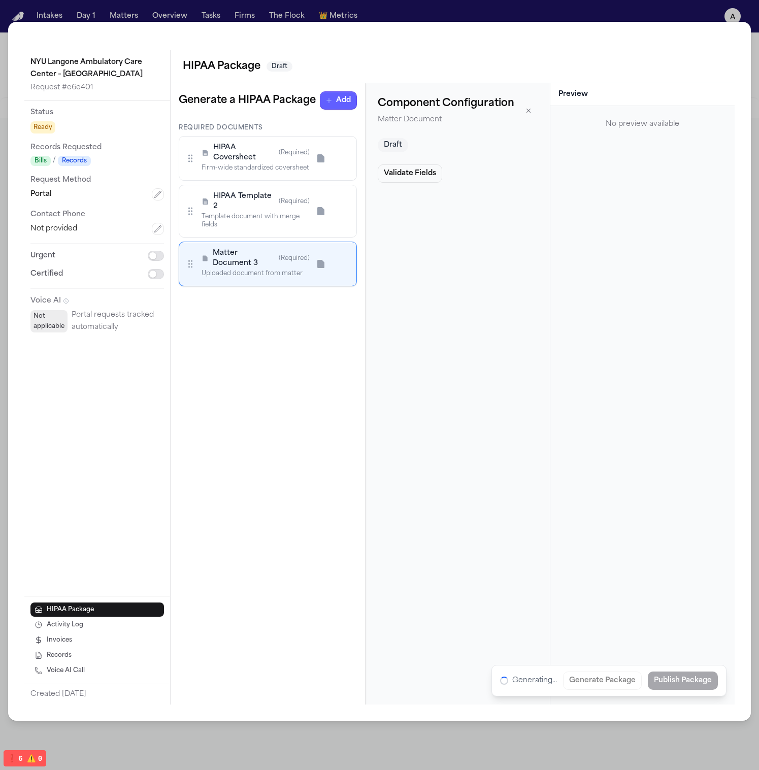
click at [251, 193] on span "HIPAA Template 2" at bounding box center [243, 201] width 61 height 20
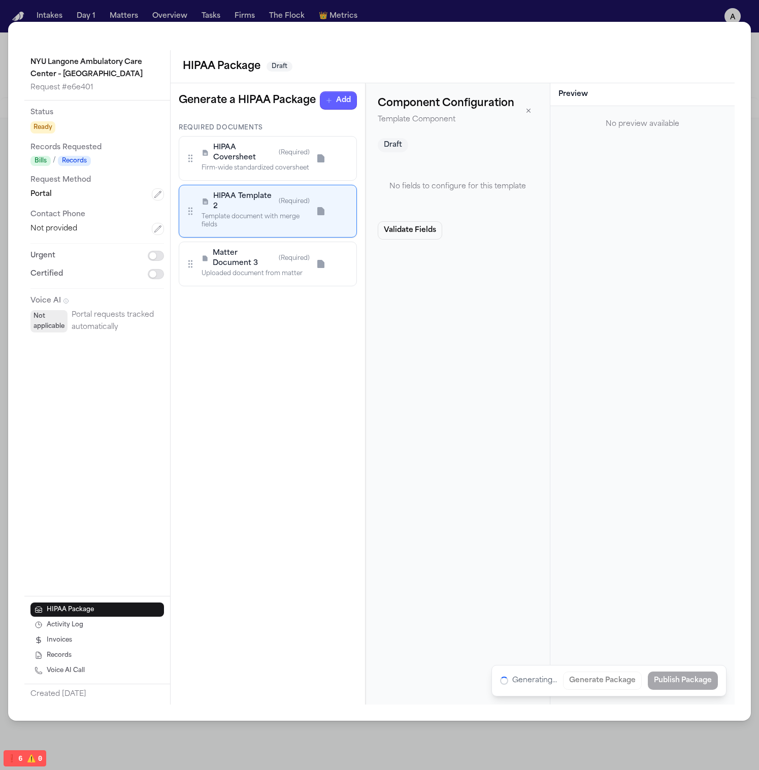
click at [254, 143] on span "HIPAA Coversheet" at bounding box center [243, 153] width 61 height 20
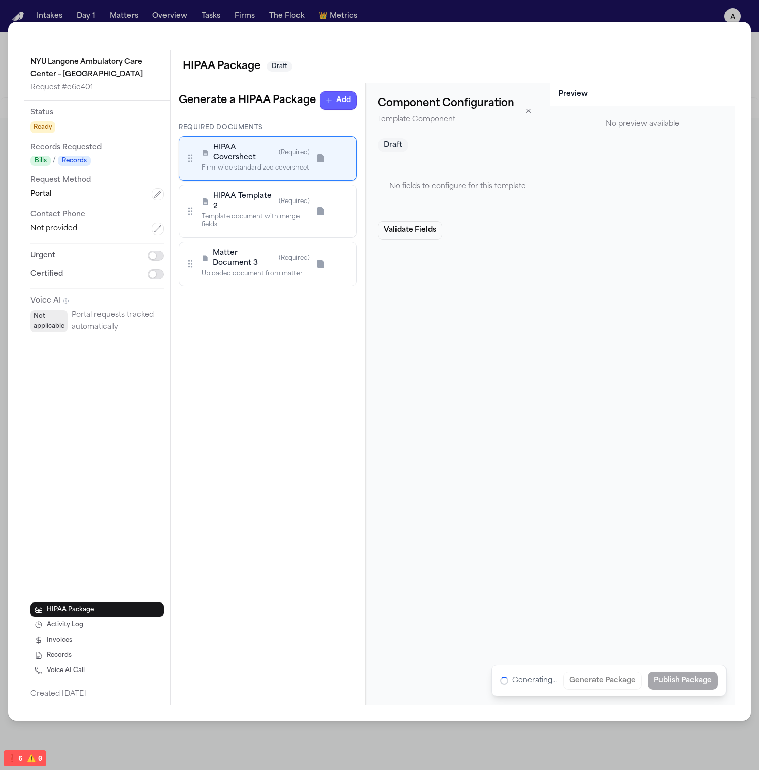
click at [258, 214] on div "Template document with merge fields" at bounding box center [255, 221] width 108 height 16
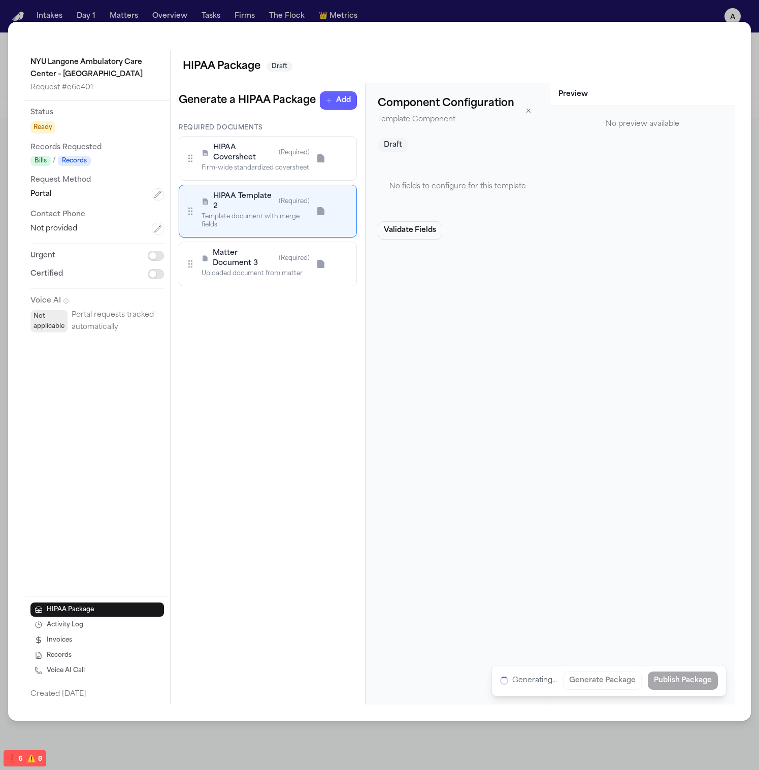
click at [239, 158] on span "HIPAA Coversheet" at bounding box center [243, 153] width 61 height 20
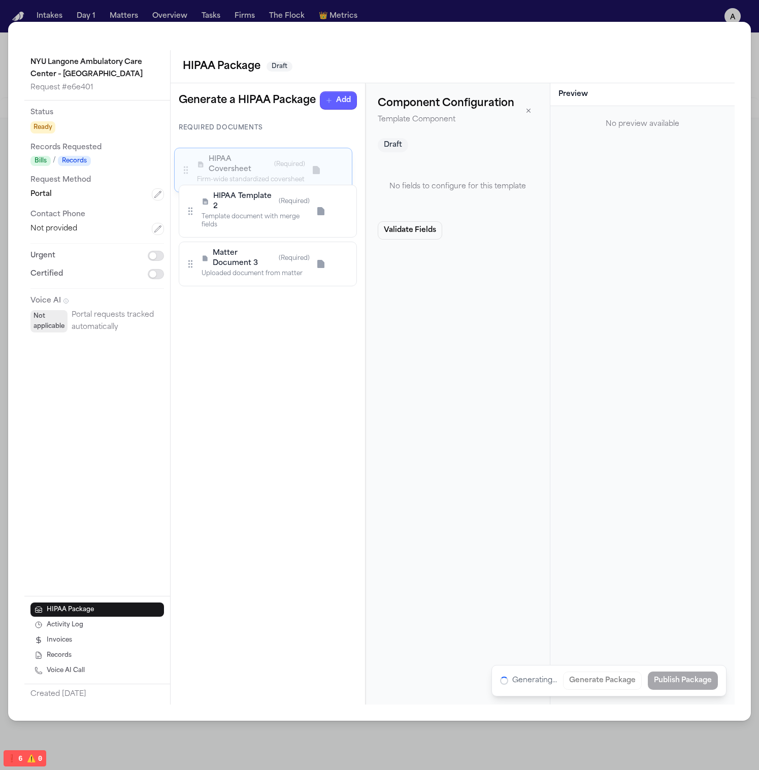
drag, startPoint x: 192, startPoint y: 155, endPoint x: 188, endPoint y: 167, distance: 12.5
click at [188, 167] on icon at bounding box center [186, 170] width 10 height 10
click at [330, 103] on icon "button" at bounding box center [329, 100] width 8 height 8
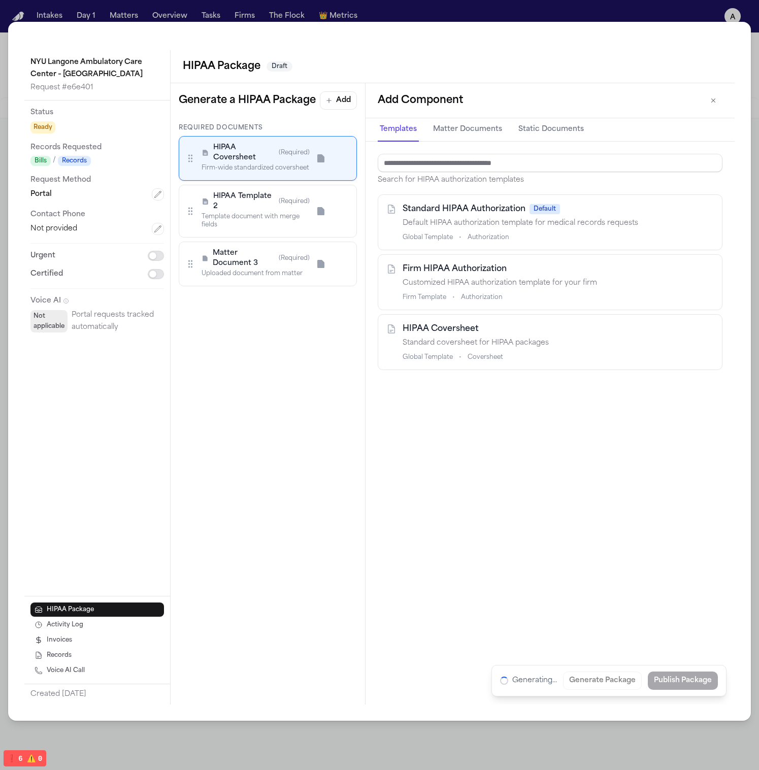
click at [497, 128] on button "Matter Documents" at bounding box center [467, 129] width 73 height 23
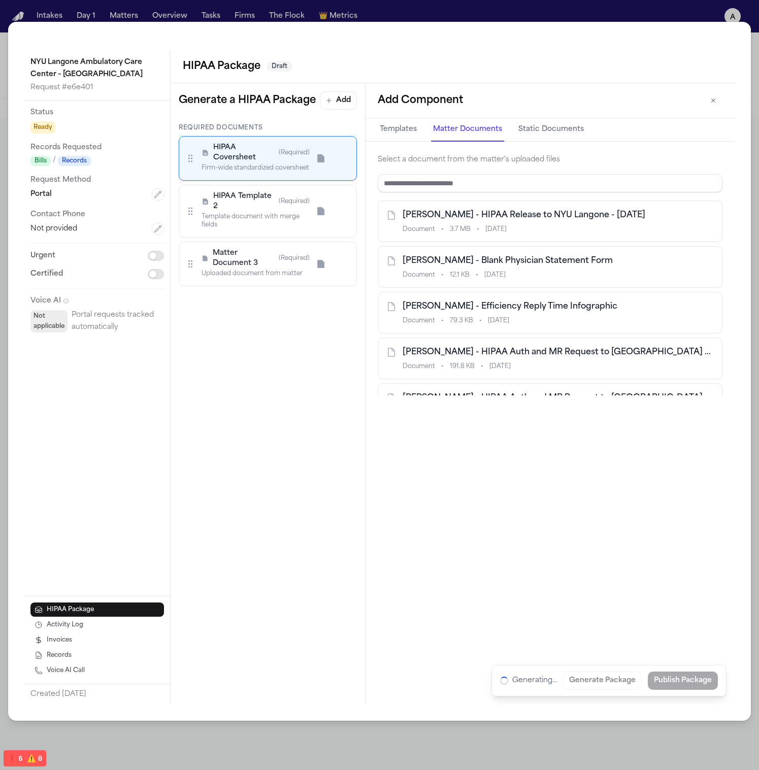
click at [540, 131] on button "Static Documents" at bounding box center [551, 129] width 70 height 23
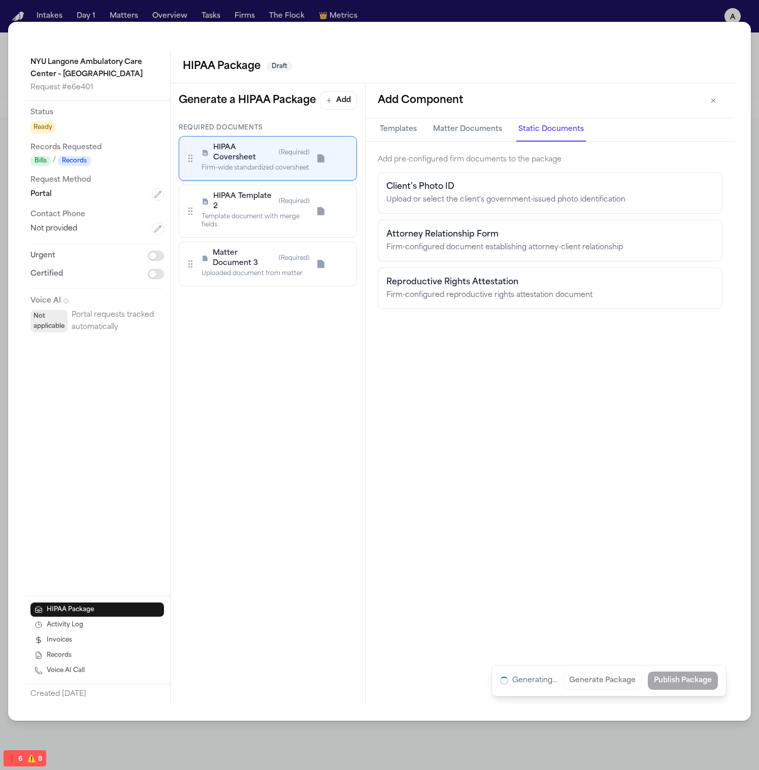
click at [397, 128] on button "Templates" at bounding box center [398, 129] width 41 height 23
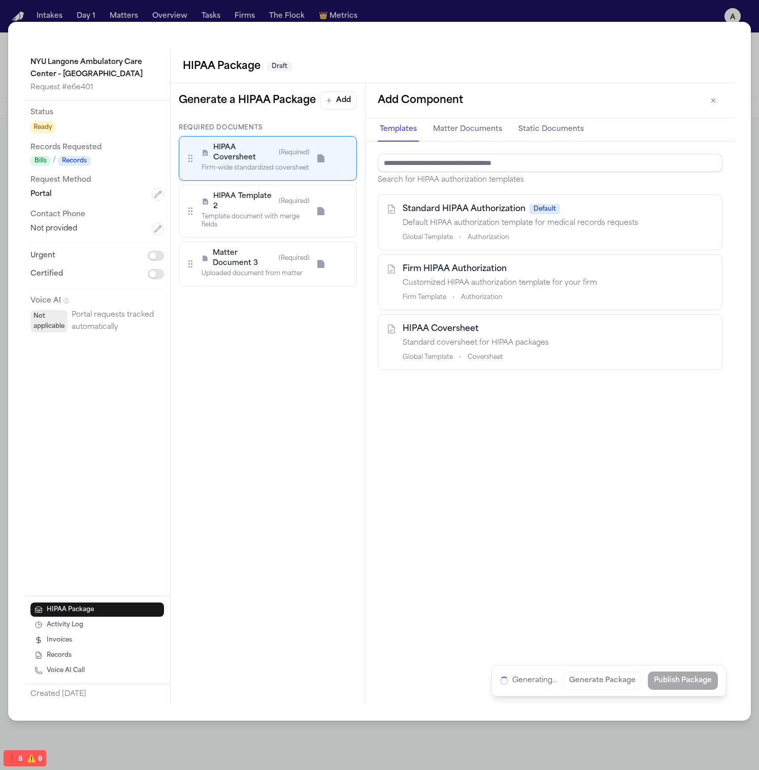
click at [231, 214] on div "Template document with merge fields" at bounding box center [255, 221] width 108 height 16
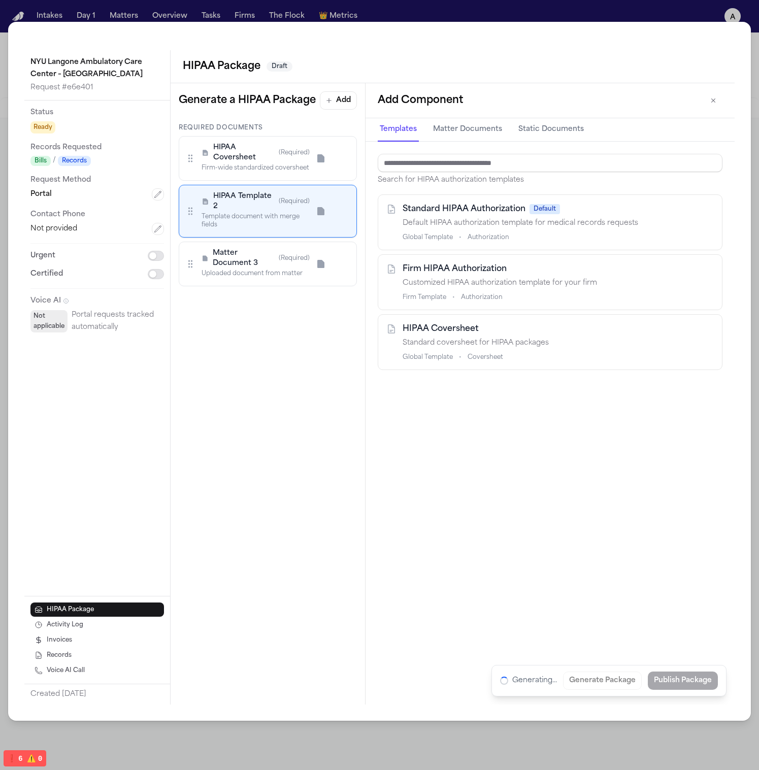
click at [239, 274] on div "Uploaded document from matter" at bounding box center [255, 273] width 108 height 8
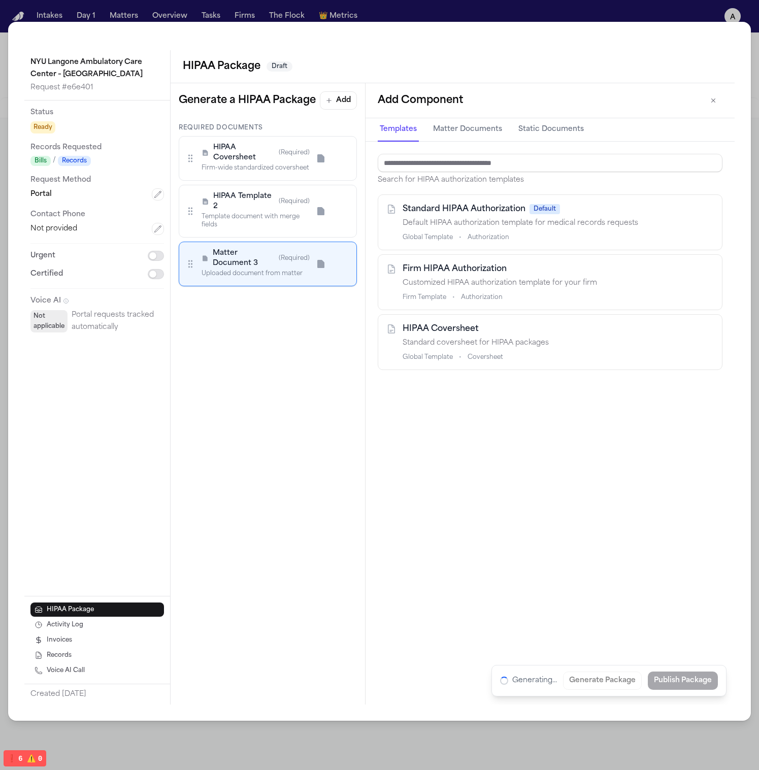
click at [259, 175] on div "HIPAA Coversheet (Required) Firm-wide standardized coversheet" at bounding box center [268, 158] width 178 height 45
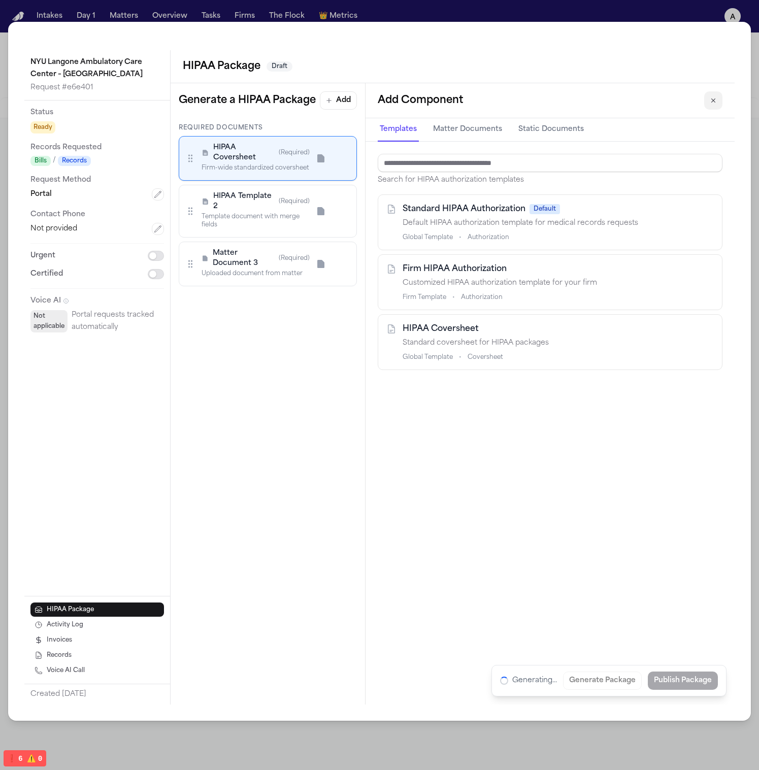
click at [719, 102] on button "button" at bounding box center [713, 100] width 18 height 18
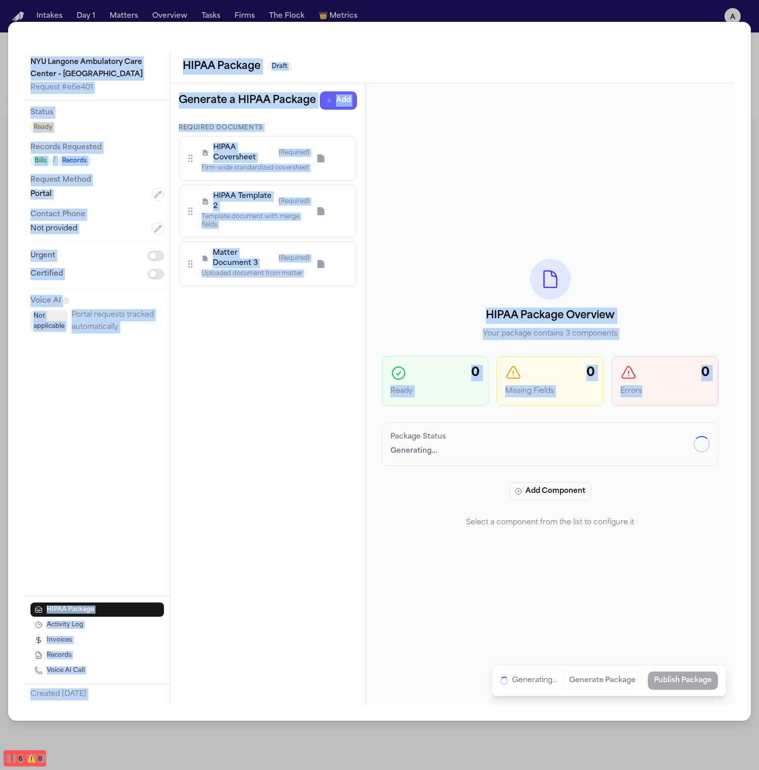
drag, startPoint x: 751, startPoint y: 388, endPoint x: 903, endPoint y: 383, distance: 151.8
click at [758, 383] on html "Intakes Day 1 Matters Overview Tasks Firms The Flock 👑 Metrics a [PERSON_NAME] …" at bounding box center [379, 385] width 759 height 770
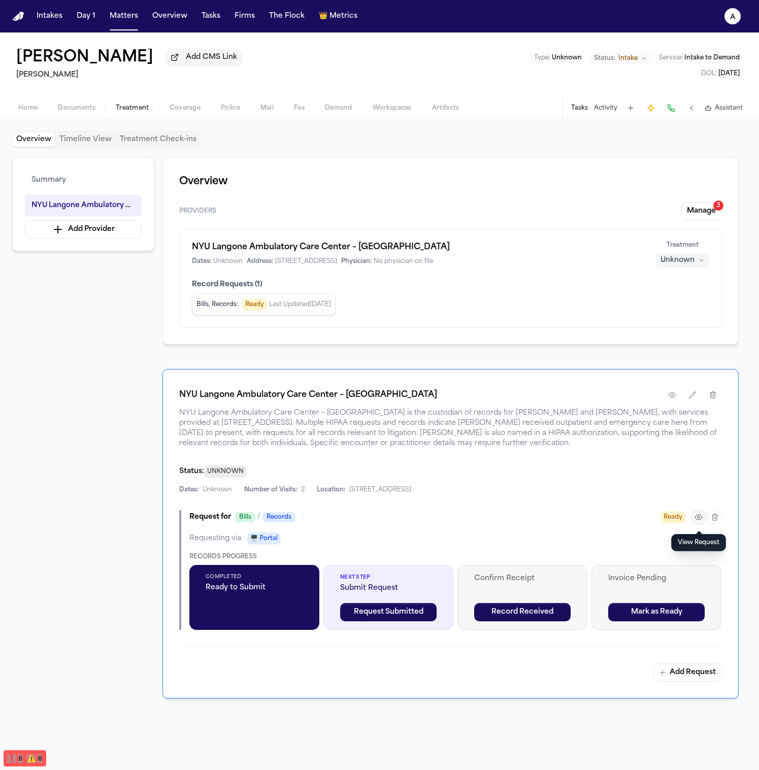
click at [698, 520] on icon "button" at bounding box center [698, 517] width 7 height 5
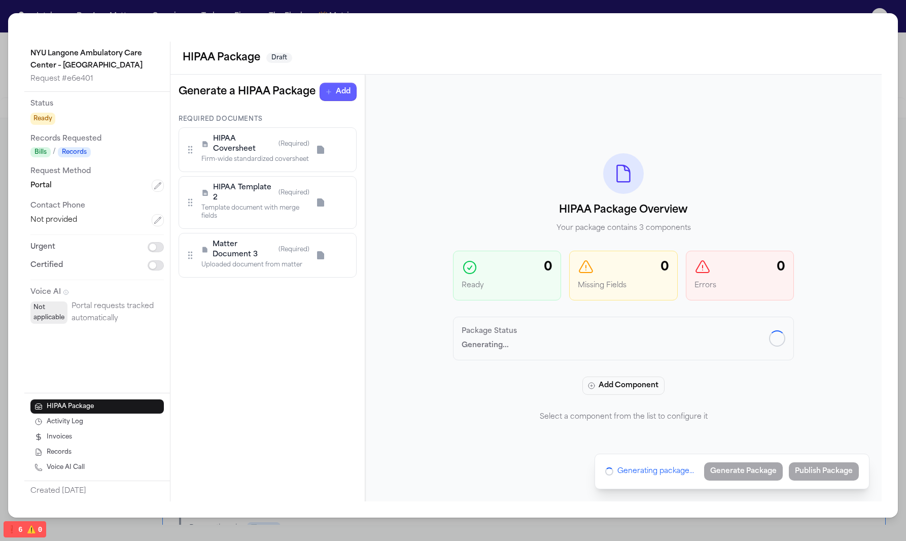
click at [295, 360] on div "Required Documents HIPAA Coversheet (Required) Firm-wide standardized covershee…" at bounding box center [268, 308] width 194 height 386
click at [514, 414] on p "Select a component from the list to configure it" at bounding box center [623, 417] width 341 height 12
click at [539, 338] on div "Package Status Generating..." at bounding box center [624, 338] width 324 height 26
drag, startPoint x: 781, startPoint y: 288, endPoint x: 604, endPoint y: 219, distance: 189.6
click at [604, 219] on div "HIPAA Package Overview Your package contains 3 components 0 Ready 0 Missing Fie…" at bounding box center [623, 288] width 341 height 270
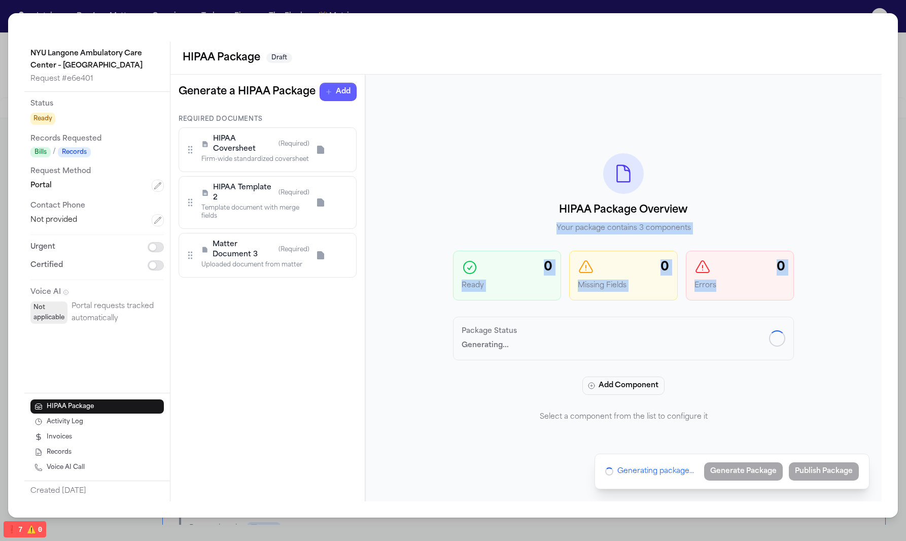
click at [594, 299] on div "0 Missing Fields" at bounding box center [623, 276] width 108 height 50
drag, startPoint x: 666, startPoint y: 314, endPoint x: 482, endPoint y: 226, distance: 203.6
click at [482, 226] on div "HIPAA Package Overview Your package contains 3 components 0 Ready 0 Missing Fie…" at bounding box center [623, 288] width 341 height 270
click at [489, 229] on p "Your package contains 3 components" at bounding box center [623, 228] width 341 height 12
click at [514, 286] on p "Ready" at bounding box center [507, 286] width 91 height 12
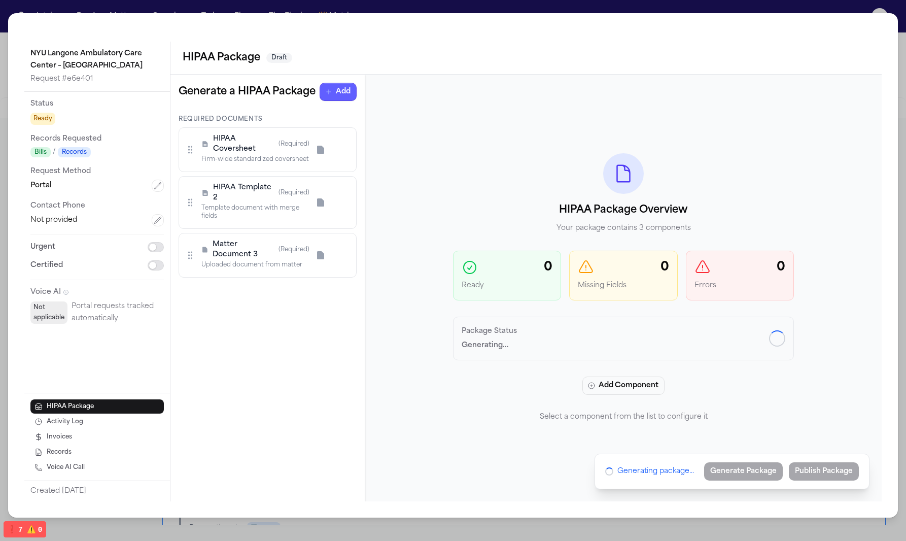
click at [724, 277] on div "0 Errors" at bounding box center [740, 276] width 108 height 50
click at [612, 309] on div "HIPAA Package Overview Your package contains 3 components 0 Ready 0 Missing Fie…" at bounding box center [623, 288] width 341 height 270
click at [726, 212] on h2 "HIPAA Package Overview" at bounding box center [623, 210] width 341 height 16
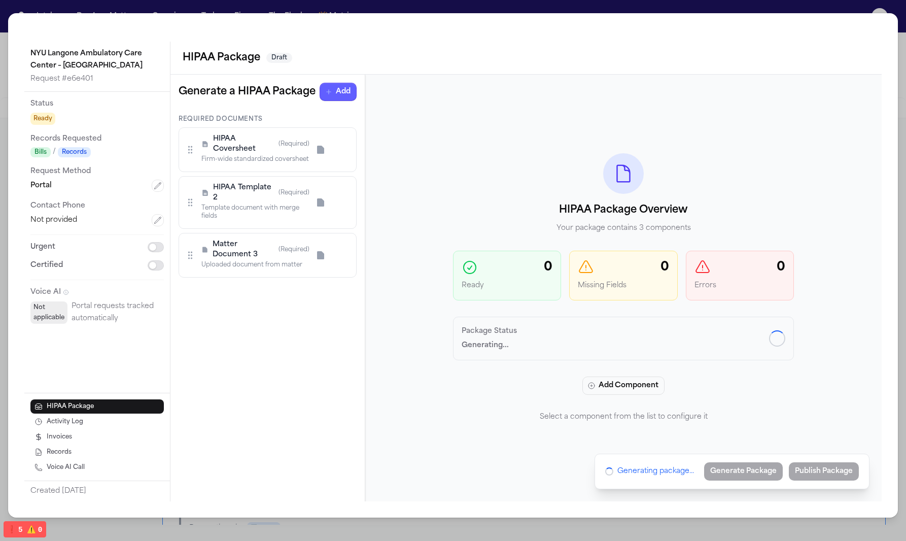
click at [660, 227] on p "Your package contains 3 components" at bounding box center [623, 228] width 341 height 12
drag, startPoint x: 732, startPoint y: 229, endPoint x: 505, endPoint y: 186, distance: 230.5
click at [505, 186] on div "HIPAA Package Overview Your package contains 3 components" at bounding box center [623, 193] width 341 height 81
copy div "HIPAA Package Overview Your package contains 3 components"
